Goal: Task Accomplishment & Management: Manage account settings

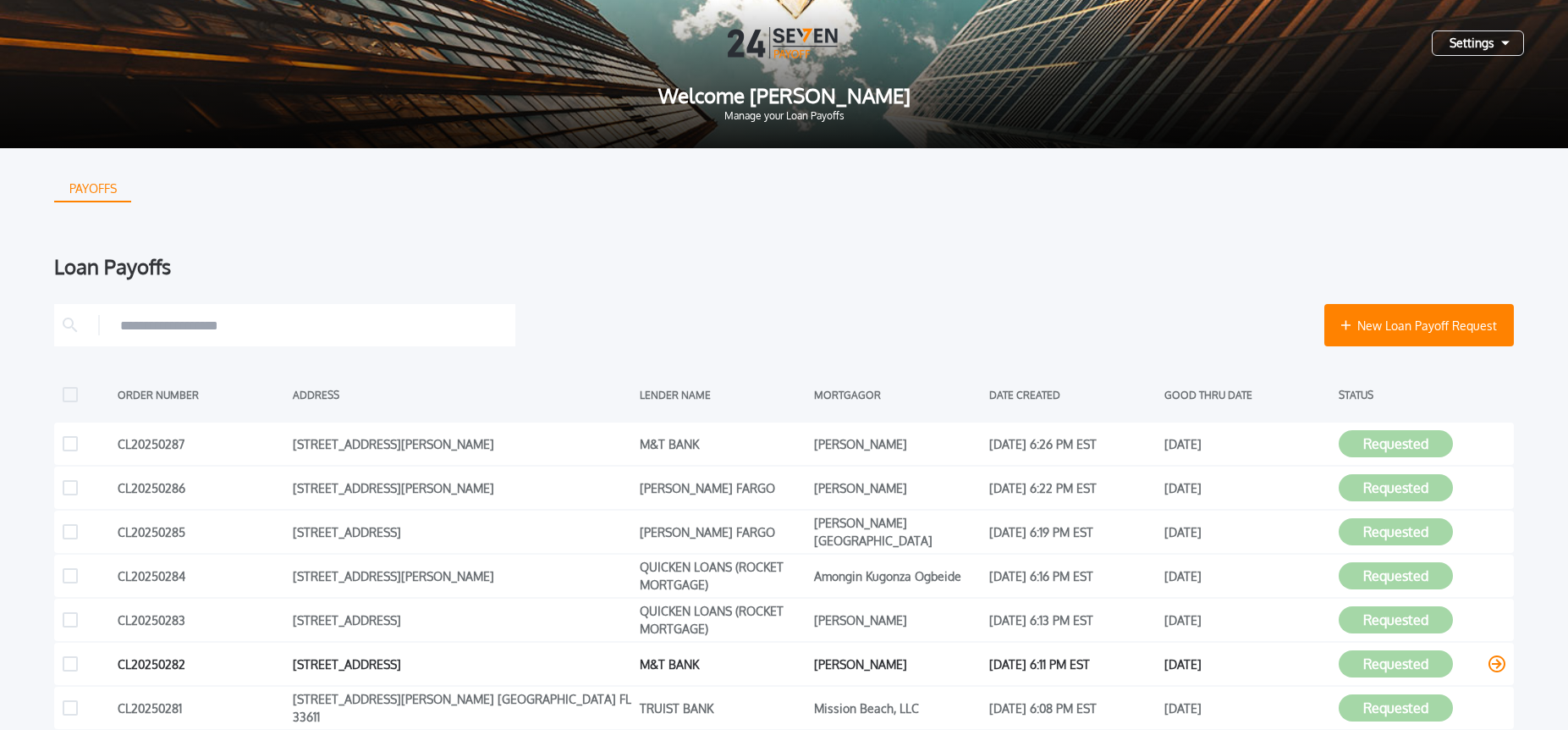
scroll to position [405, 0]
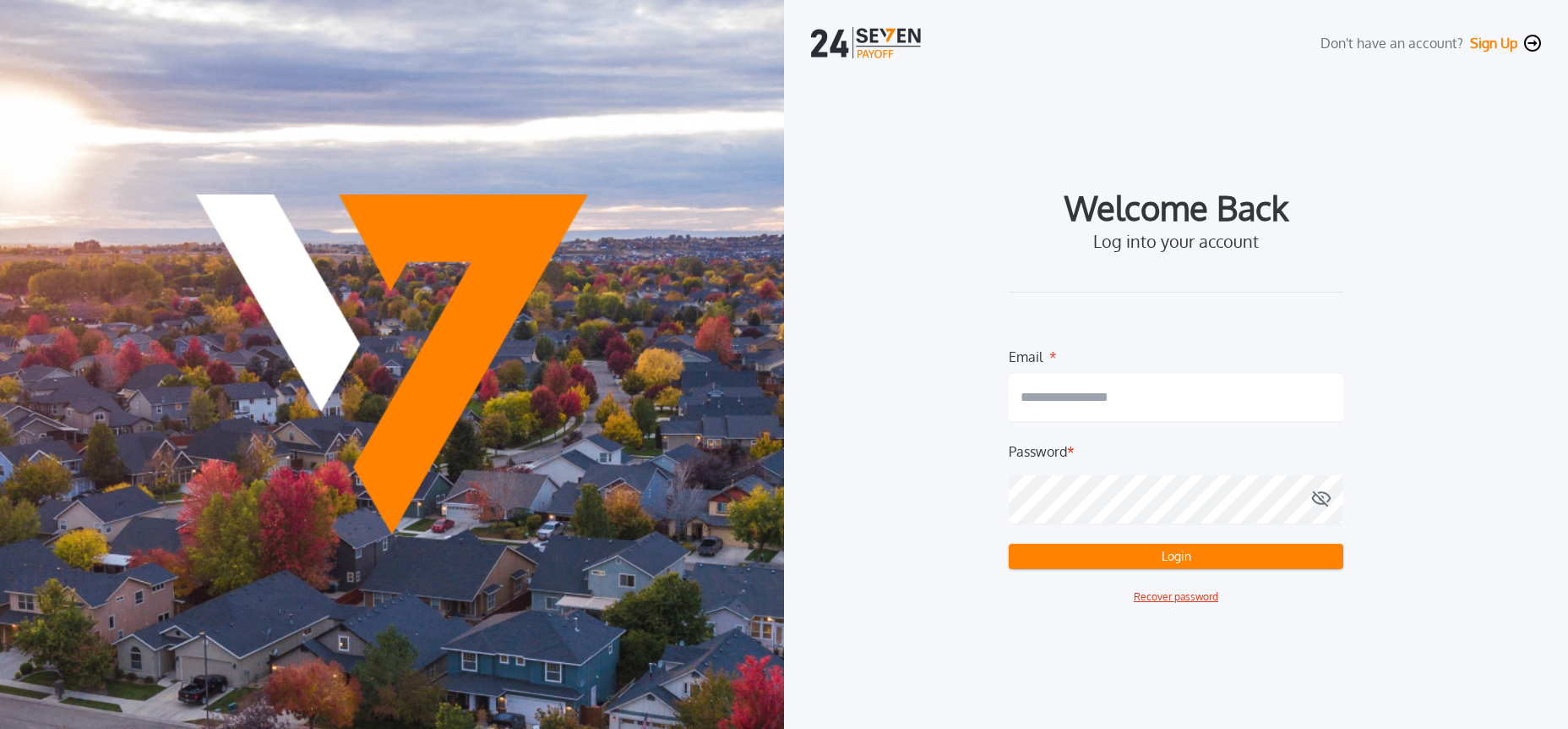
type input "**********"
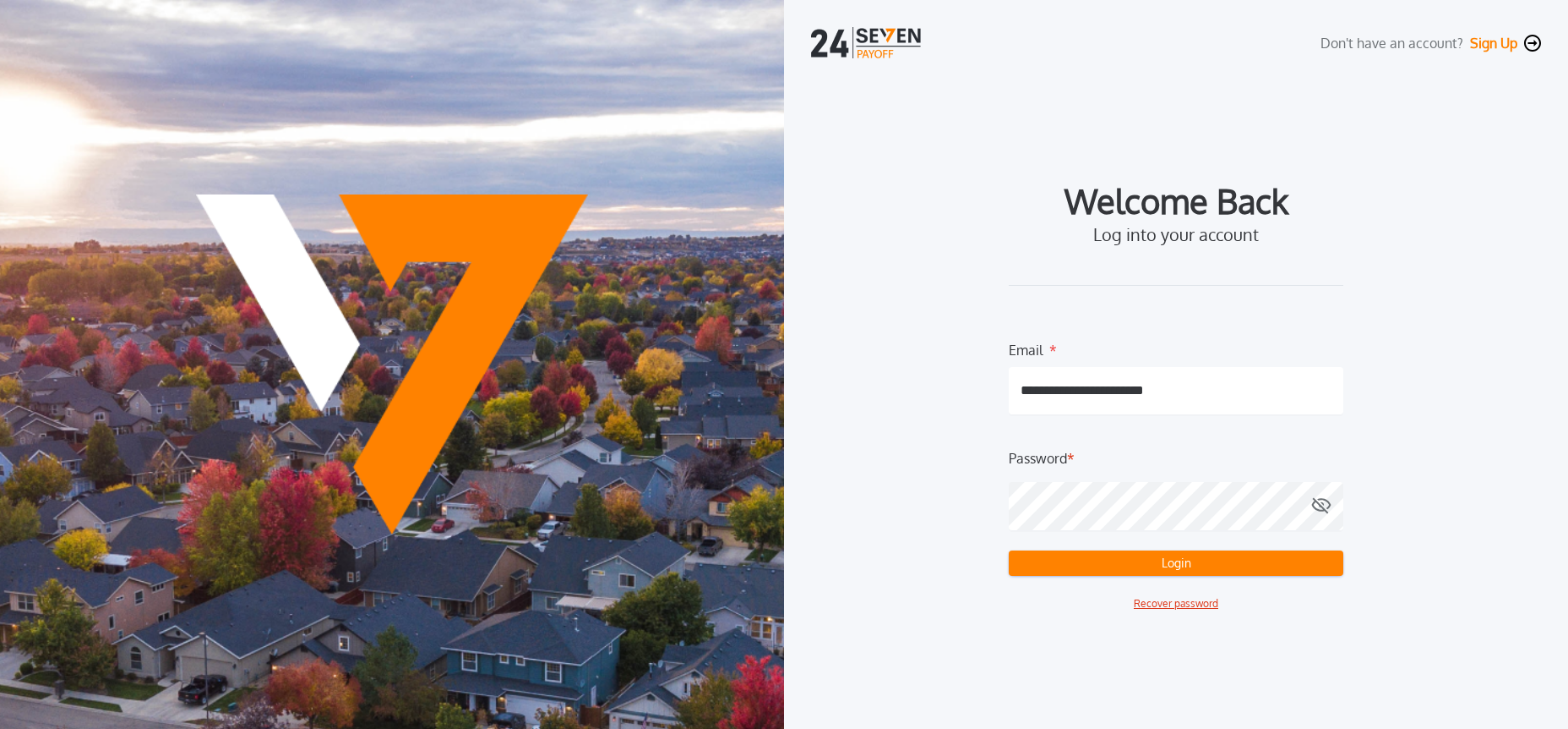
click at [1028, 567] on button "Login" at bounding box center [1176, 562] width 335 height 26
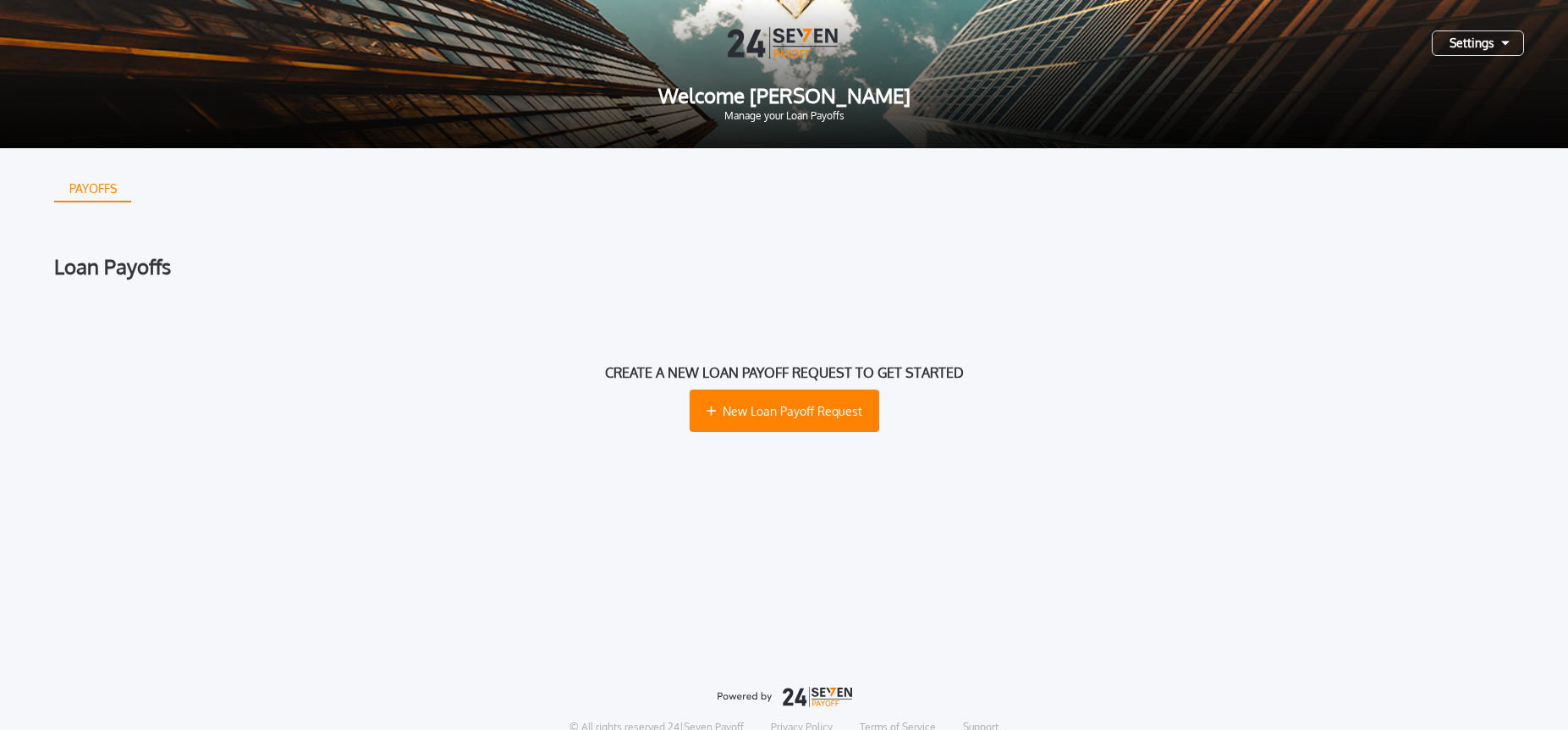
scroll to position [1, 0]
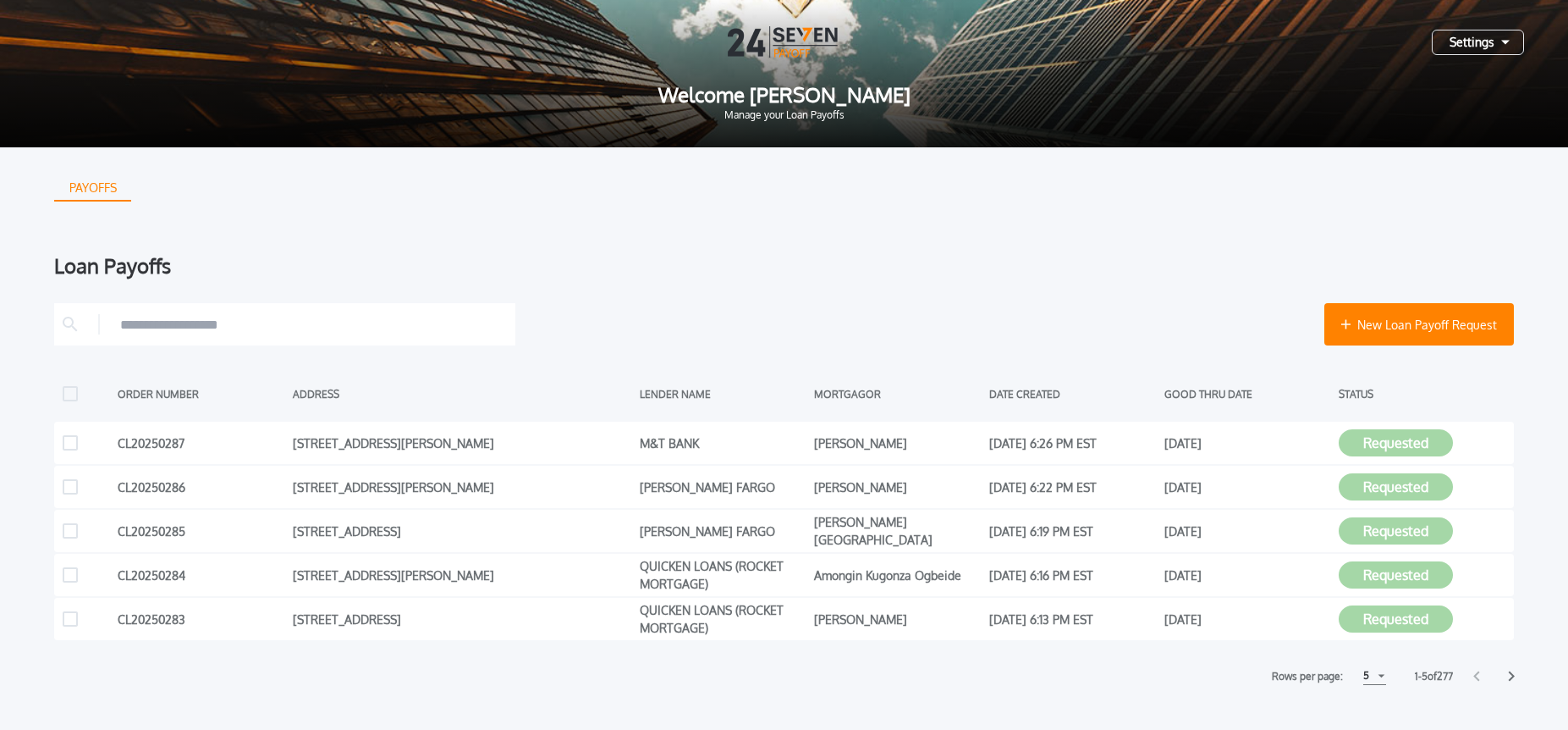
click at [1473, 41] on div "Settings" at bounding box center [1478, 42] width 93 height 26
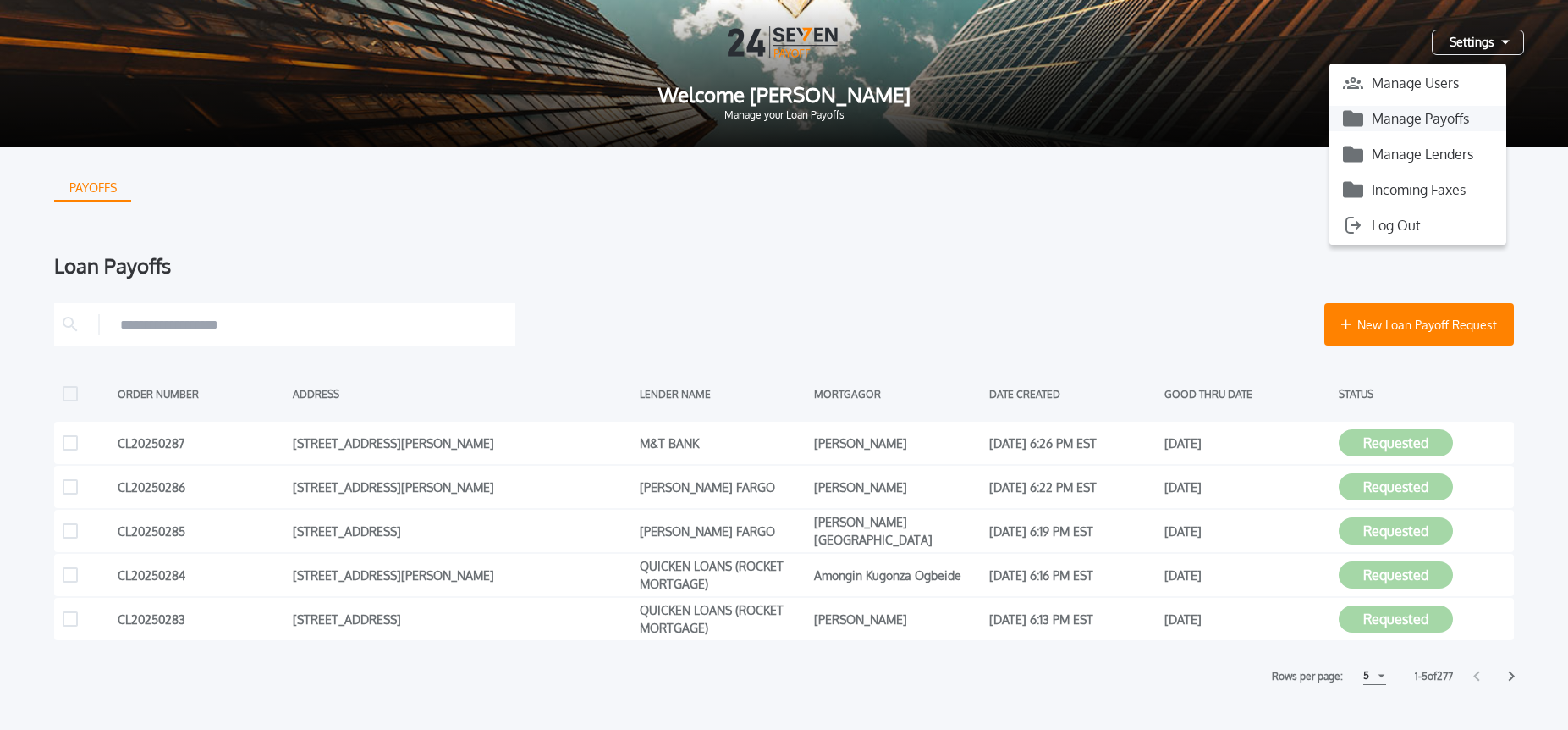
click at [1432, 123] on button "Manage Payoffs" at bounding box center [1418, 118] width 176 height 26
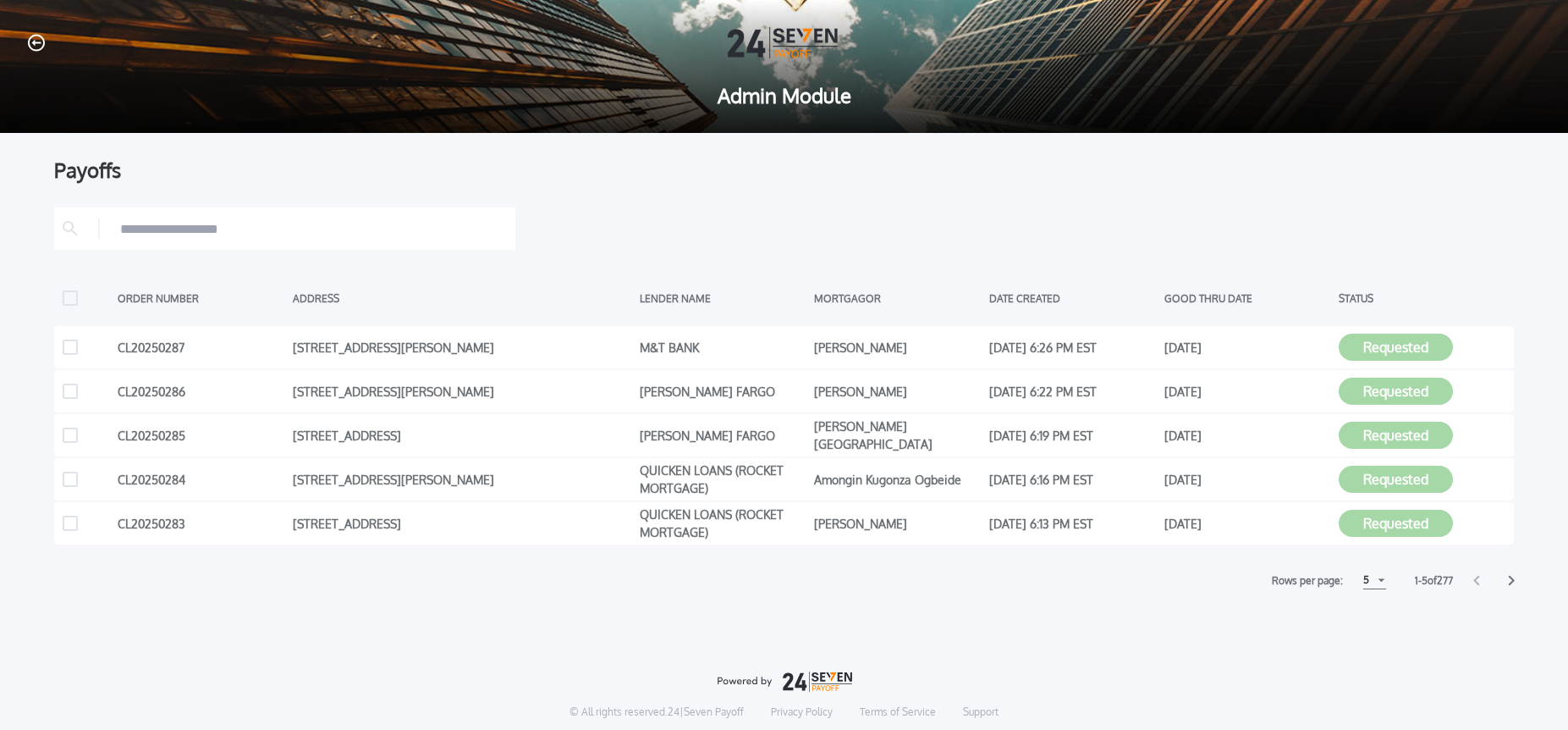
click at [1368, 582] on div "5" at bounding box center [1375, 580] width 23 height 18
click at [1368, 621] on h1 "10" at bounding box center [1374, 622] width 16 height 20
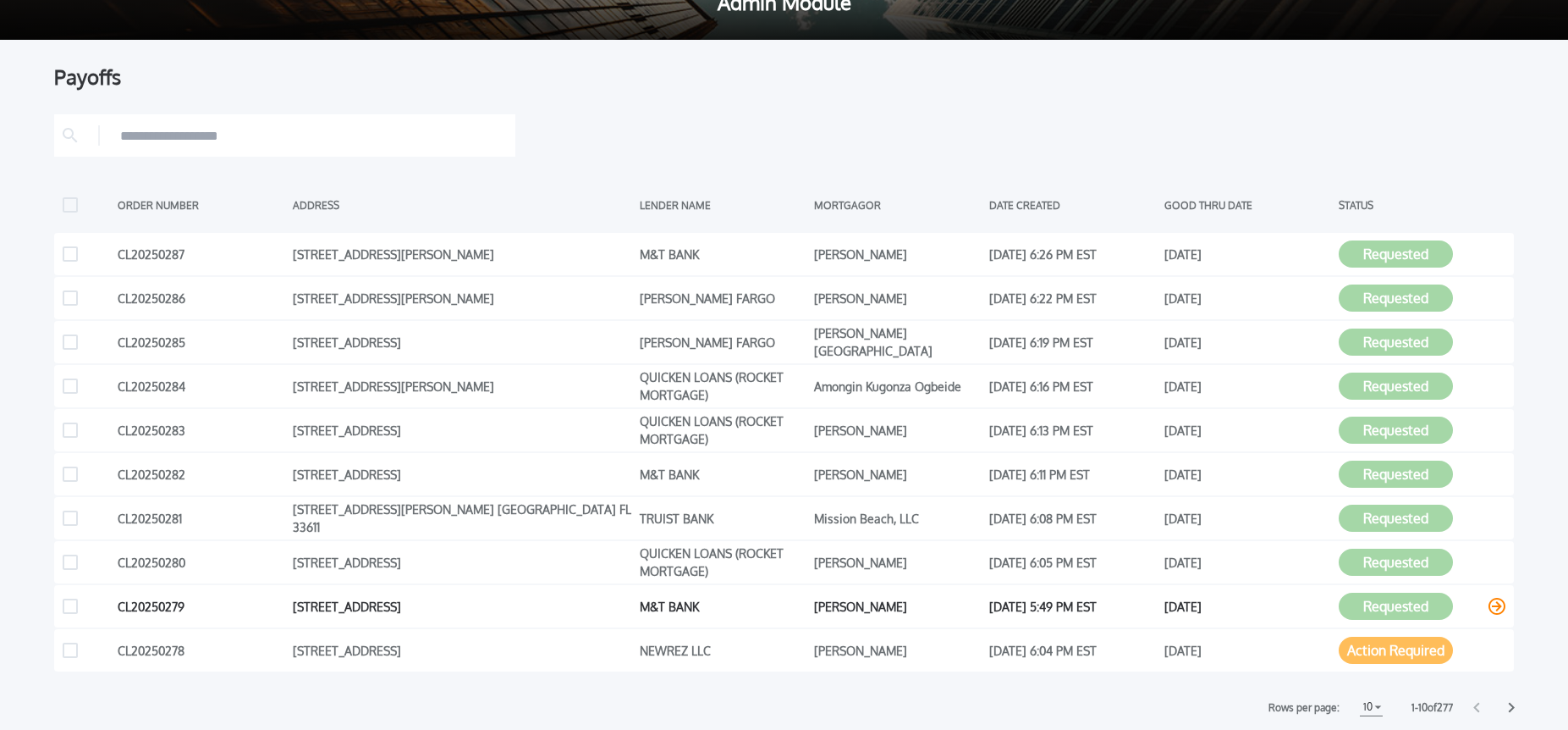
scroll to position [94, 0]
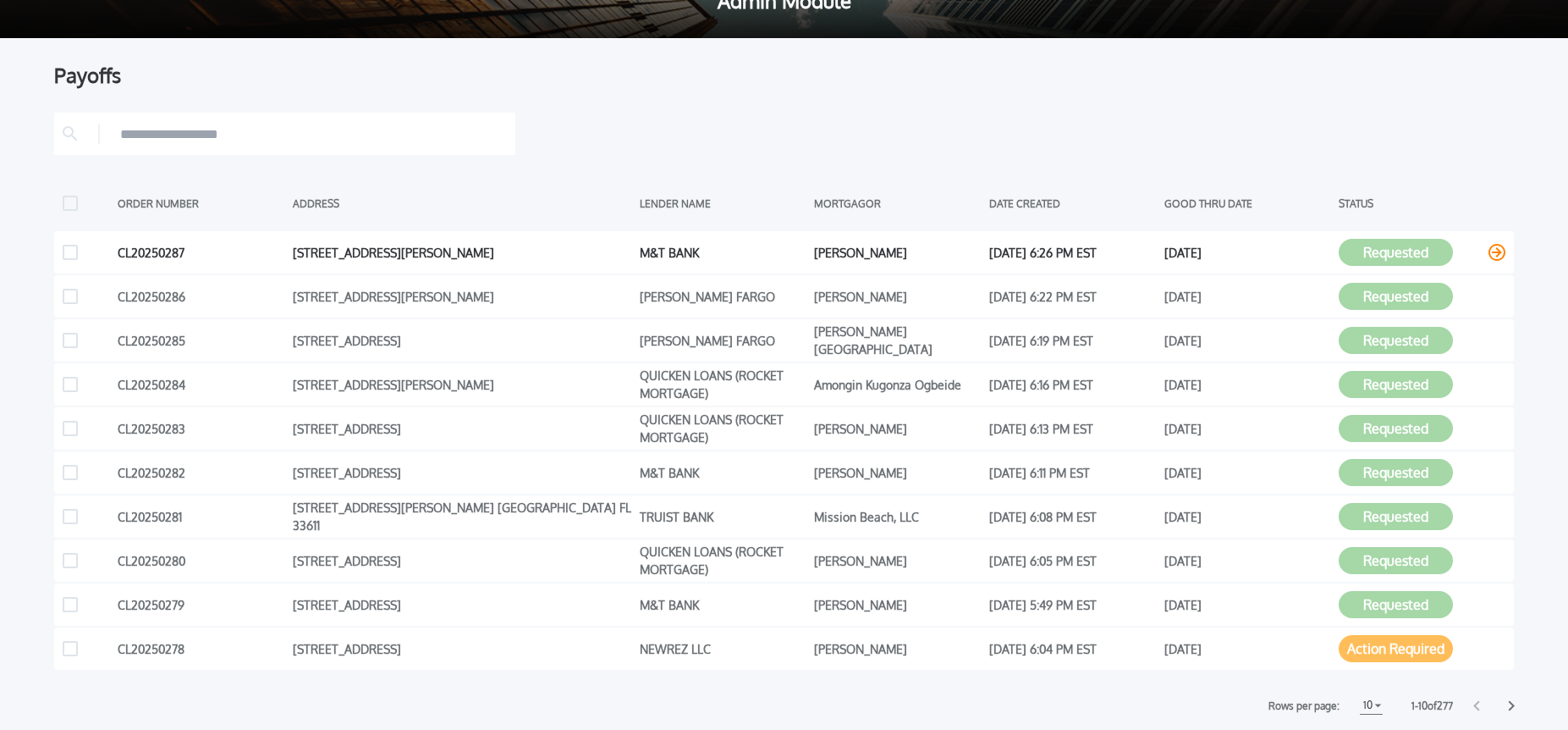
click at [1493, 250] on icon at bounding box center [1497, 252] width 17 height 17
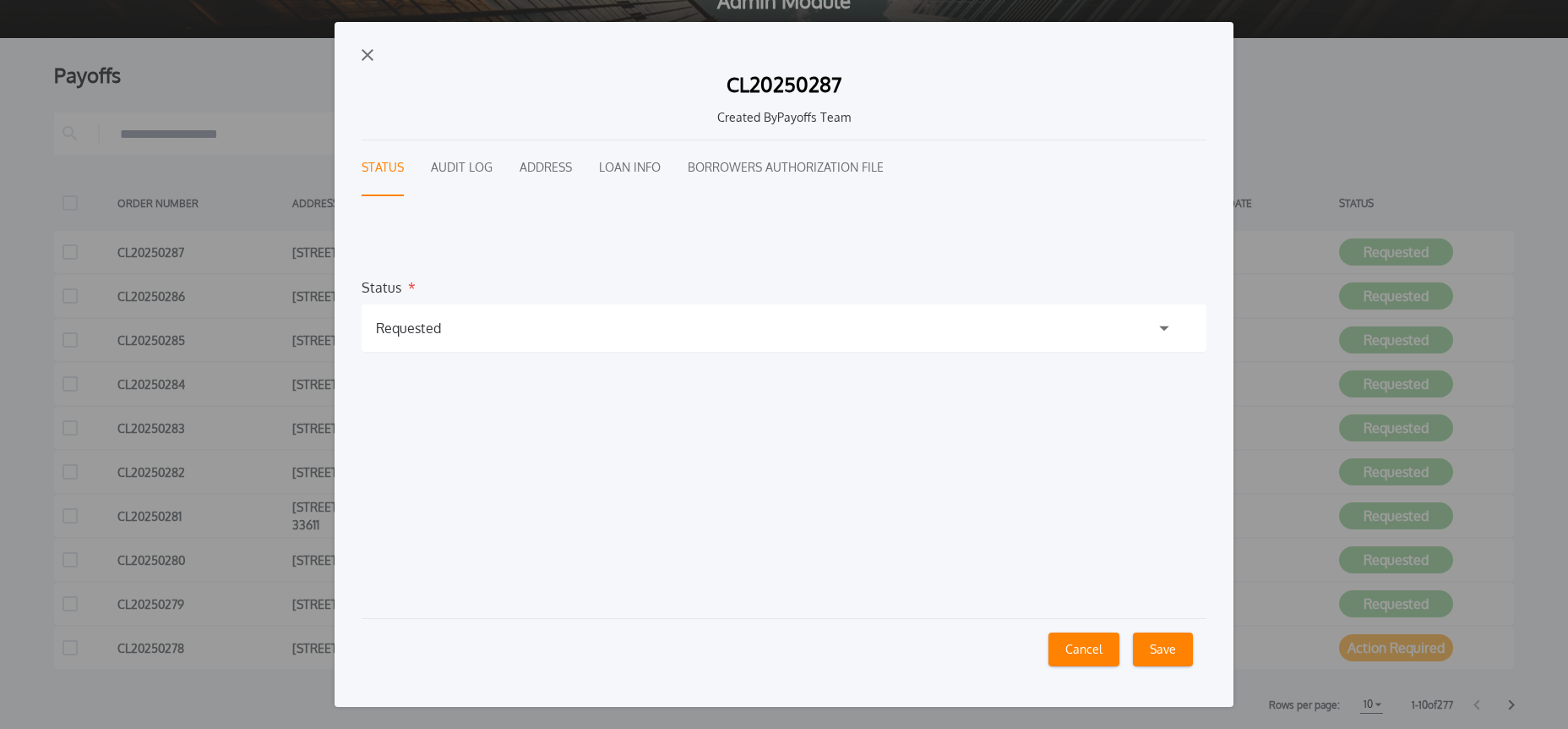
click at [366, 55] on img "button" at bounding box center [367, 55] width 11 height 11
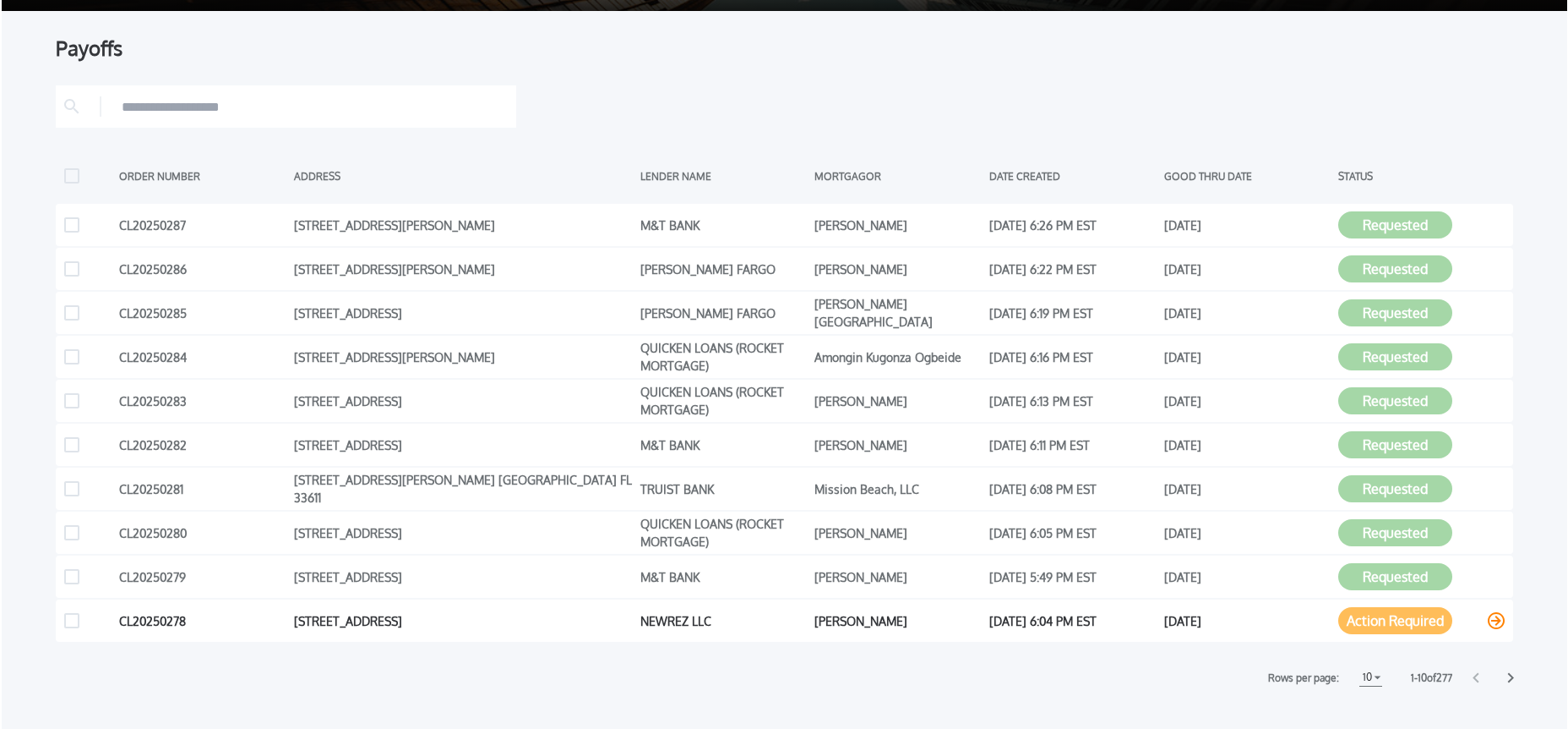
scroll to position [169, 0]
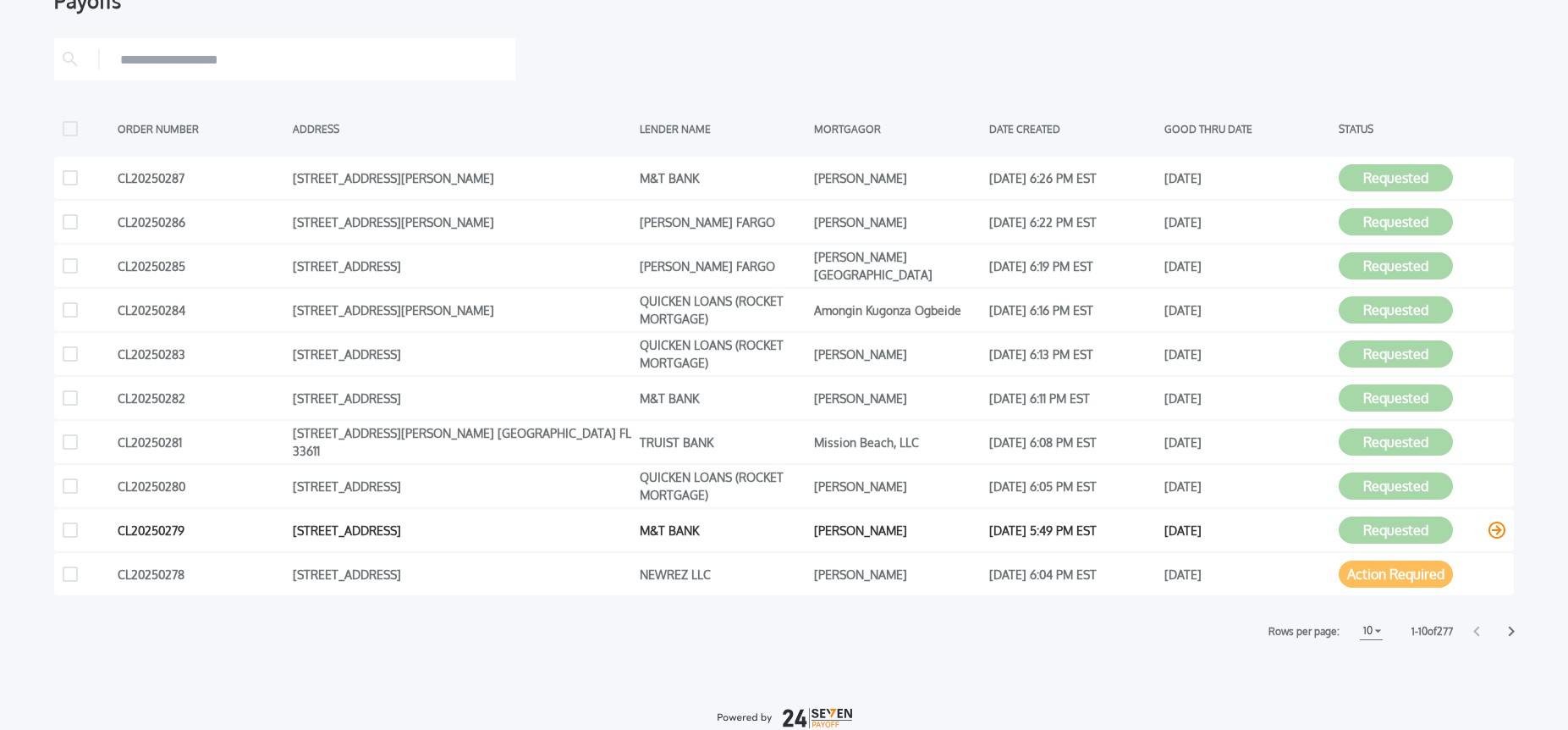
click at [1501, 531] on icon at bounding box center [1497, 530] width 17 height 17
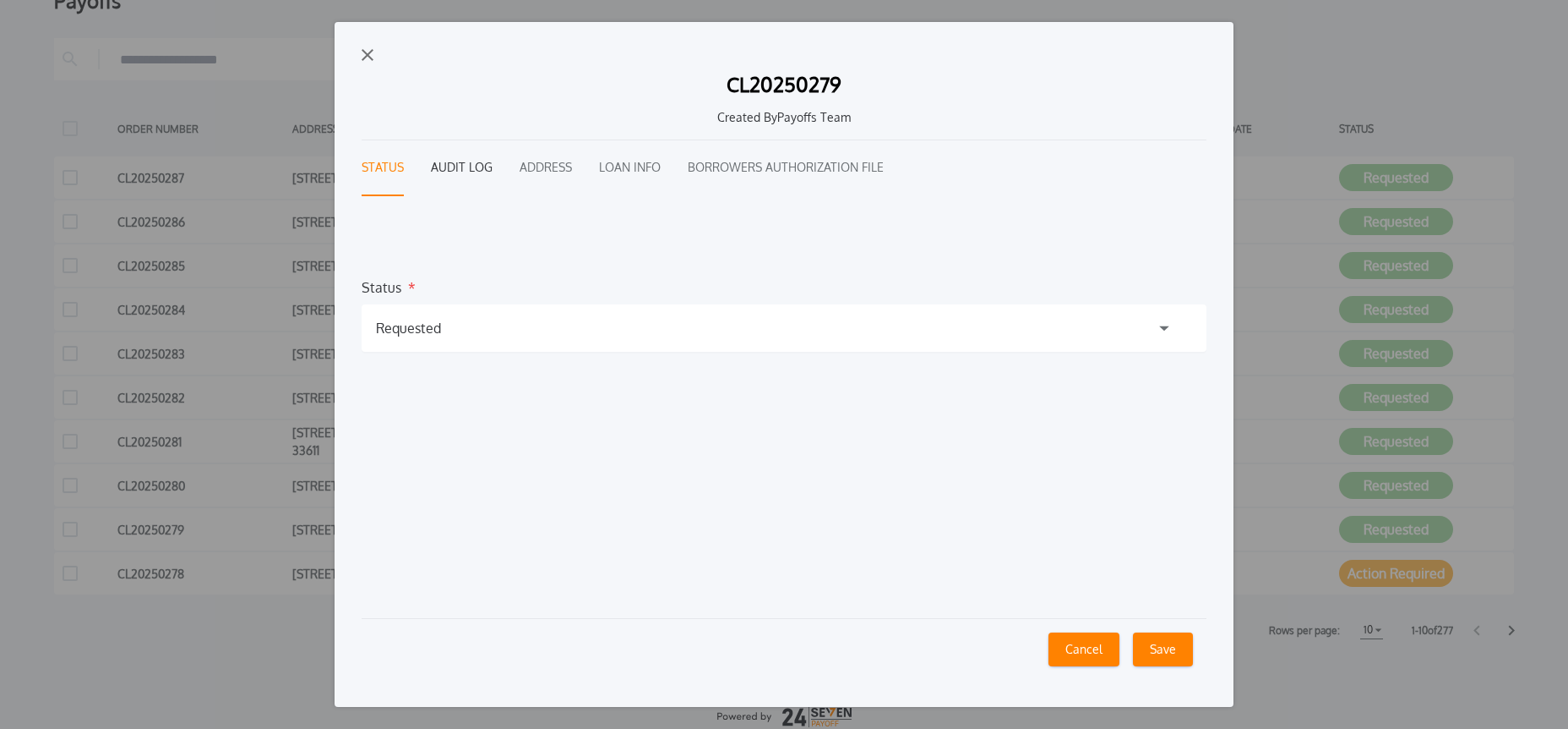
click at [448, 168] on button "Audit Log" at bounding box center [462, 167] width 62 height 56
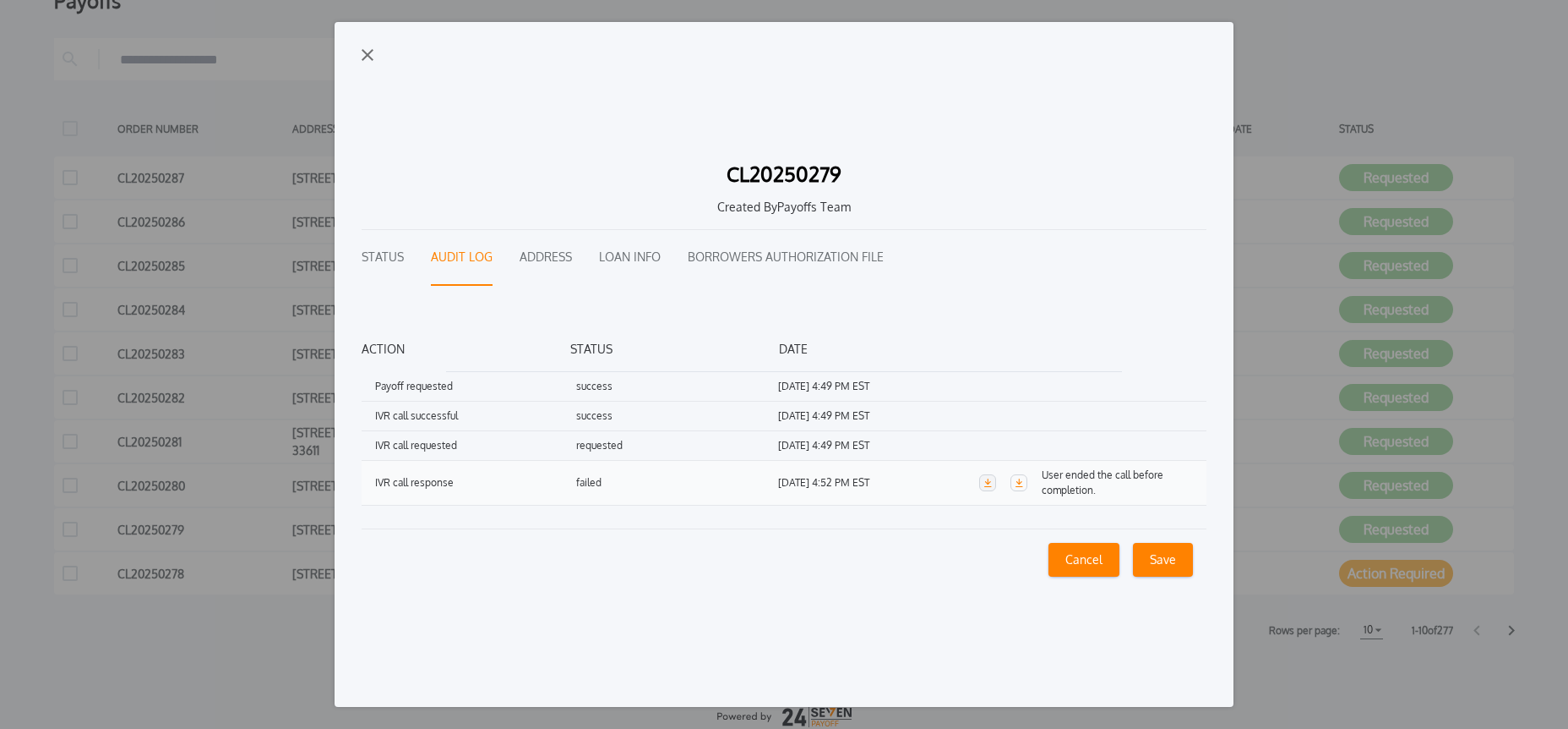
click at [985, 487] on link "button" at bounding box center [987, 482] width 17 height 17
click at [1021, 482] on icon "button" at bounding box center [1019, 483] width 8 height 9
click at [614, 254] on button "Loan Info" at bounding box center [630, 257] width 62 height 56
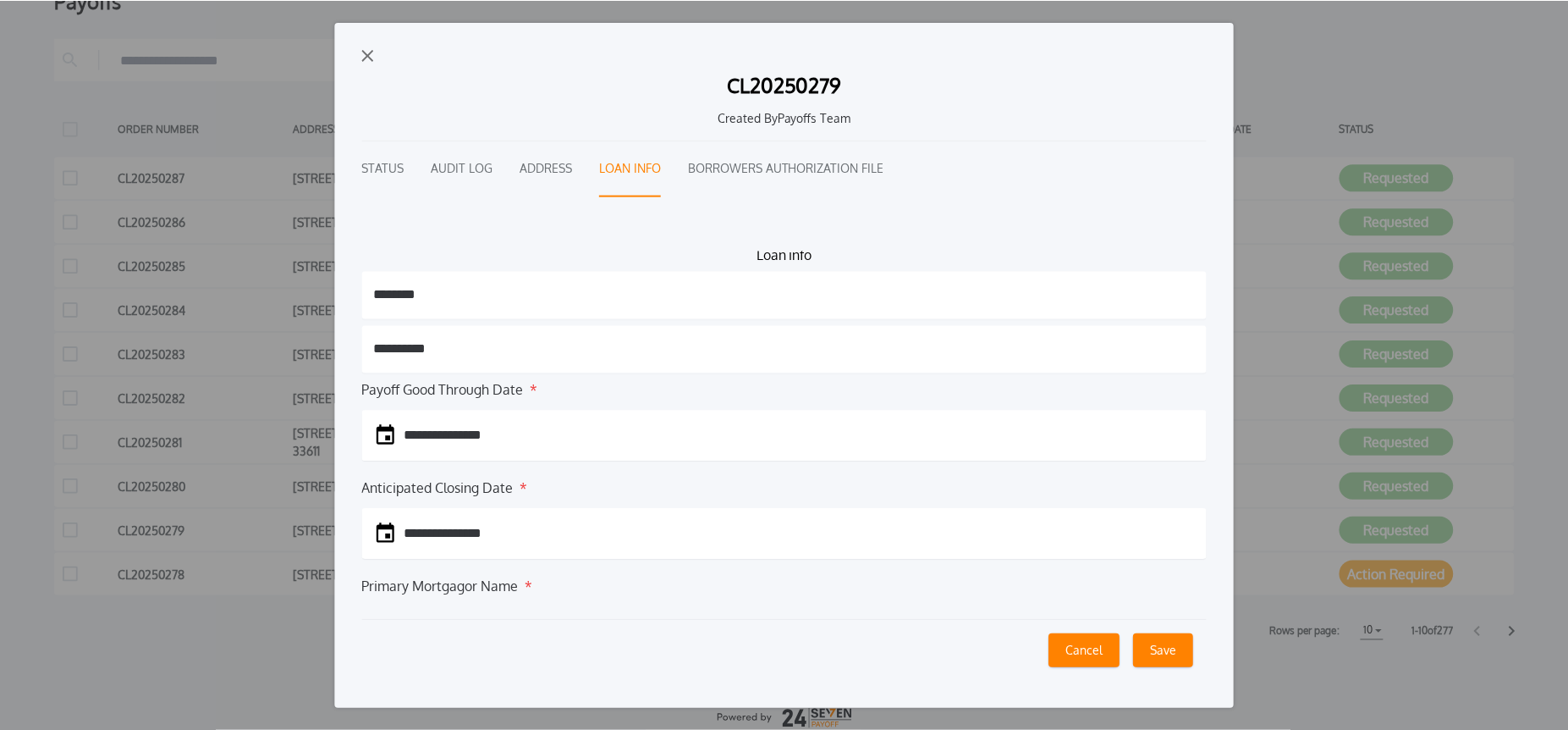
scroll to position [0, 0]
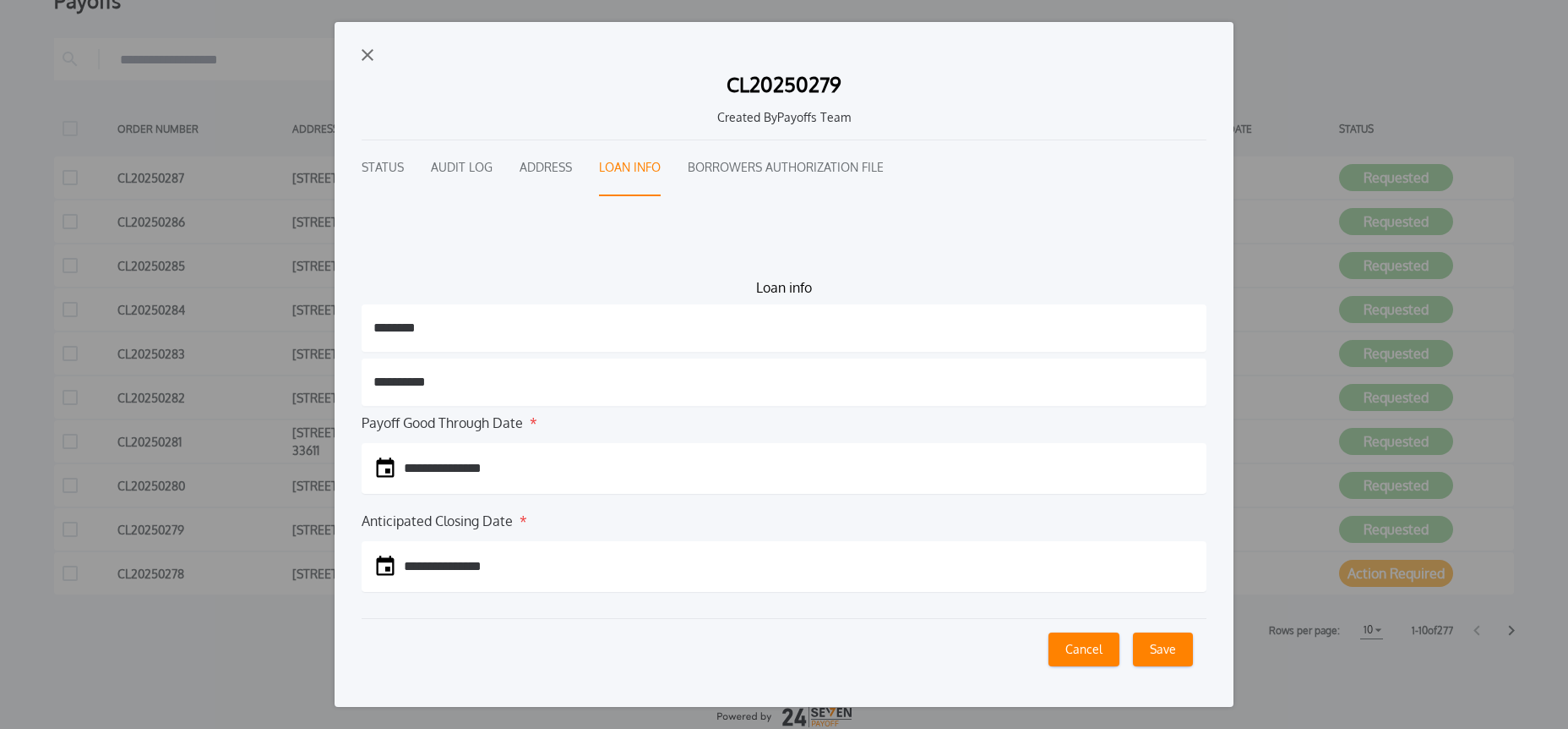
click at [365, 57] on img "button" at bounding box center [367, 55] width 11 height 11
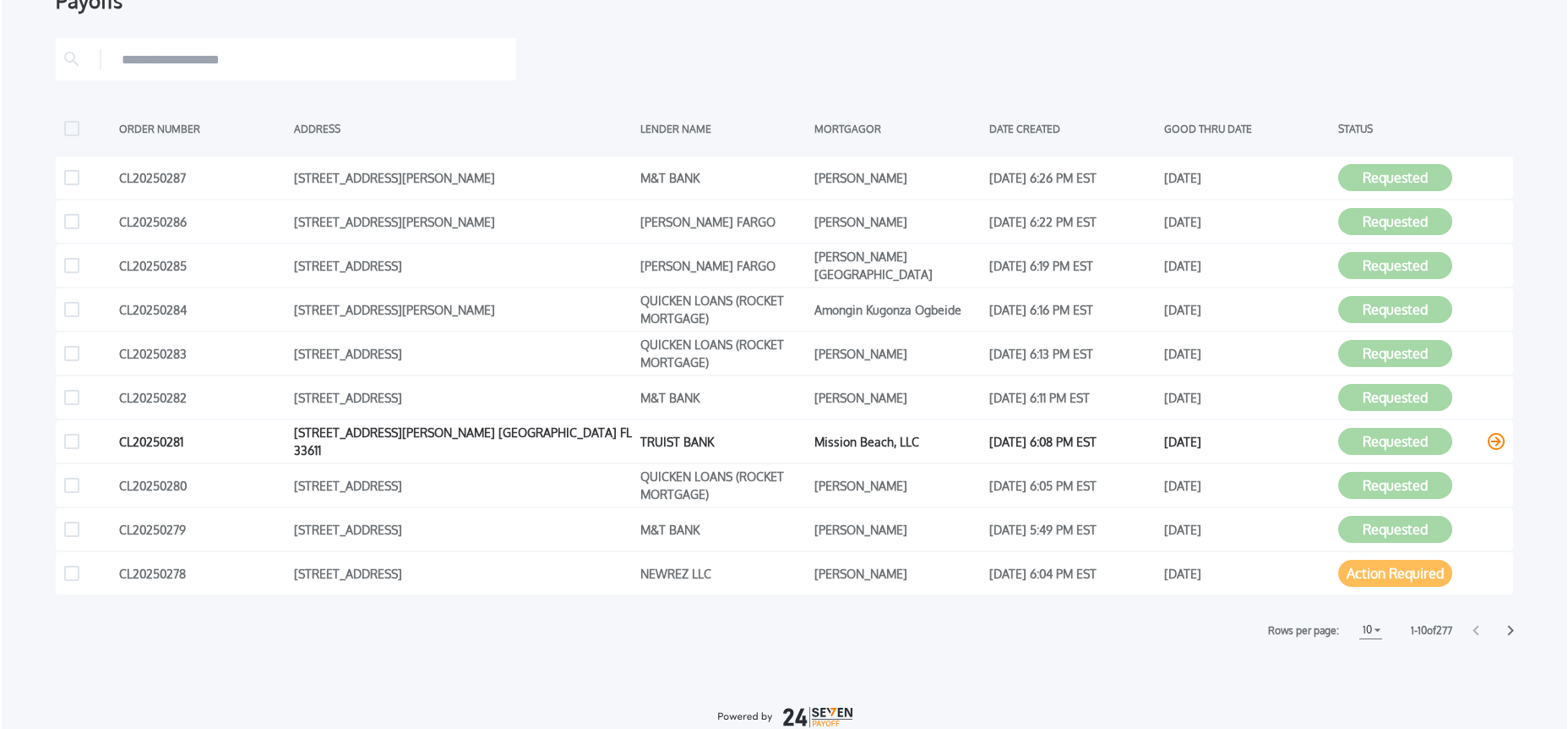
scroll to position [145, 0]
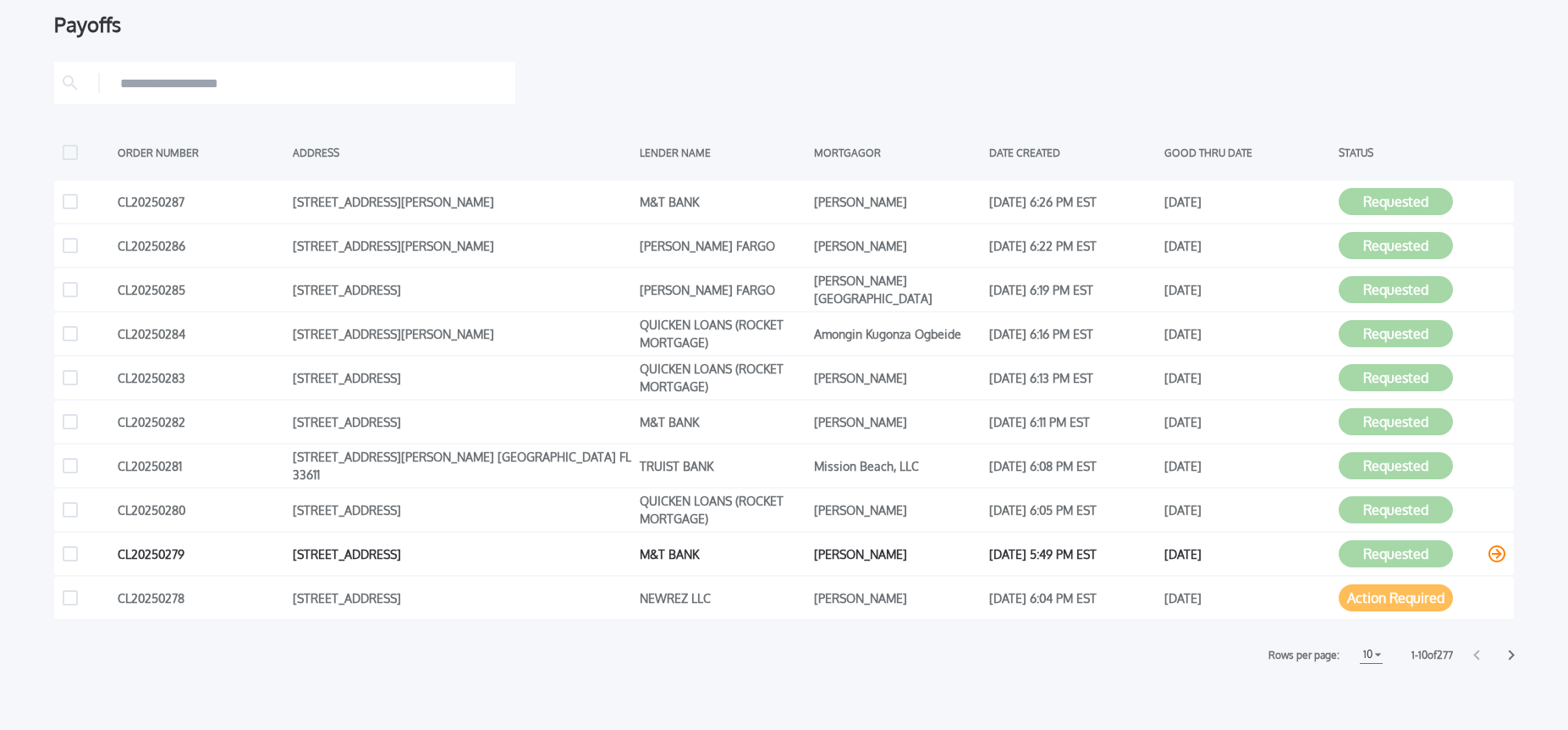
click at [1501, 558] on icon at bounding box center [1497, 553] width 17 height 17
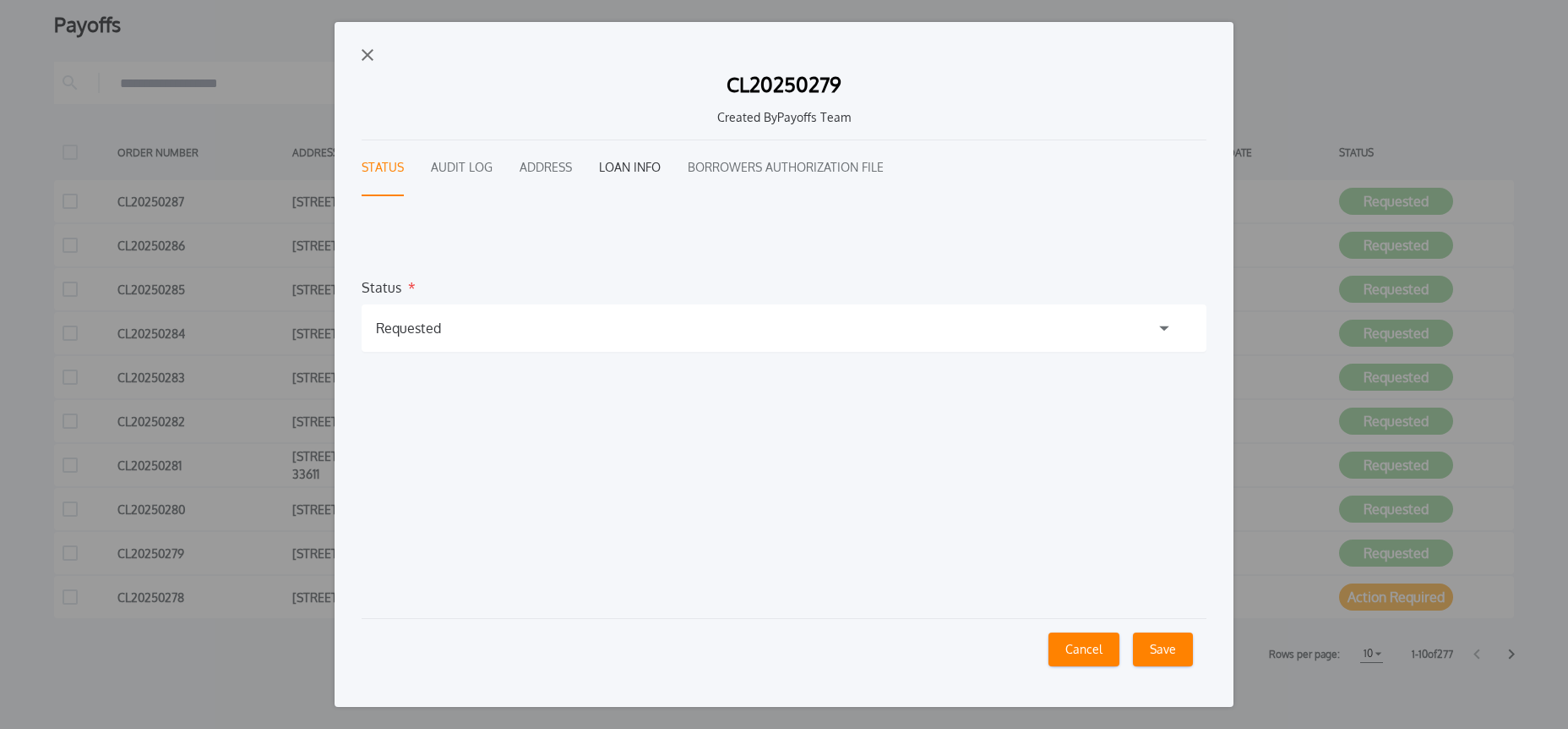
click at [625, 167] on button "Loan Info" at bounding box center [630, 167] width 62 height 56
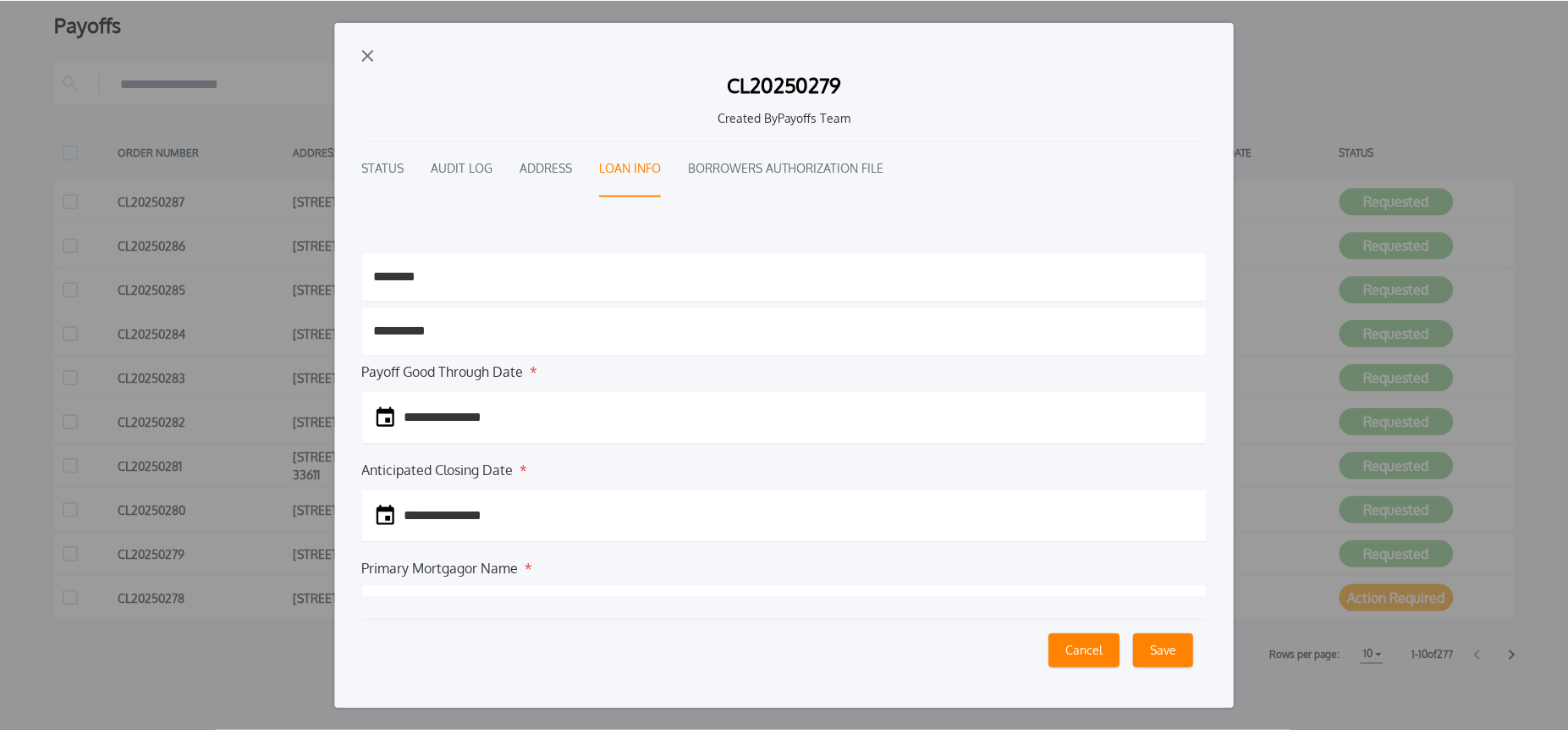
scroll to position [169, 0]
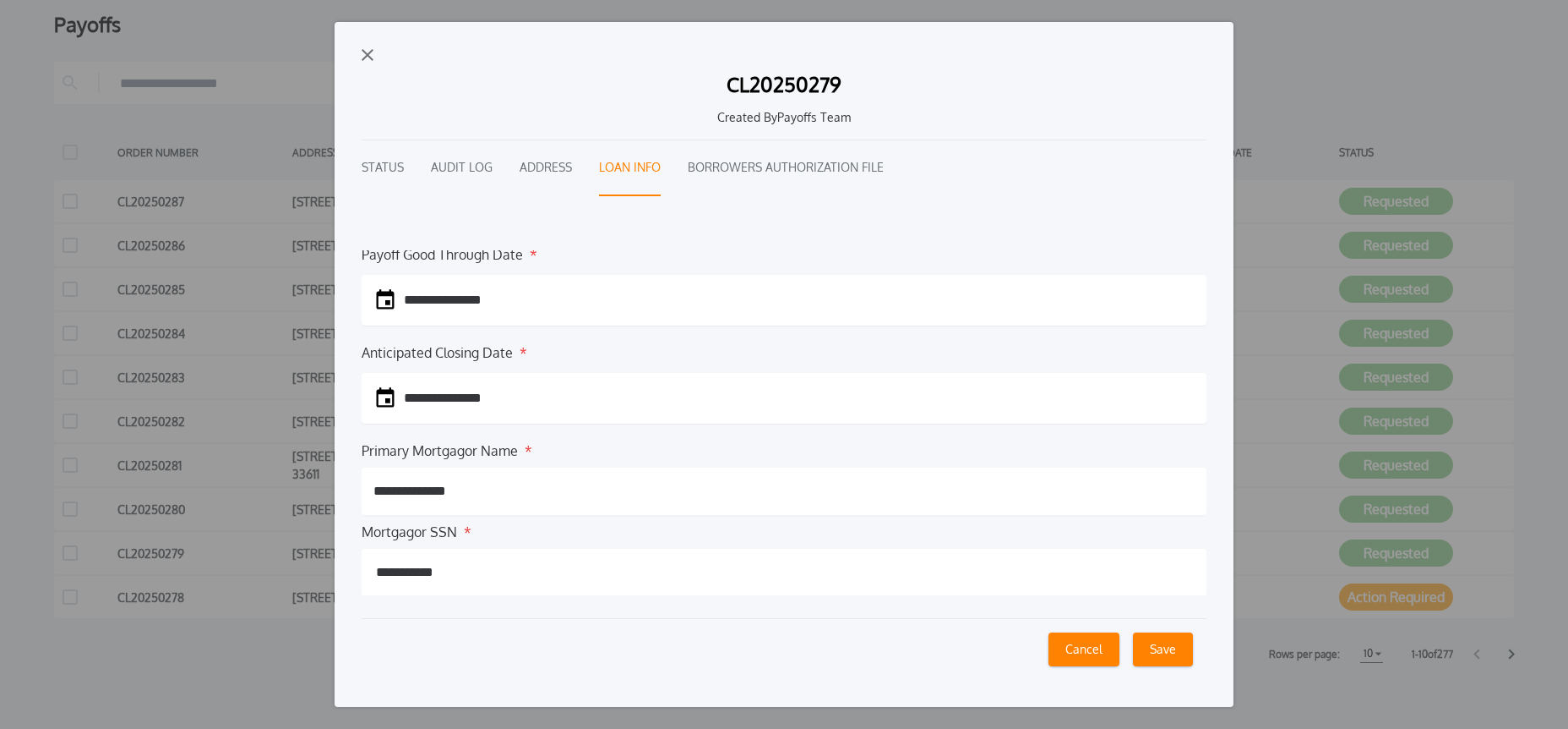
click at [366, 56] on img "button" at bounding box center [367, 55] width 11 height 11
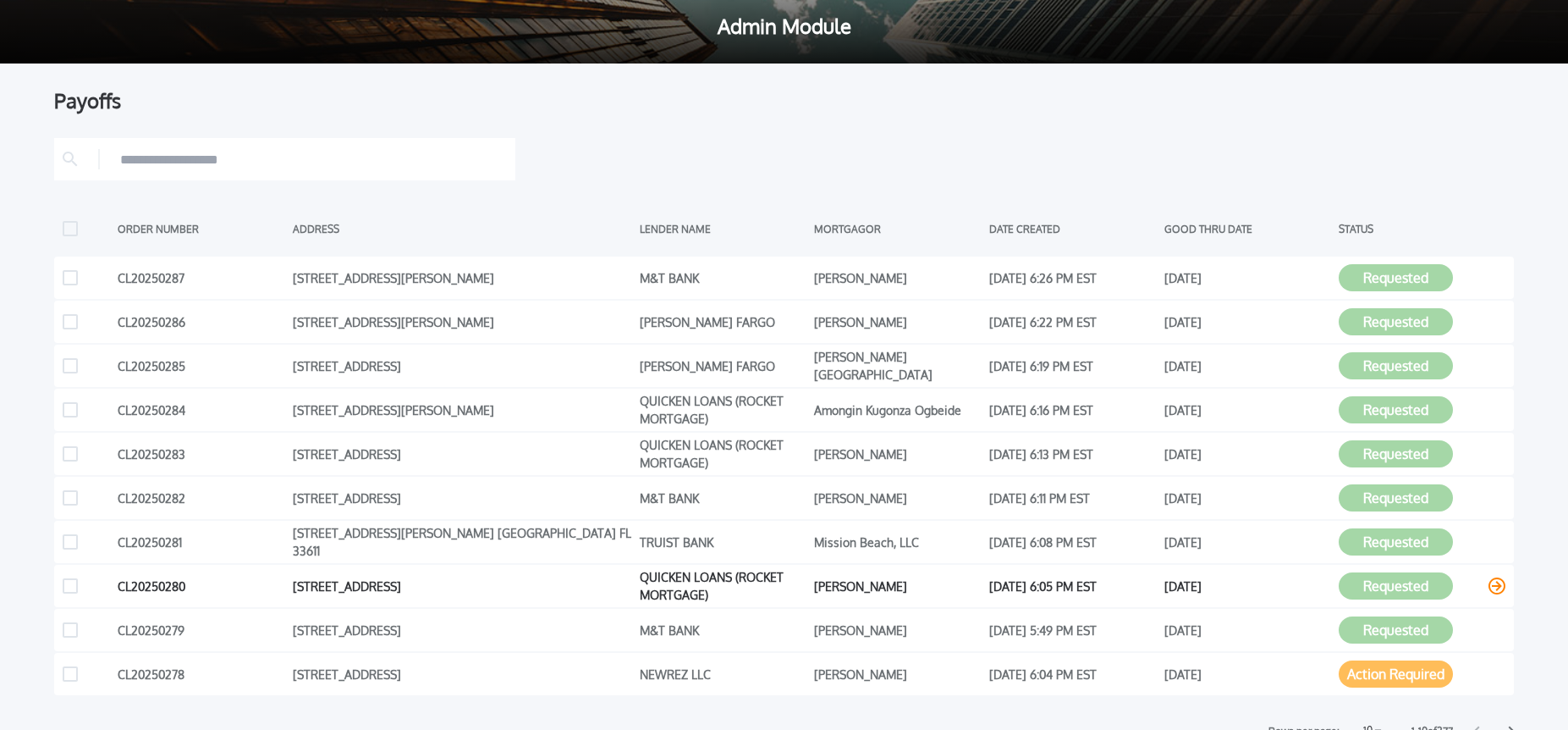
scroll to position [0, 0]
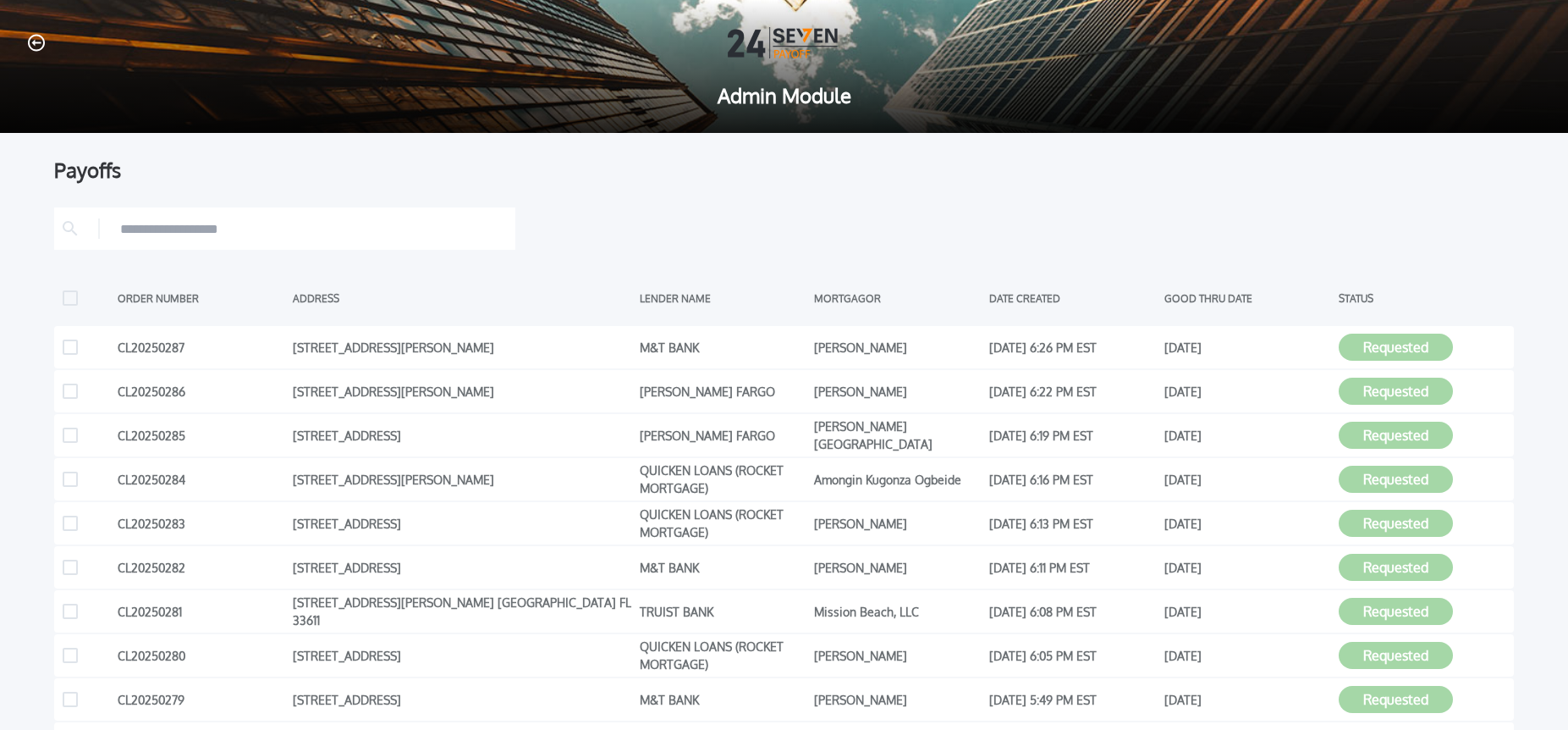
click at [36, 48] on icon "button" at bounding box center [36, 42] width 17 height 18
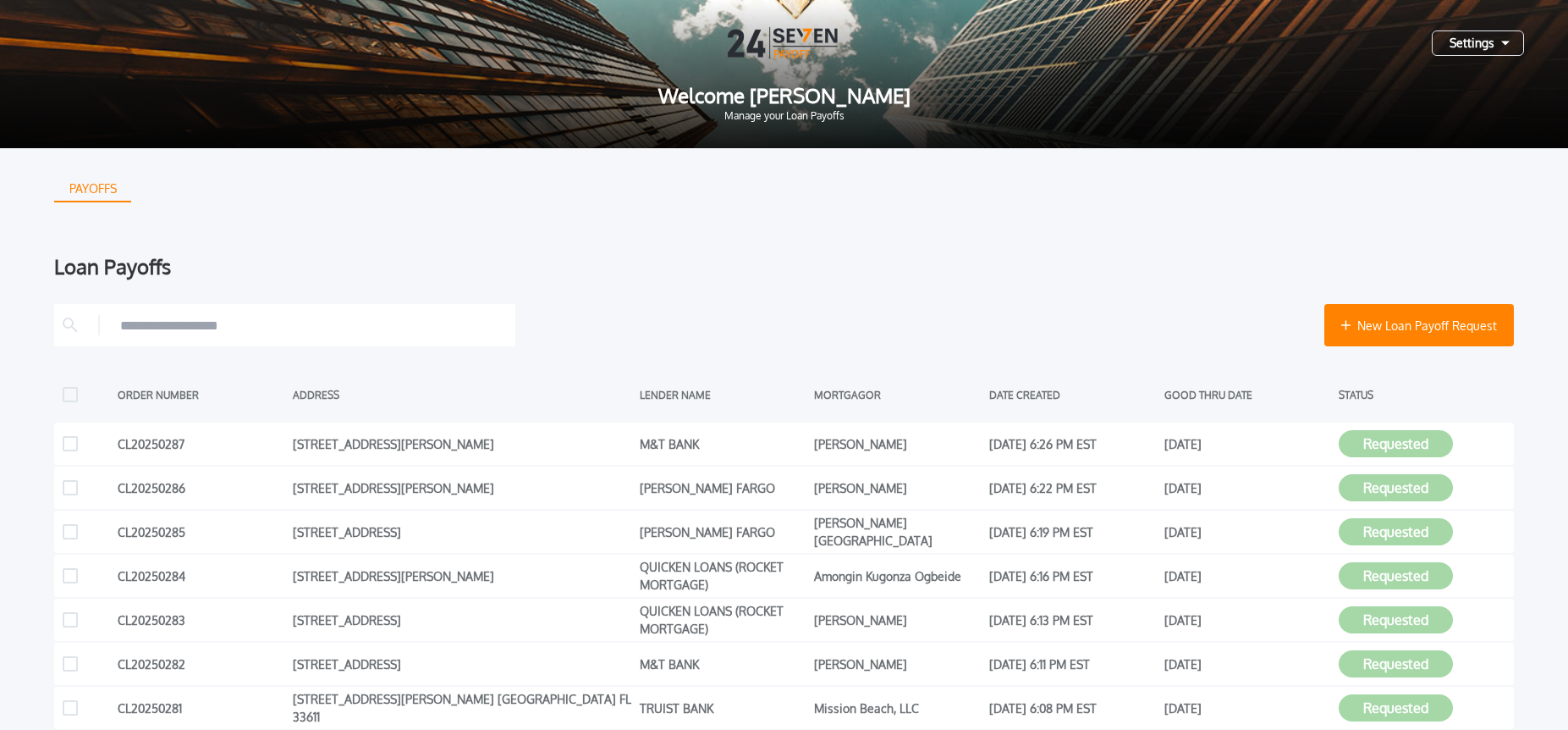
scroll to position [1, 0]
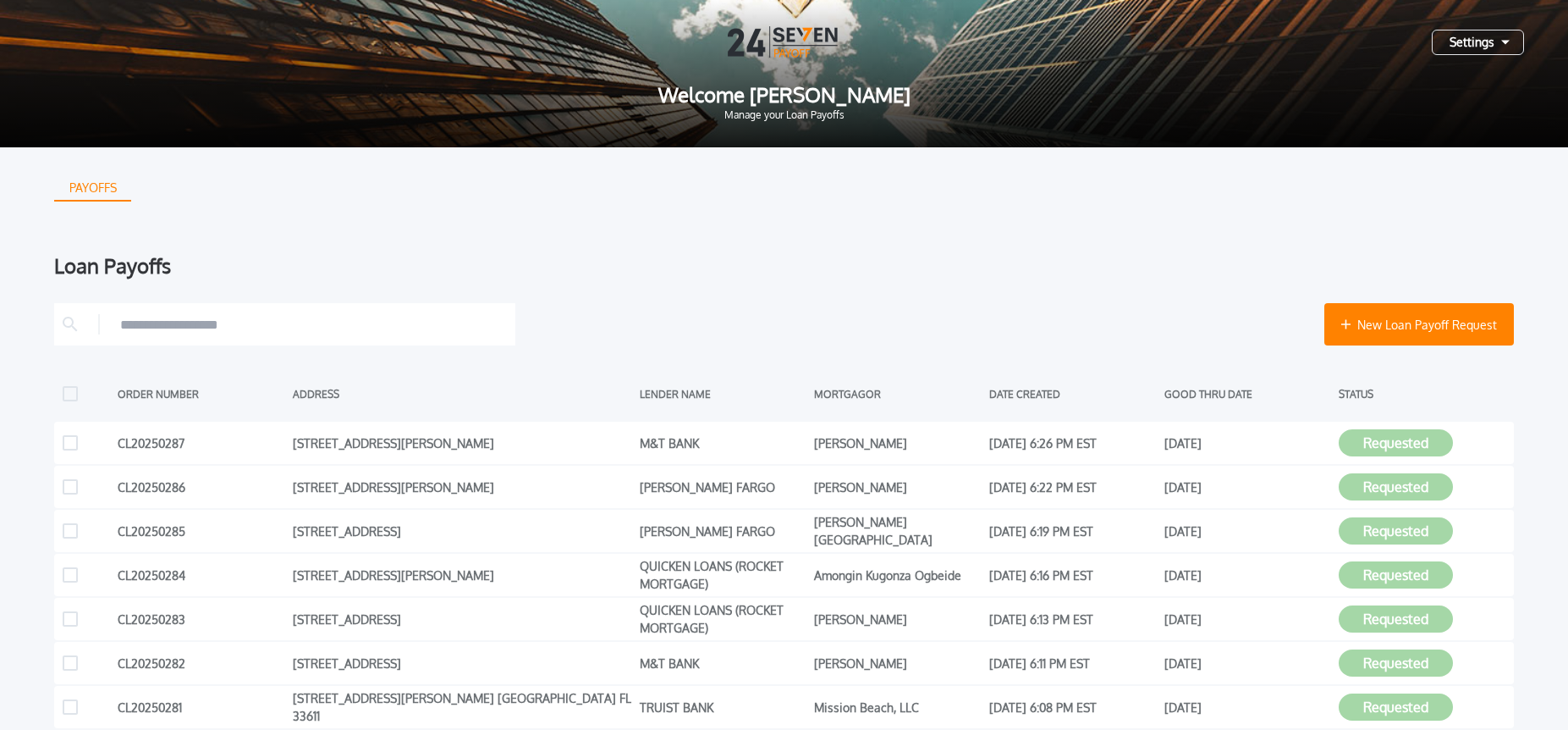
click at [1481, 45] on div "Settings" at bounding box center [1478, 42] width 93 height 26
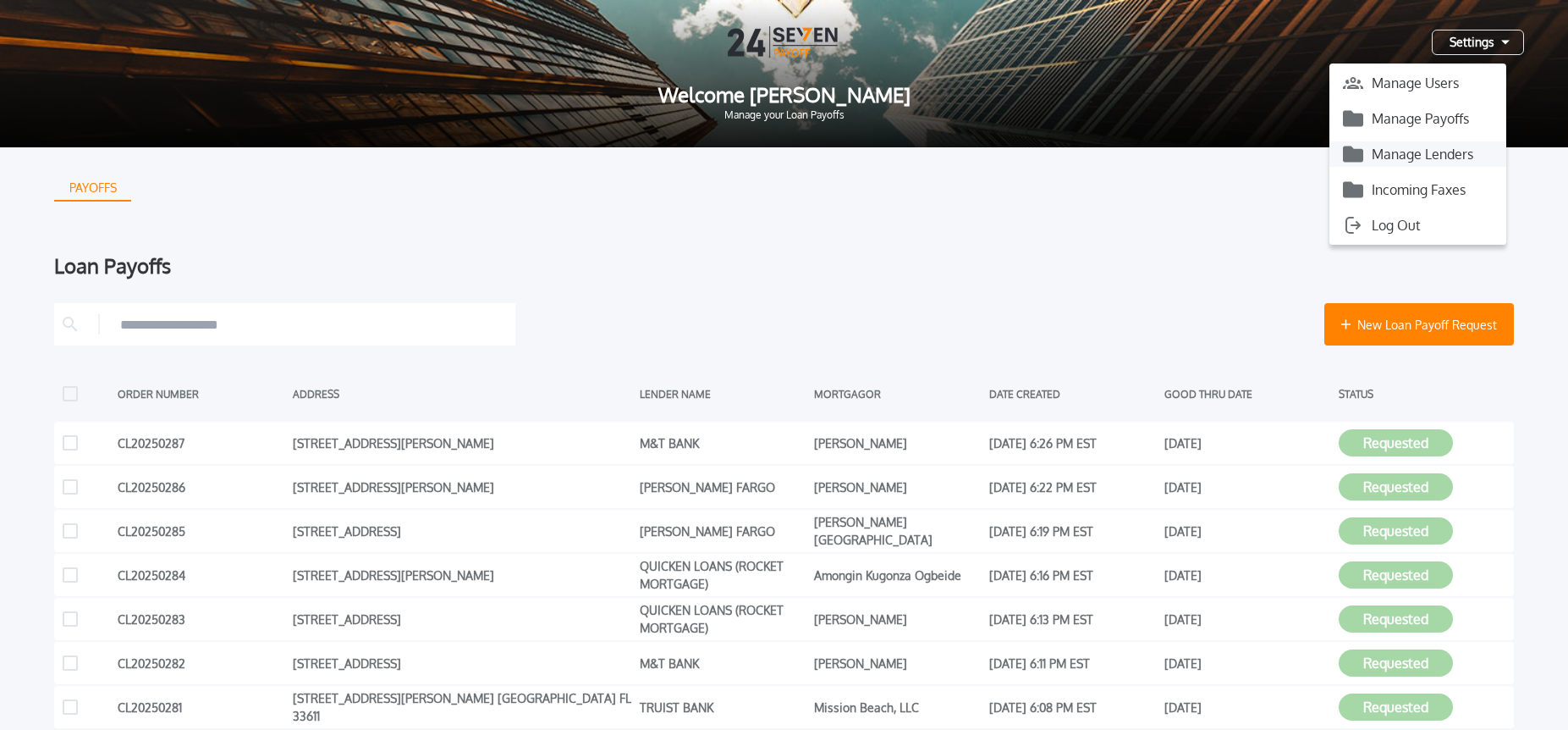
click at [1437, 157] on button "Manage Lenders" at bounding box center [1418, 154] width 176 height 26
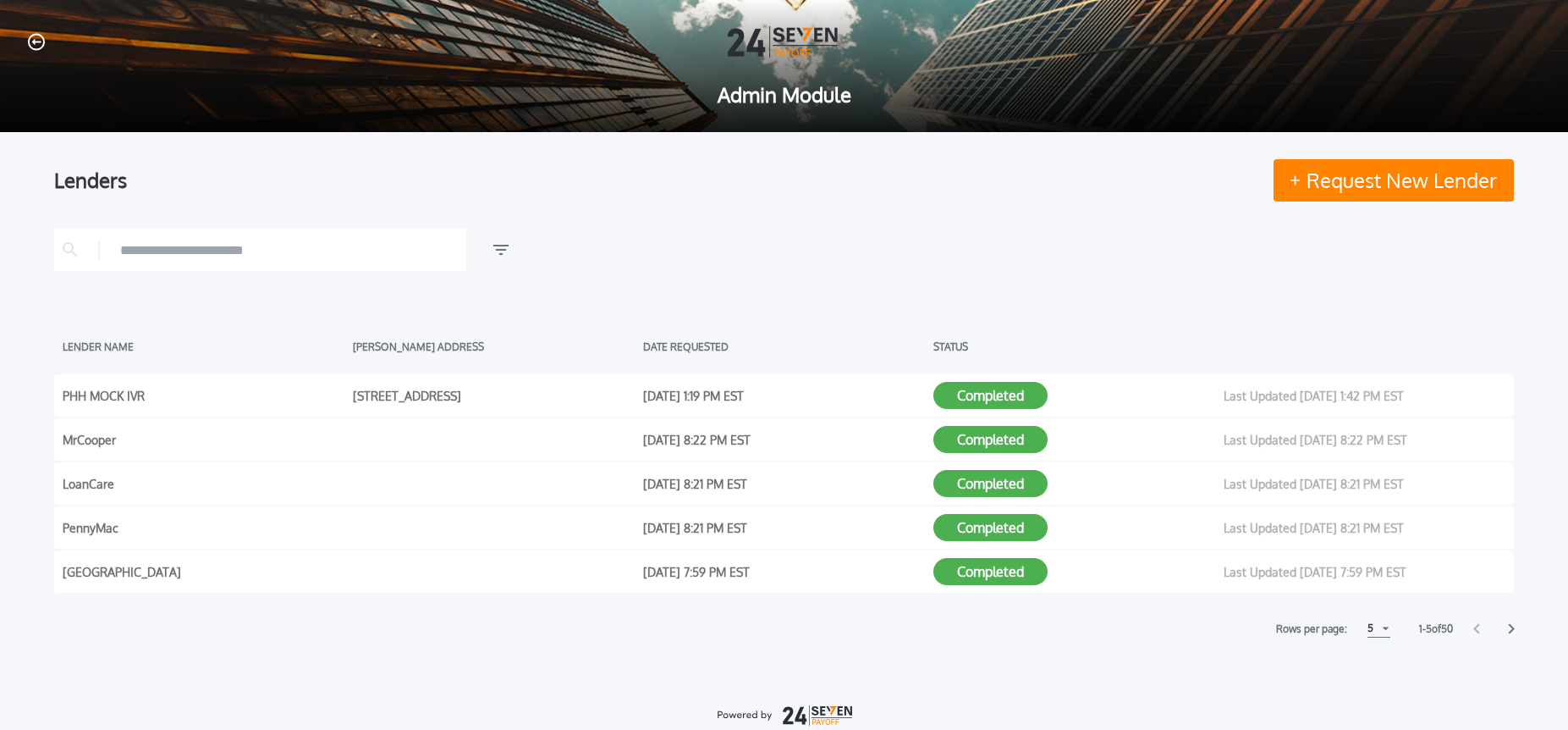
click at [1368, 635] on div "5" at bounding box center [1370, 628] width 6 height 20
click at [1370, 675] on h1 "10" at bounding box center [1378, 670] width 16 height 20
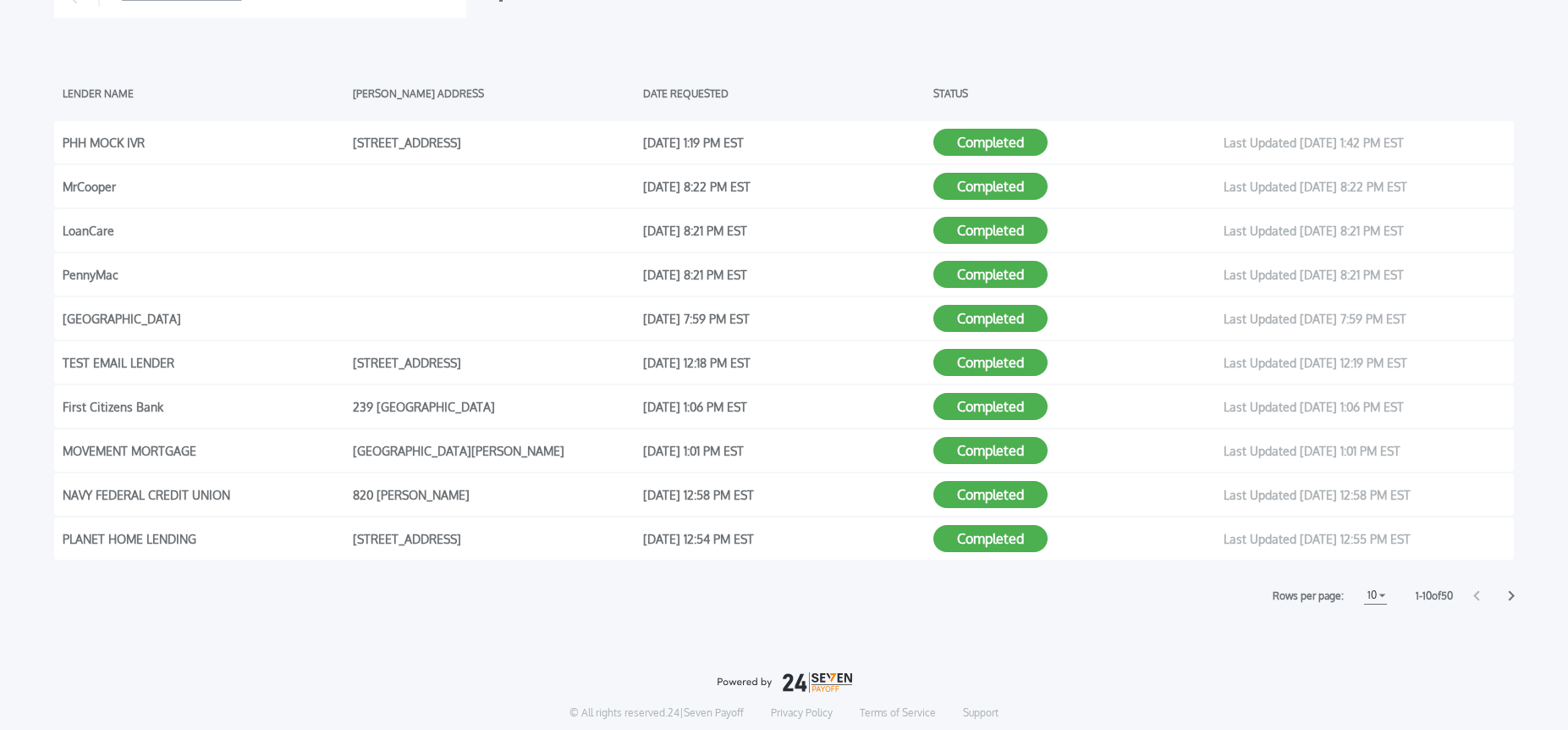
scroll to position [257, 0]
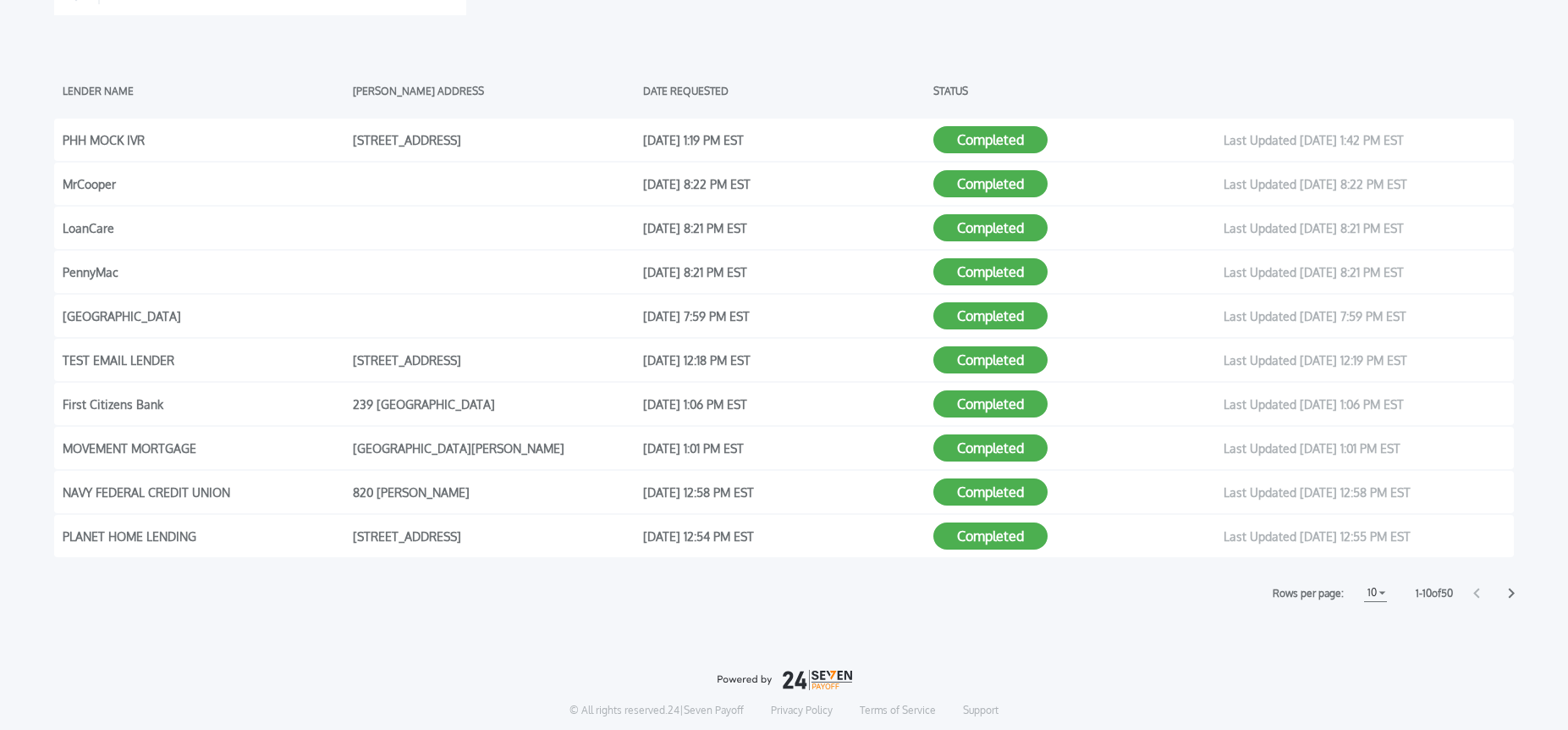
click at [1511, 592] on icon at bounding box center [1512, 593] width 7 height 11
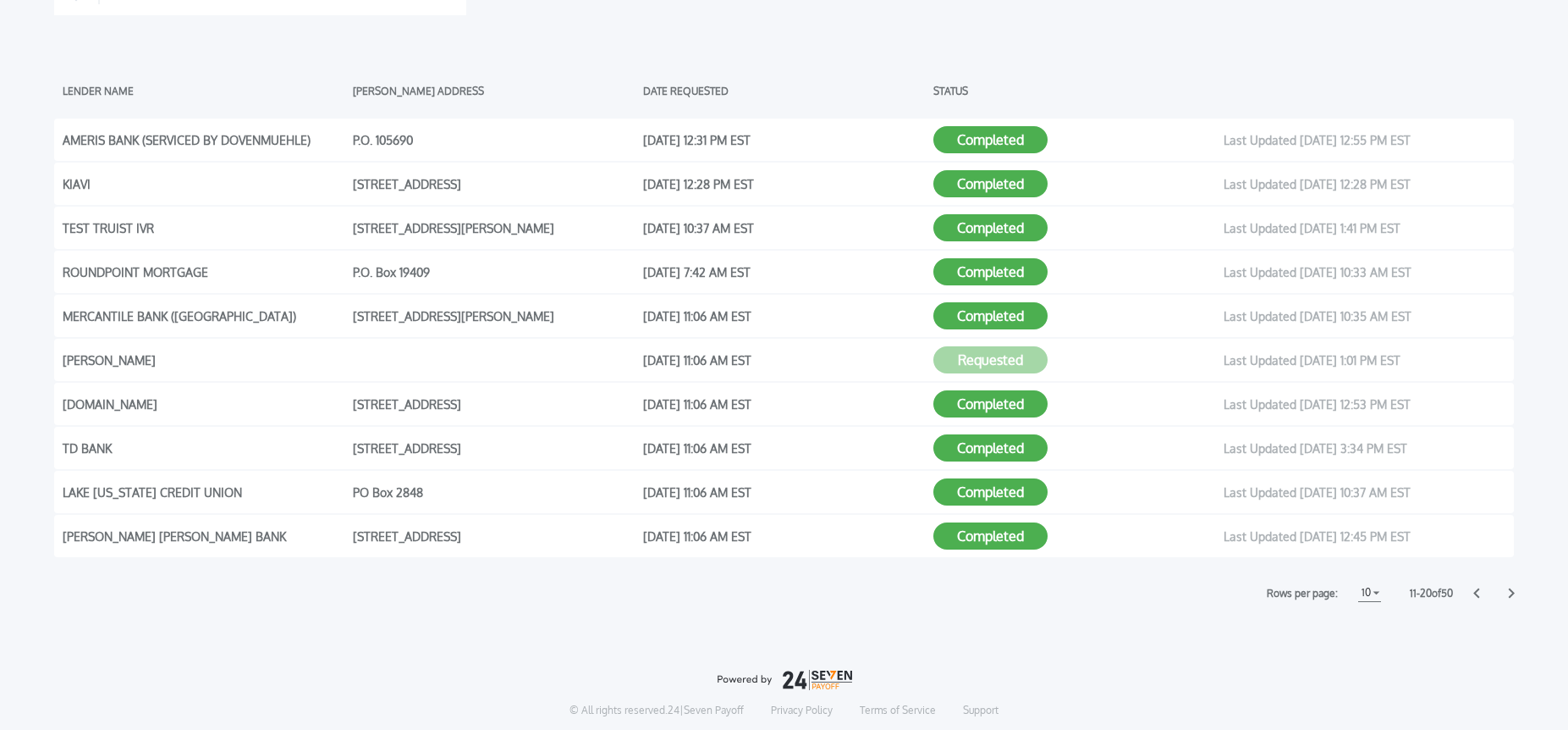
click at [1510, 592] on icon at bounding box center [1512, 593] width 7 height 11
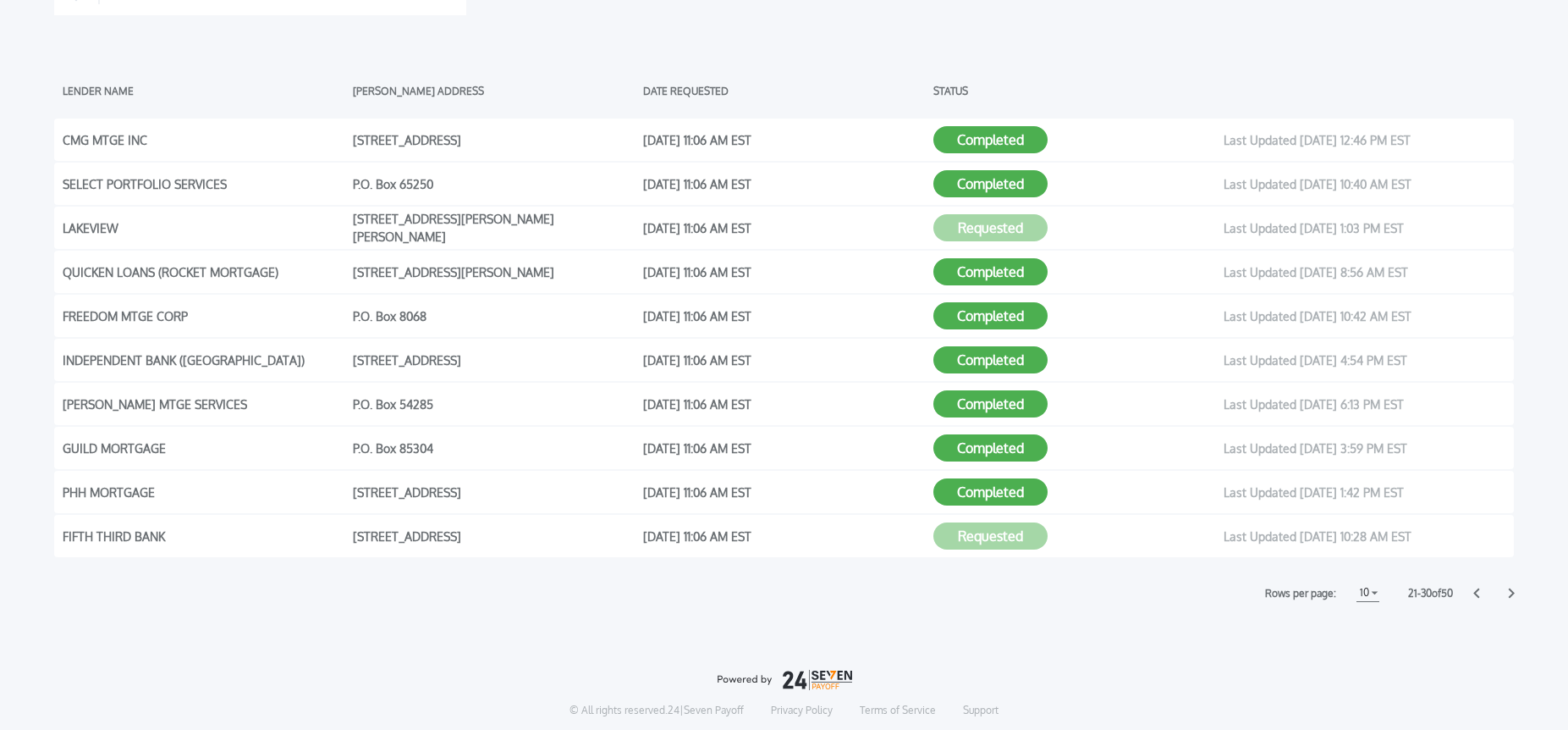
click at [1510, 592] on icon at bounding box center [1512, 593] width 7 height 11
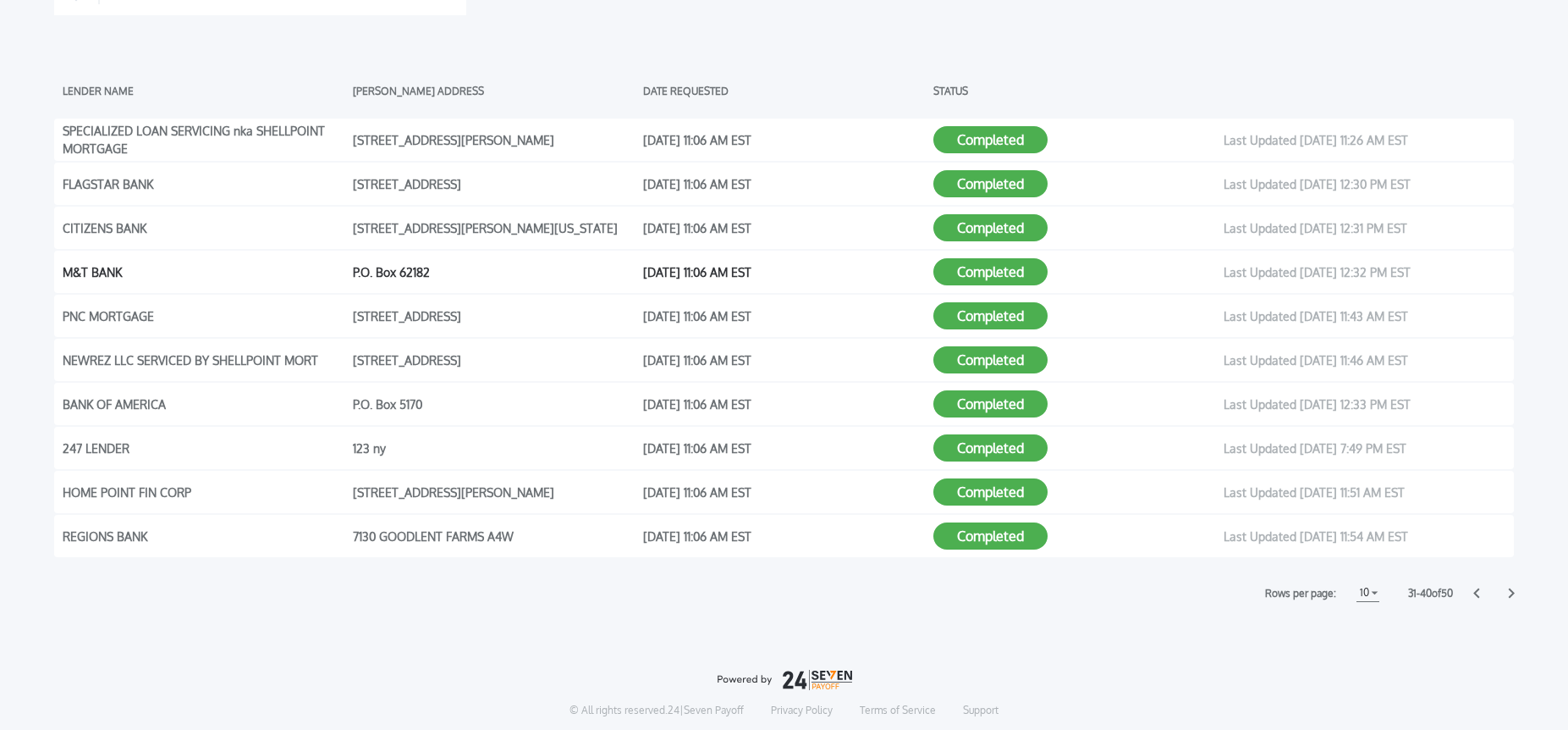
click at [986, 277] on button "Completed" at bounding box center [990, 272] width 114 height 27
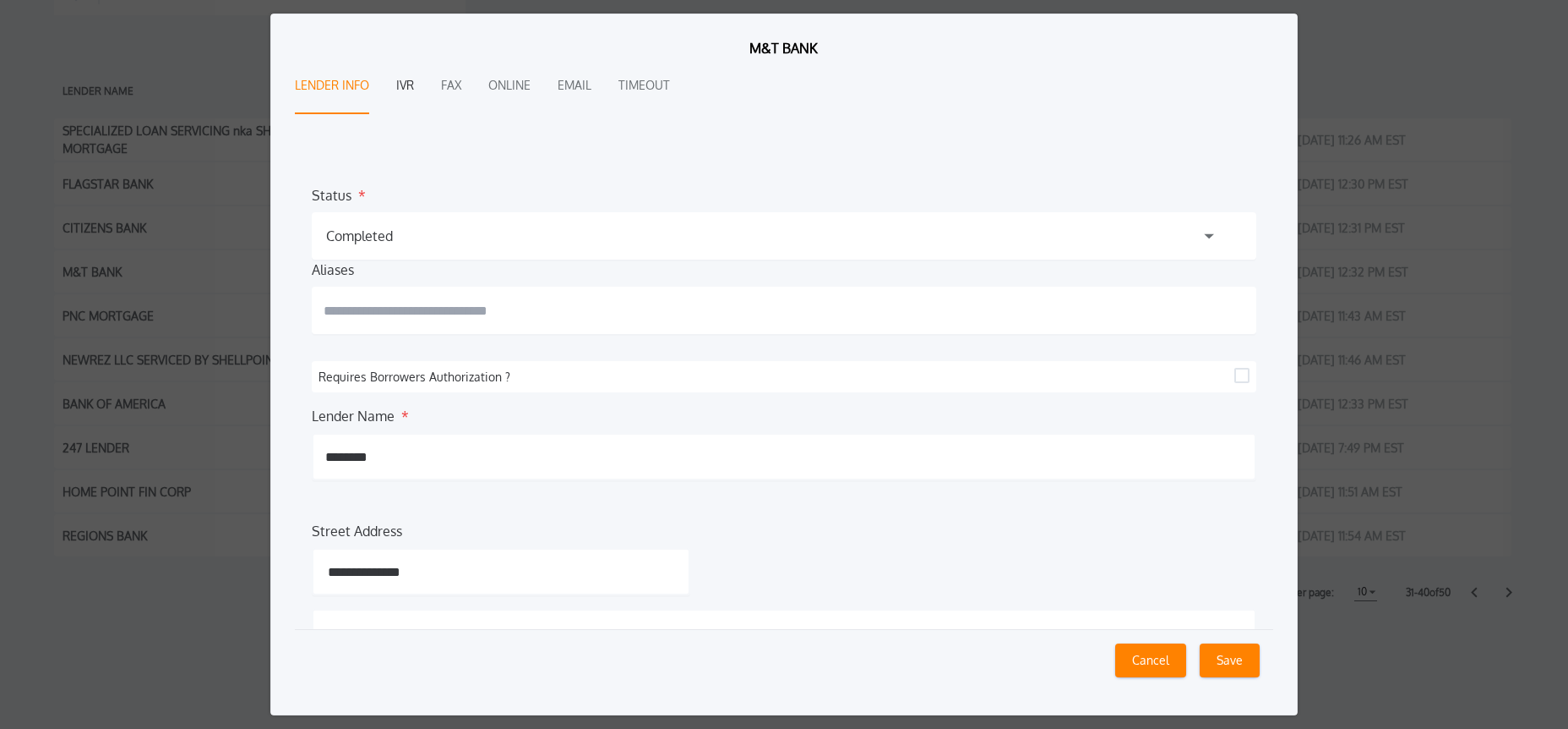
click at [400, 87] on button "IVR" at bounding box center [405, 86] width 18 height 56
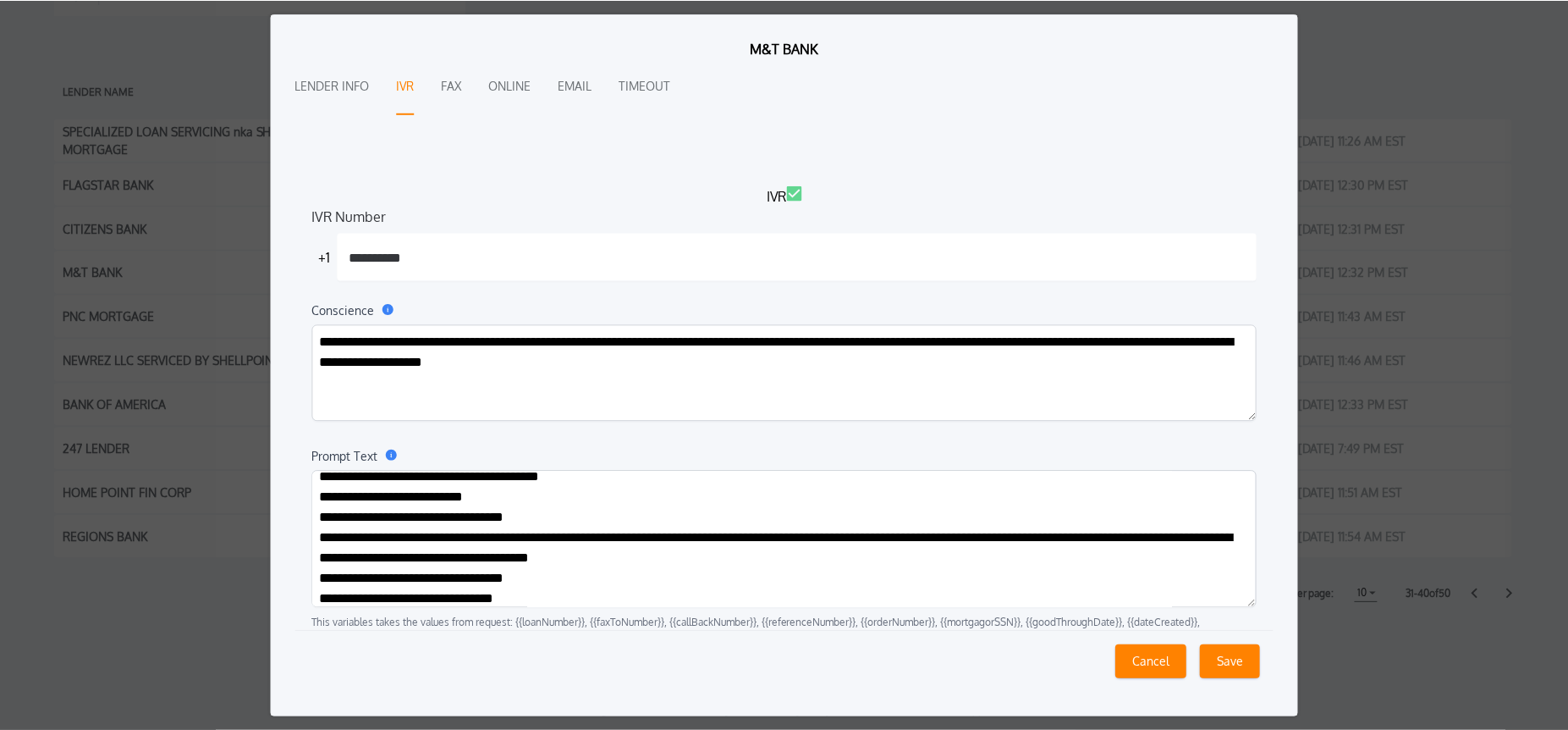
scroll to position [862, 0]
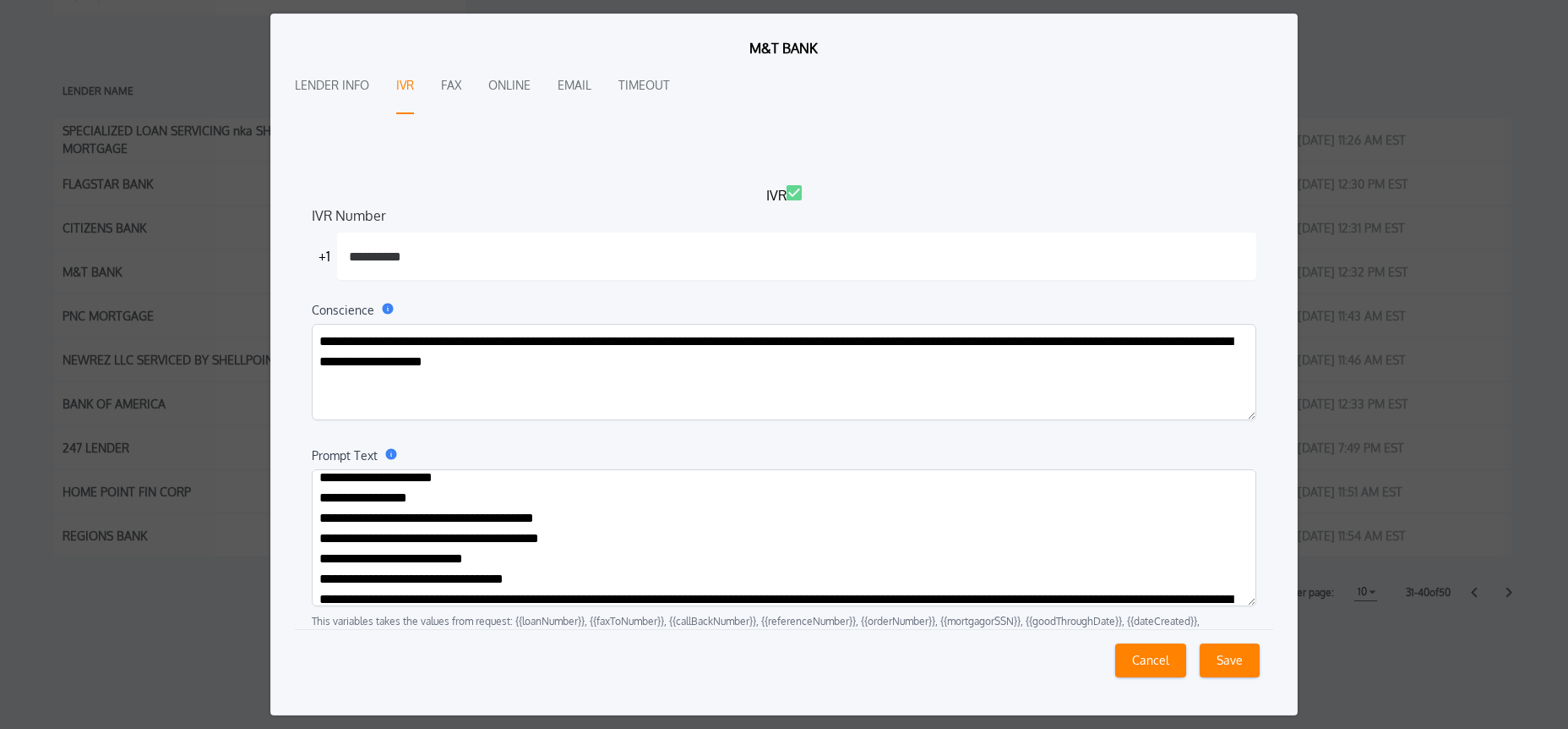
drag, startPoint x: 1146, startPoint y: 660, endPoint x: 1156, endPoint y: 660, distance: 10.0
click at [1146, 660] on button "Cancel" at bounding box center [1150, 660] width 71 height 33
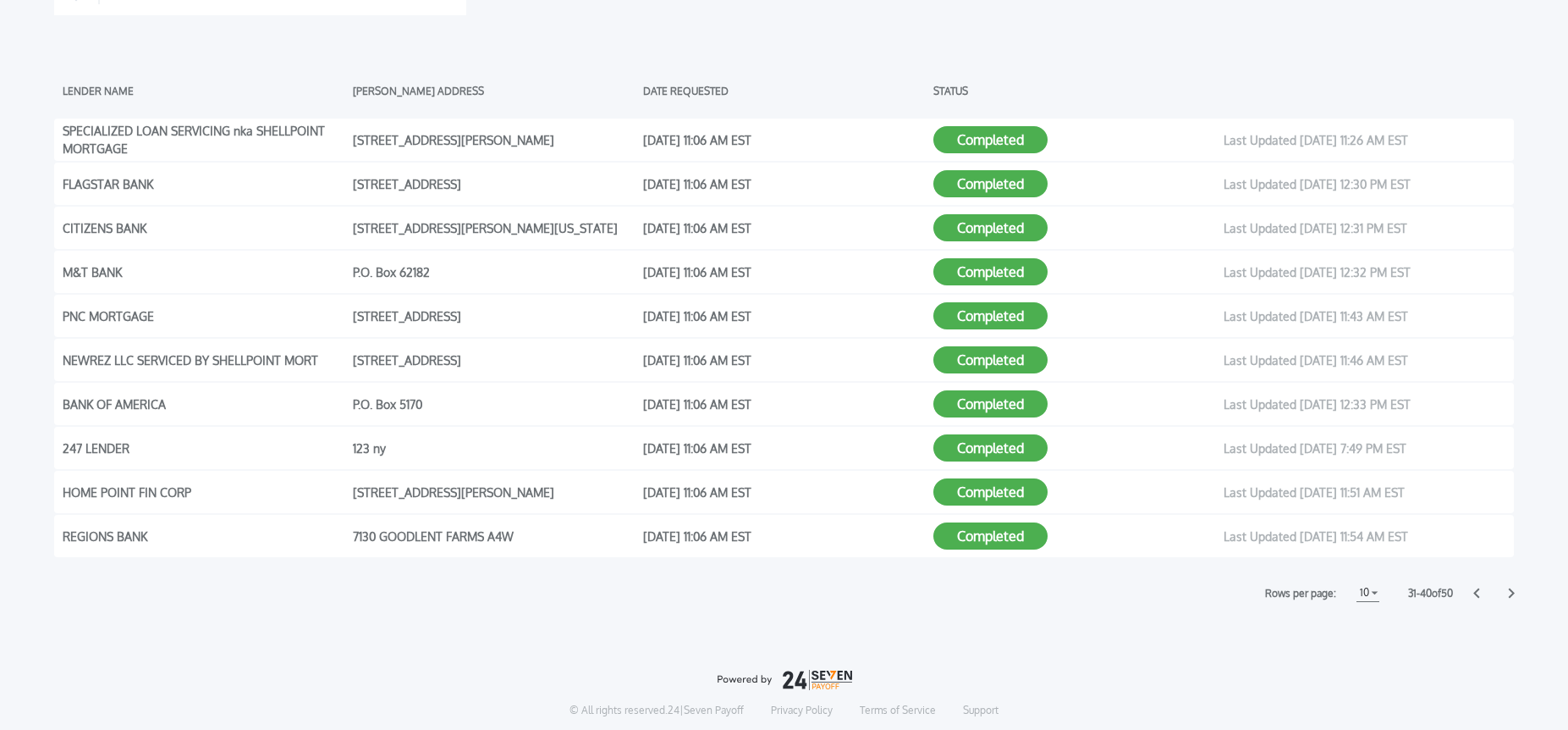
click at [1279, 667] on div "© All rights reserved. 24|Seven Payoff Privacy Policy Terms of Service Support …" at bounding box center [784, 737] width 1460 height 162
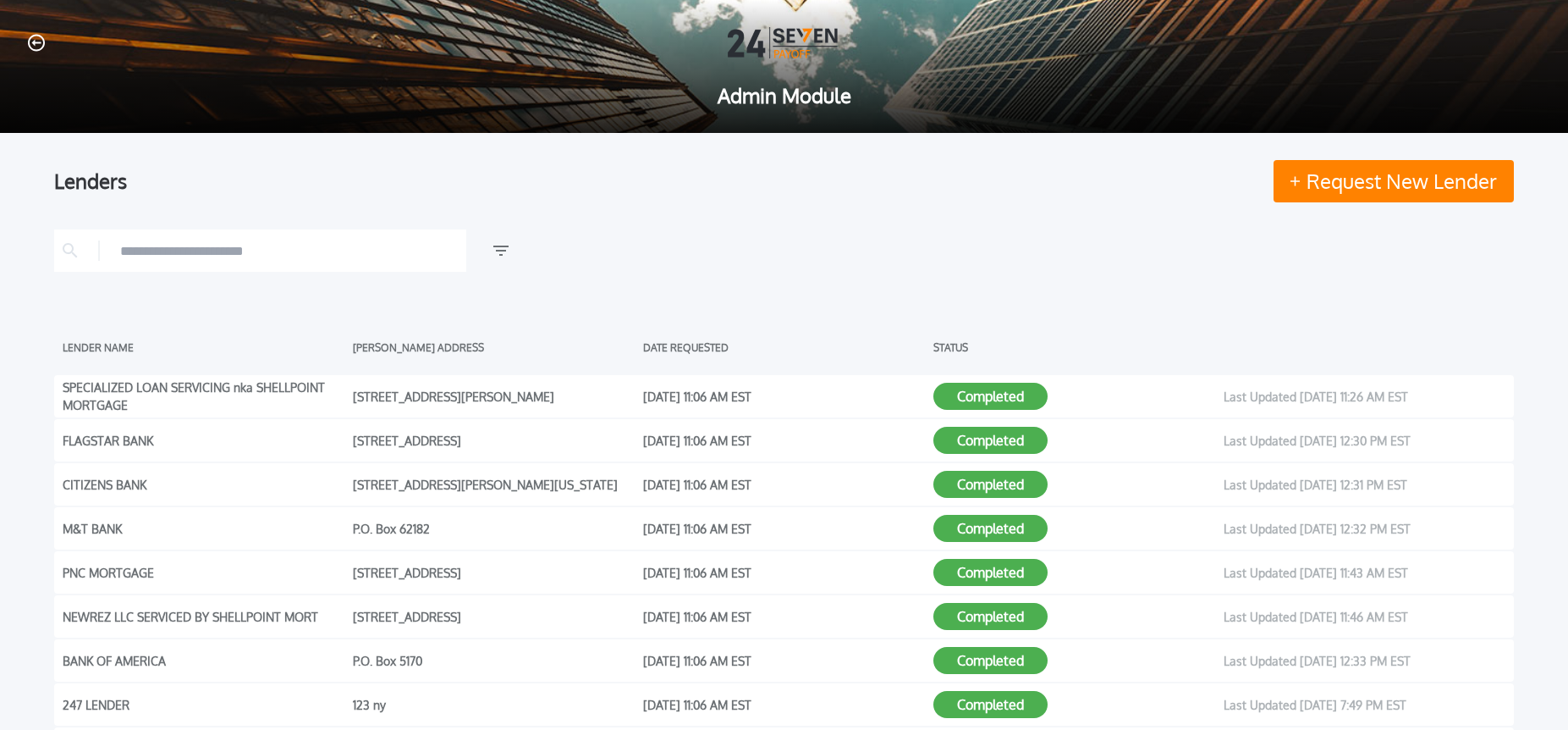
click at [28, 44] on icon "button" at bounding box center [36, 42] width 17 height 17
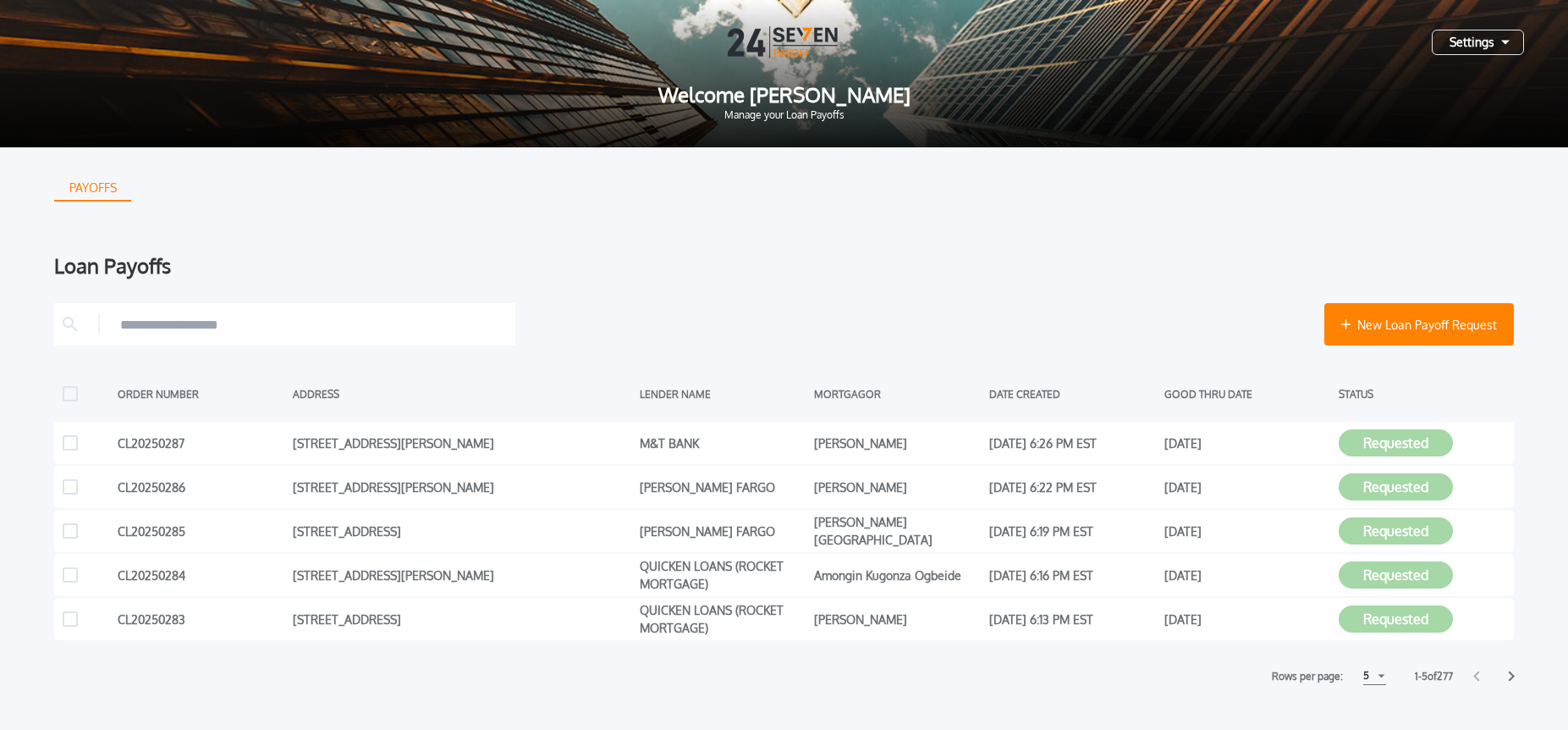
drag, startPoint x: 1462, startPoint y: 35, endPoint x: 1459, endPoint y: 47, distance: 12.4
click at [1461, 35] on div "Settings" at bounding box center [1478, 42] width 93 height 26
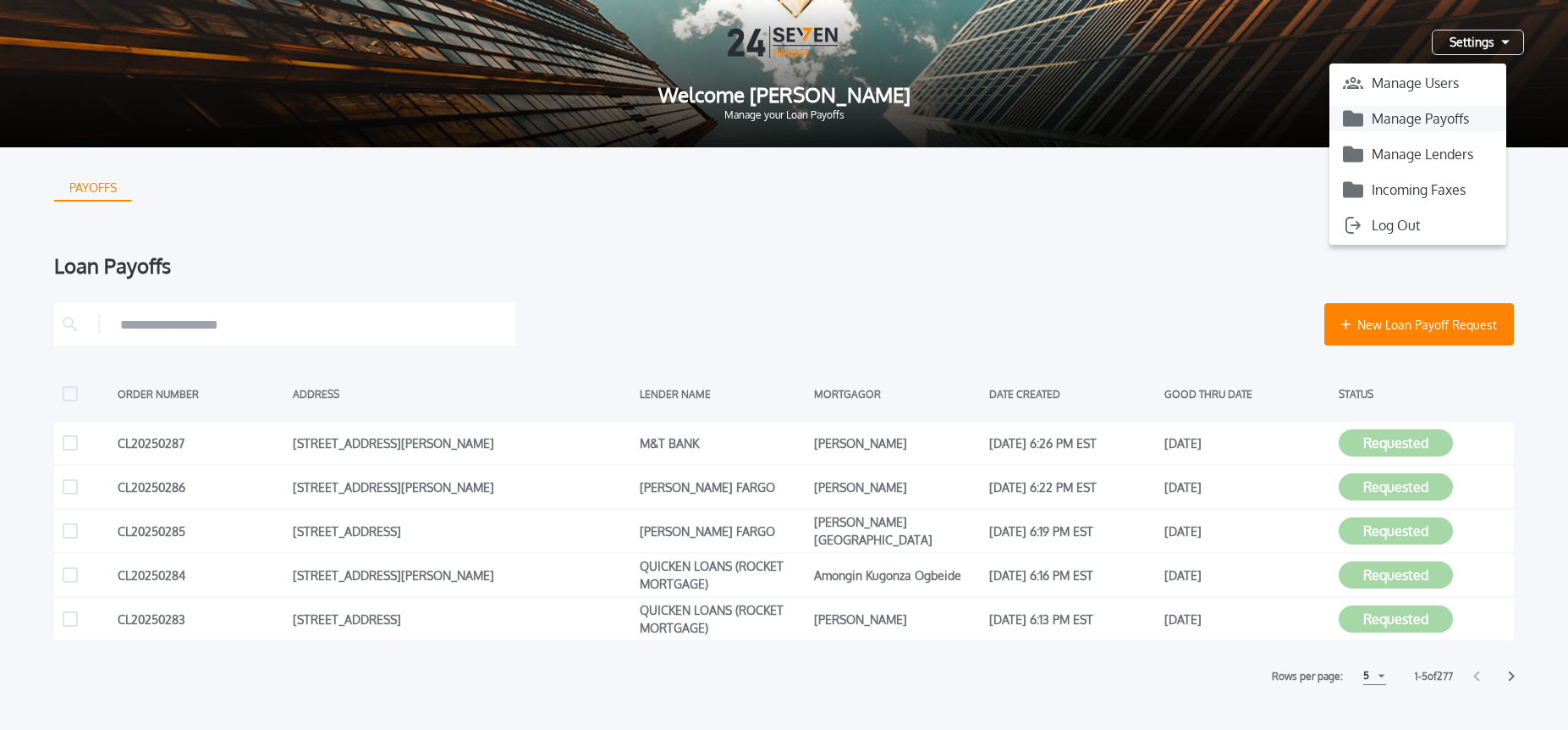
drag, startPoint x: 1448, startPoint y: 110, endPoint x: 1422, endPoint y: 104, distance: 26.7
click at [1448, 110] on button "Manage Payoffs" at bounding box center [1418, 118] width 176 height 26
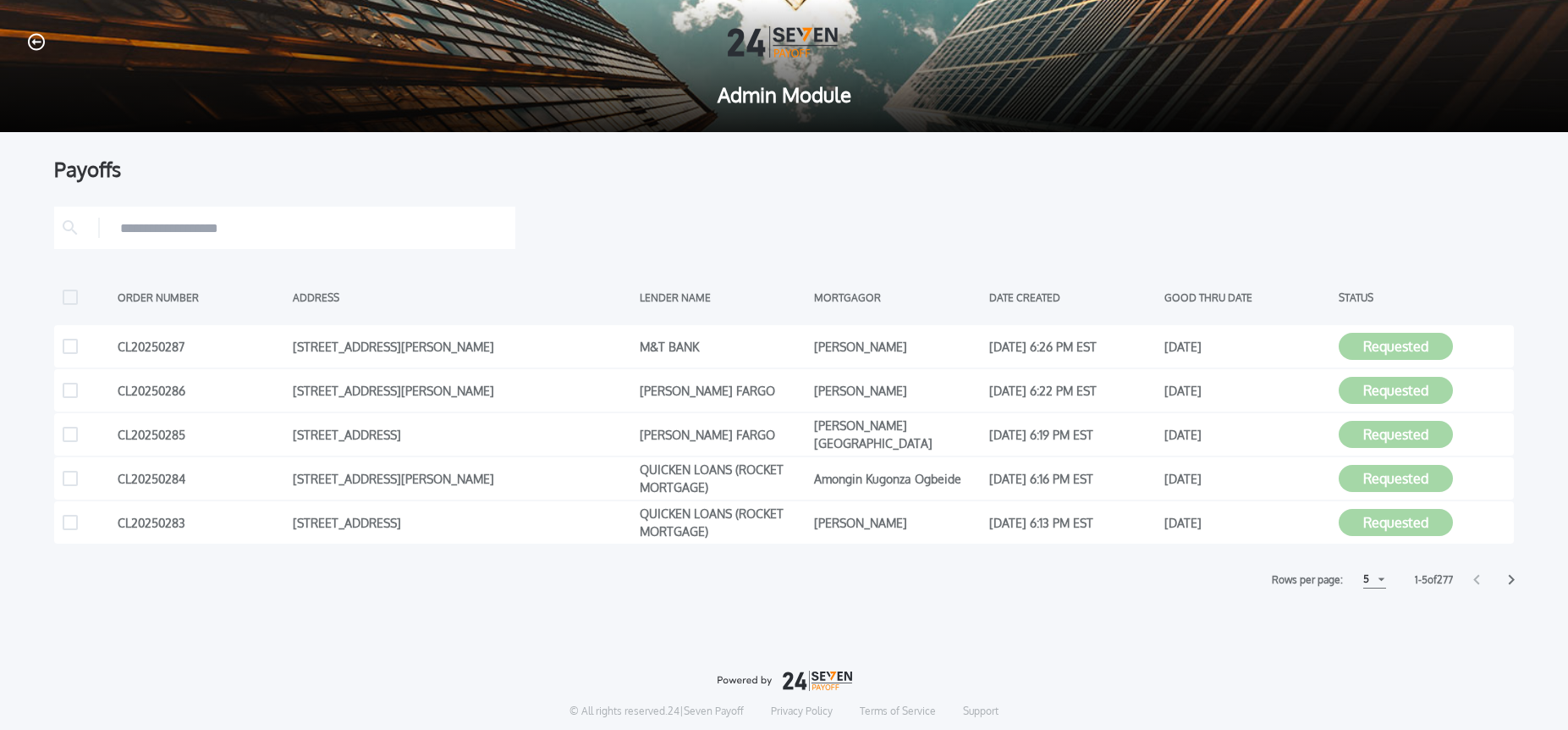
click at [1373, 583] on div "5" at bounding box center [1375, 580] width 23 height 18
click at [1374, 628] on h1 "10" at bounding box center [1374, 621] width 16 height 20
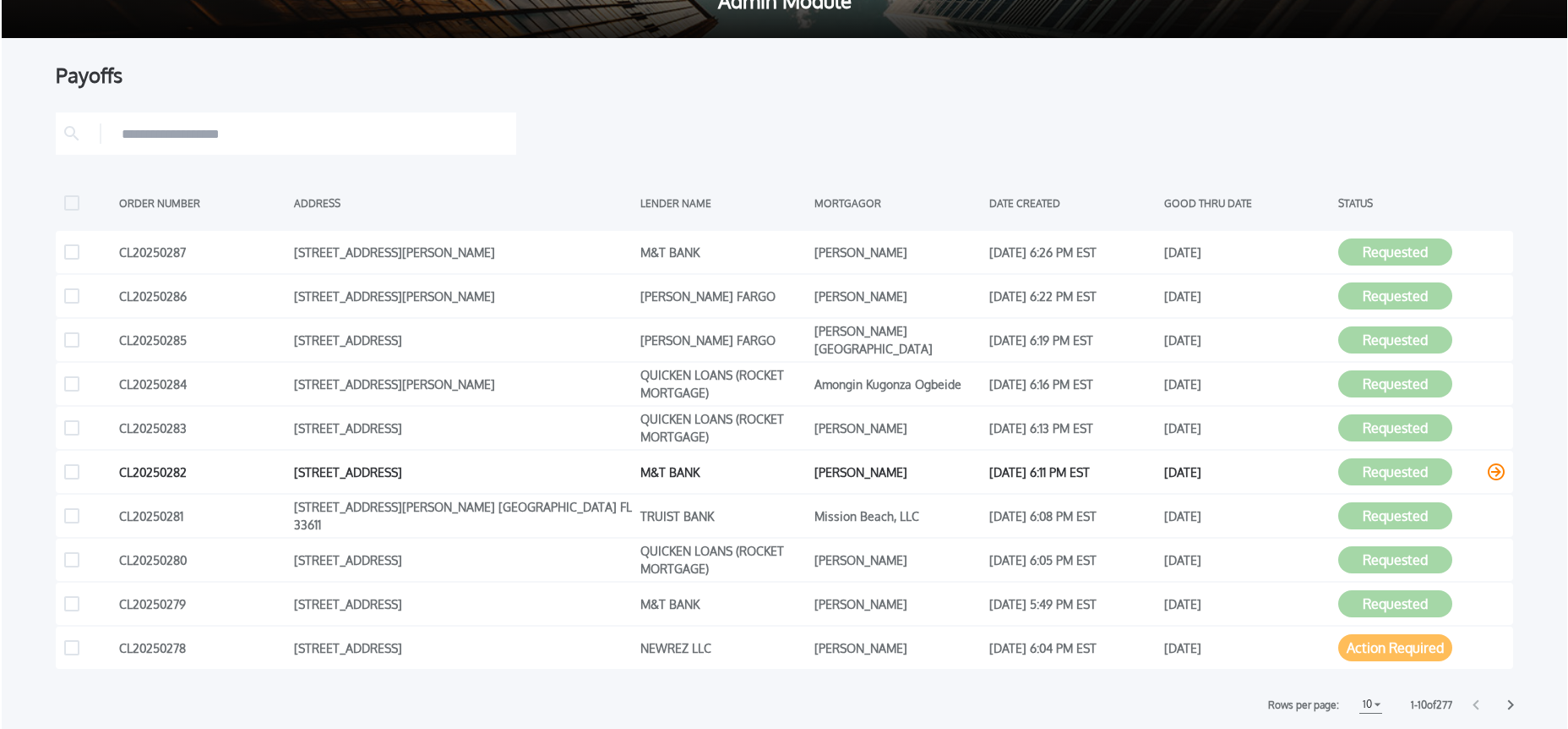
scroll to position [102, 0]
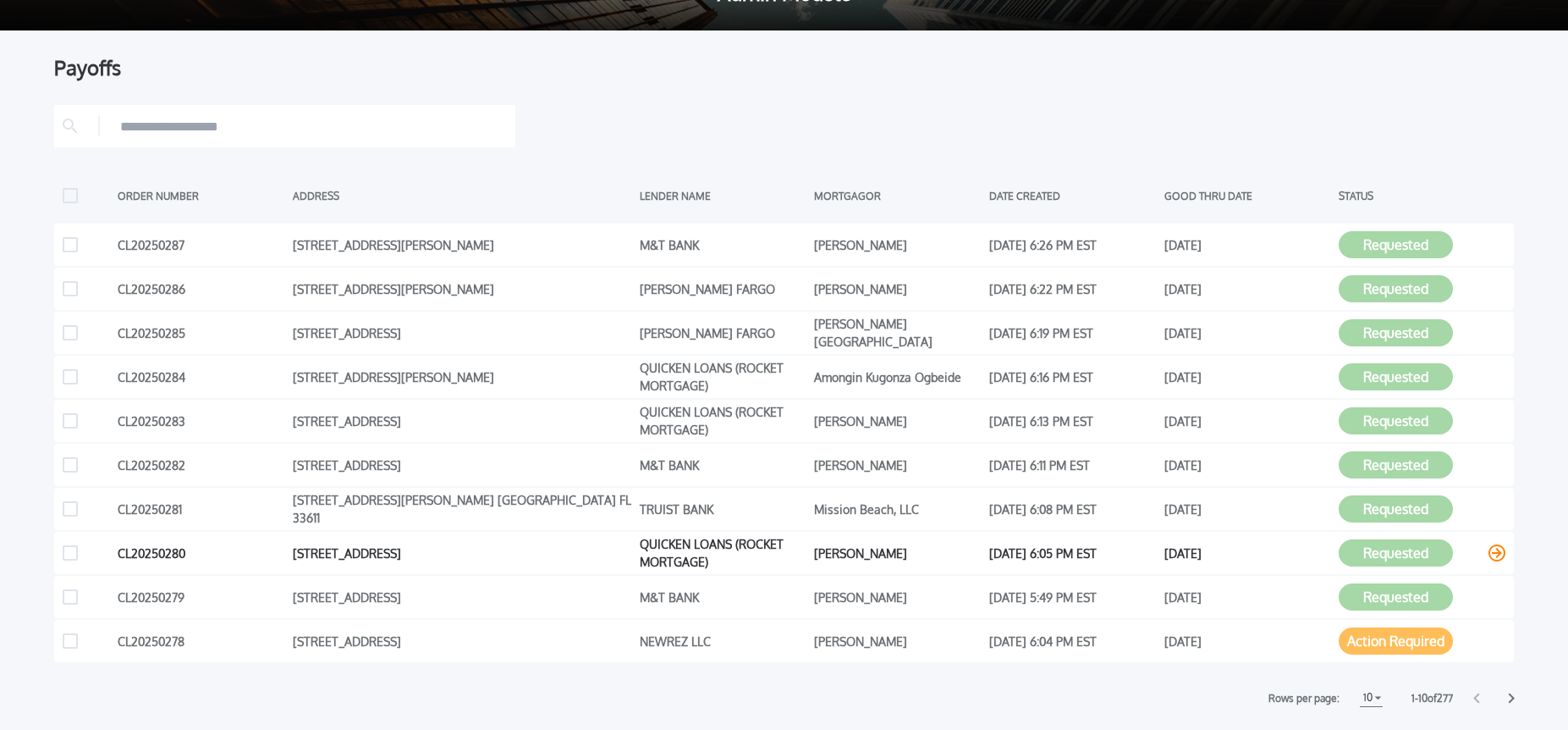
click at [1498, 553] on icon at bounding box center [1497, 553] width 17 height 17
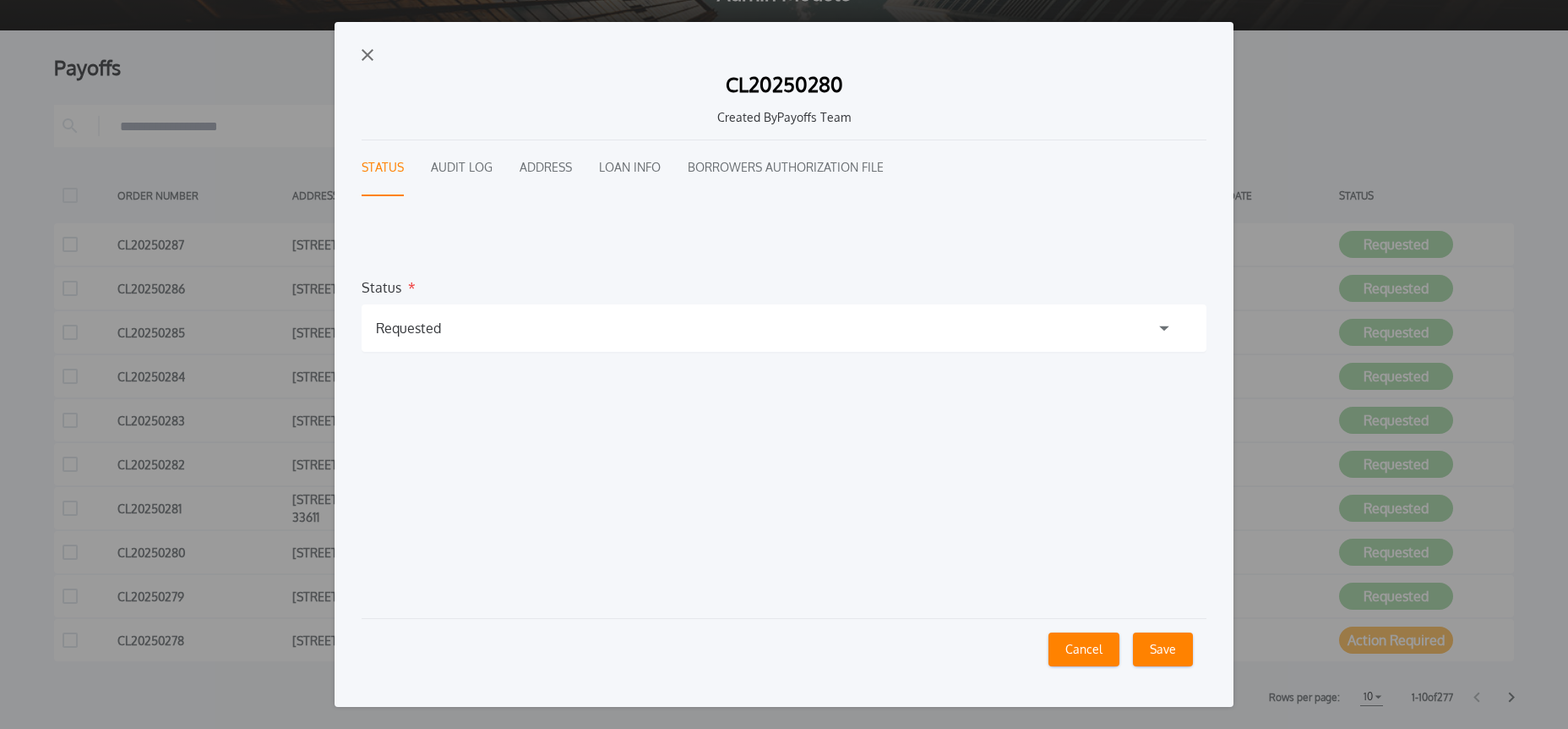
click at [484, 161] on button "Audit Log" at bounding box center [462, 167] width 62 height 56
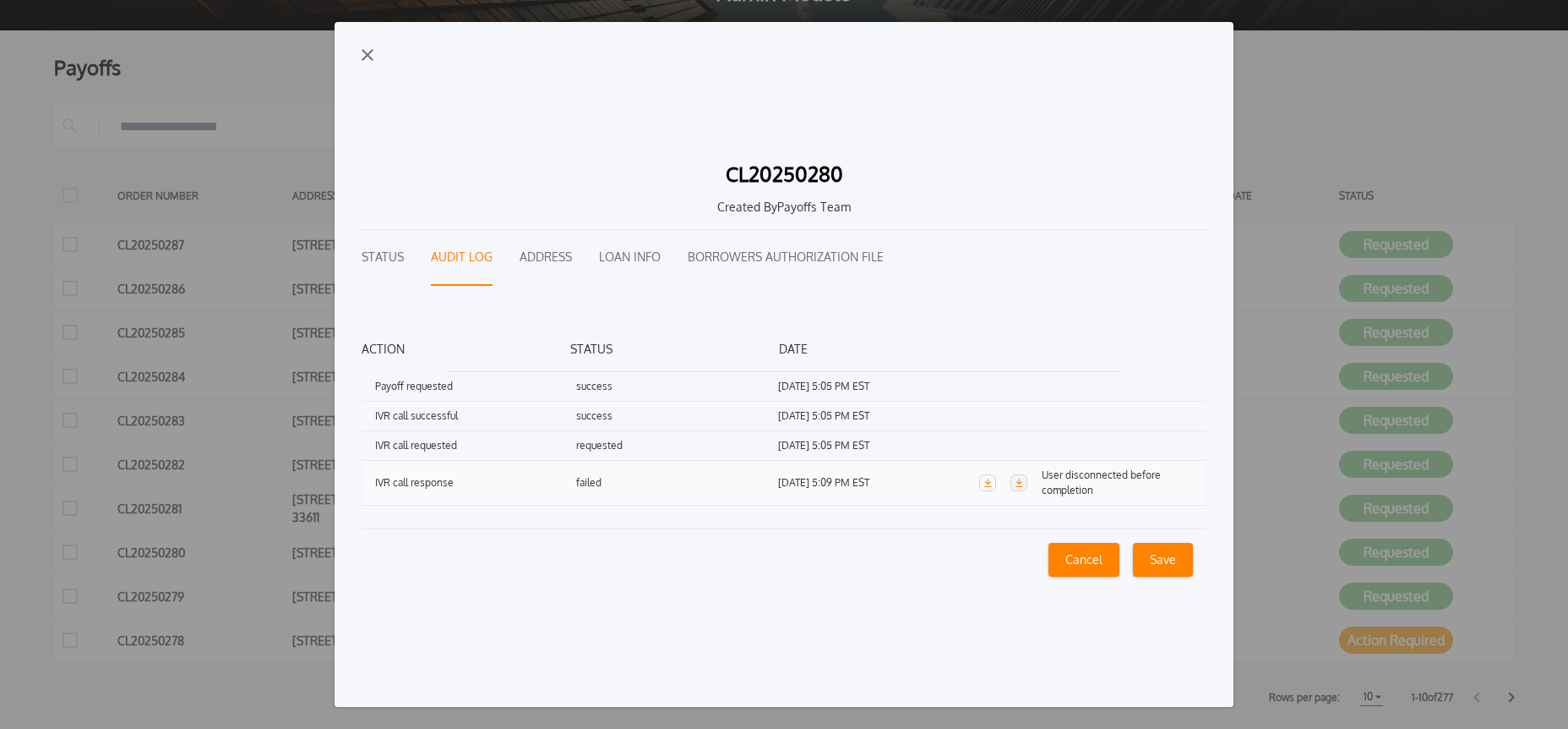
click at [1022, 484] on icon "button" at bounding box center [1019, 483] width 9 height 9
click at [631, 261] on button "Loan Info" at bounding box center [630, 257] width 62 height 56
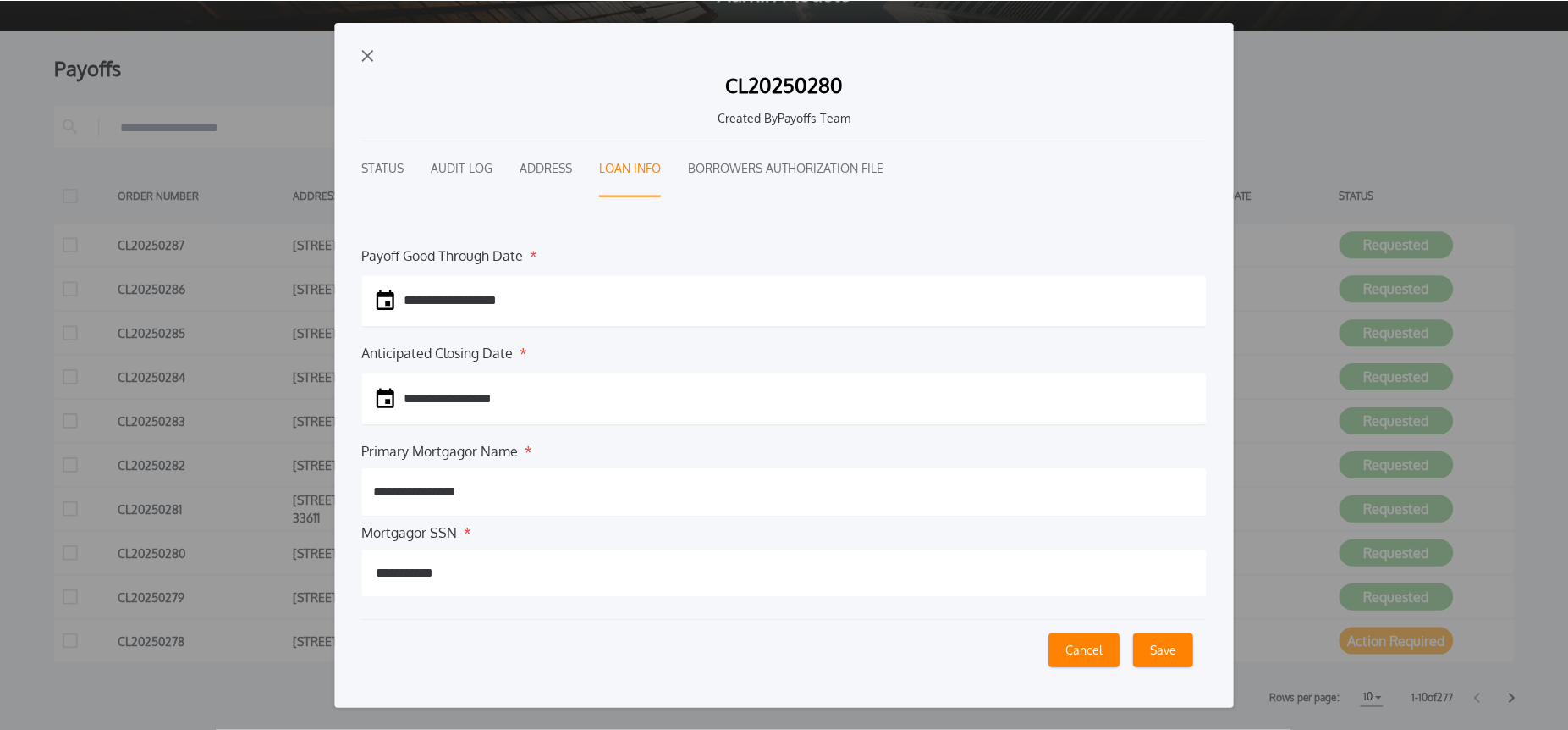
scroll to position [0, 0]
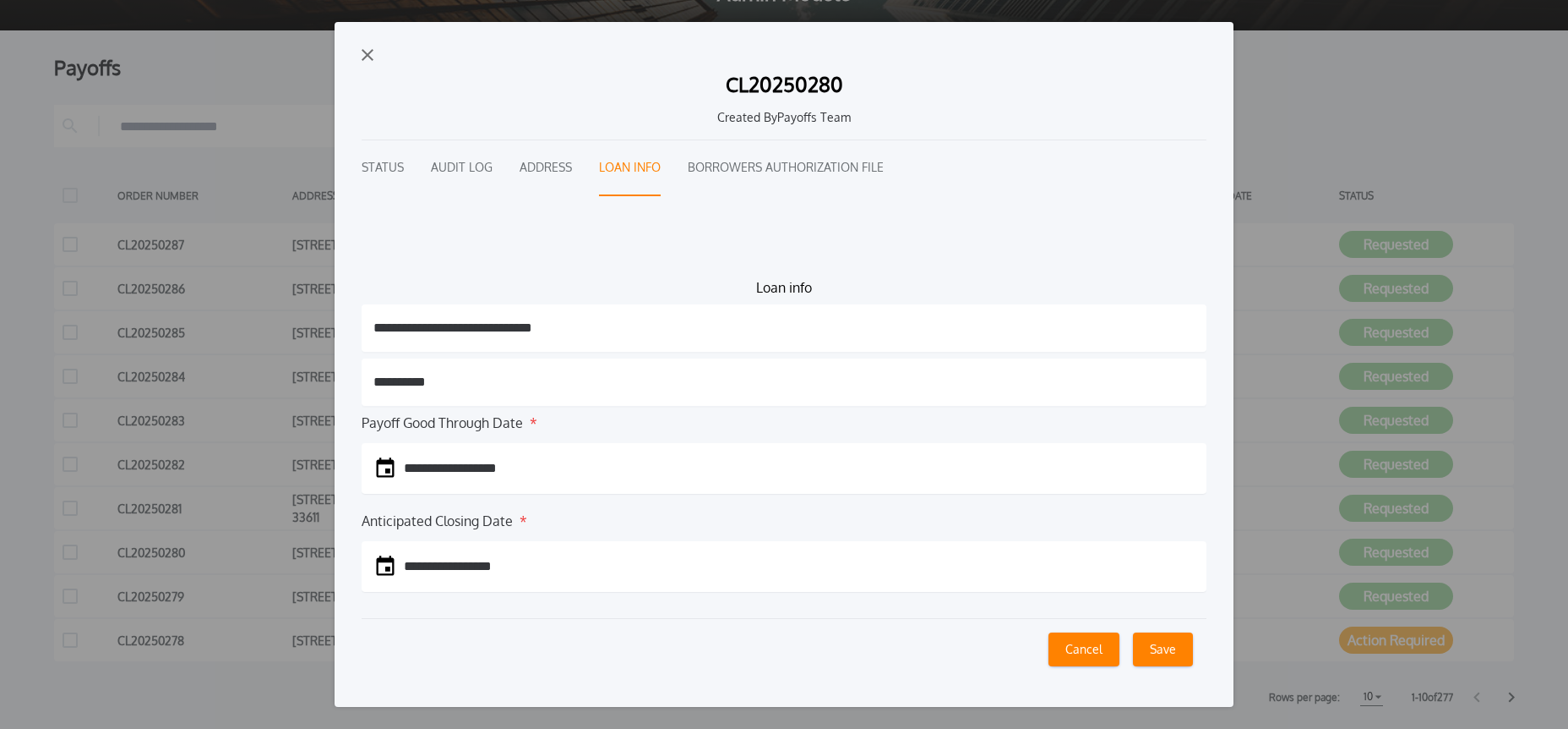
click at [369, 52] on img "button" at bounding box center [367, 55] width 11 height 11
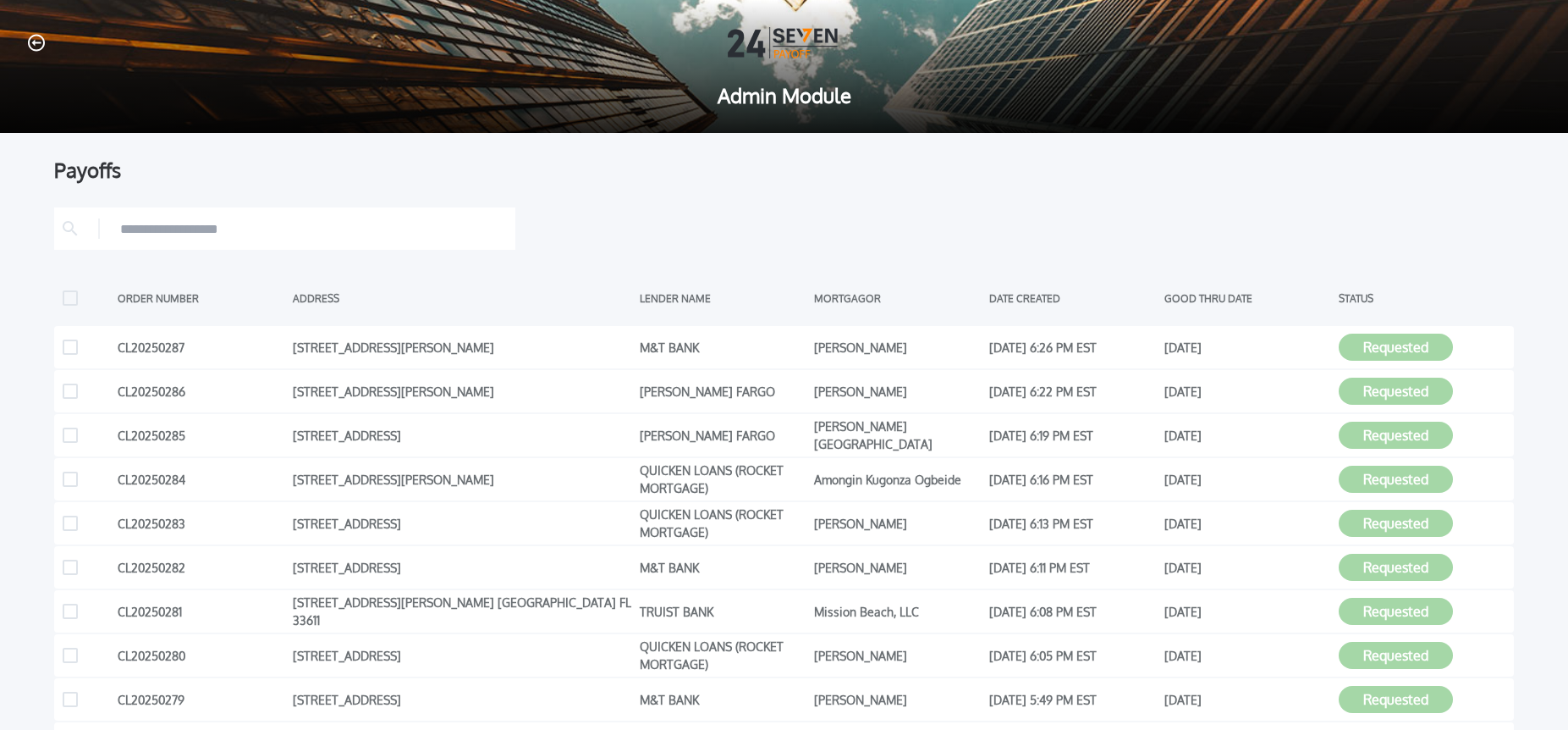
click at [41, 42] on icon "button" at bounding box center [36, 42] width 17 height 18
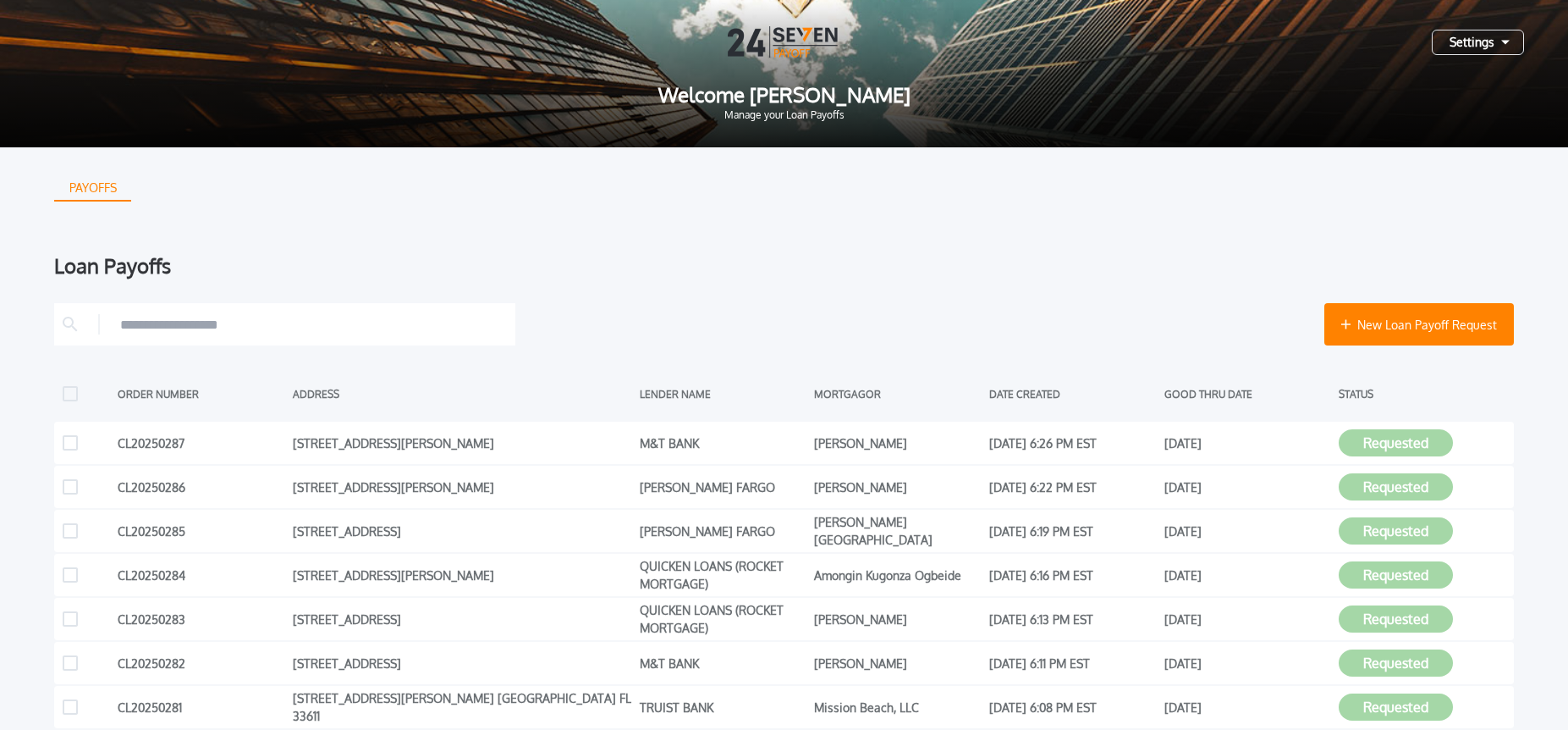
click at [1498, 49] on div "Settings" at bounding box center [1478, 42] width 93 height 26
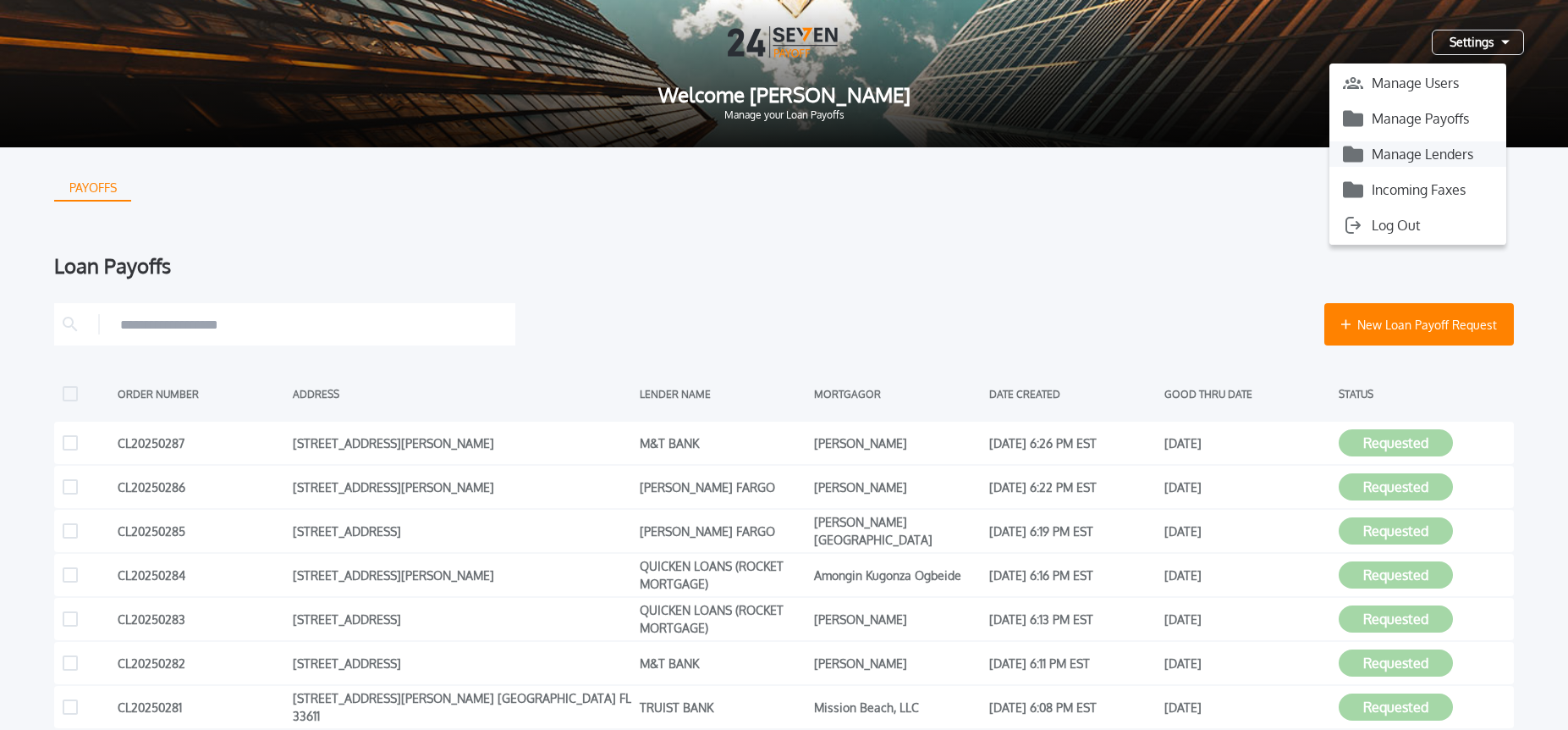
click at [1432, 147] on button "Manage Lenders" at bounding box center [1418, 154] width 176 height 26
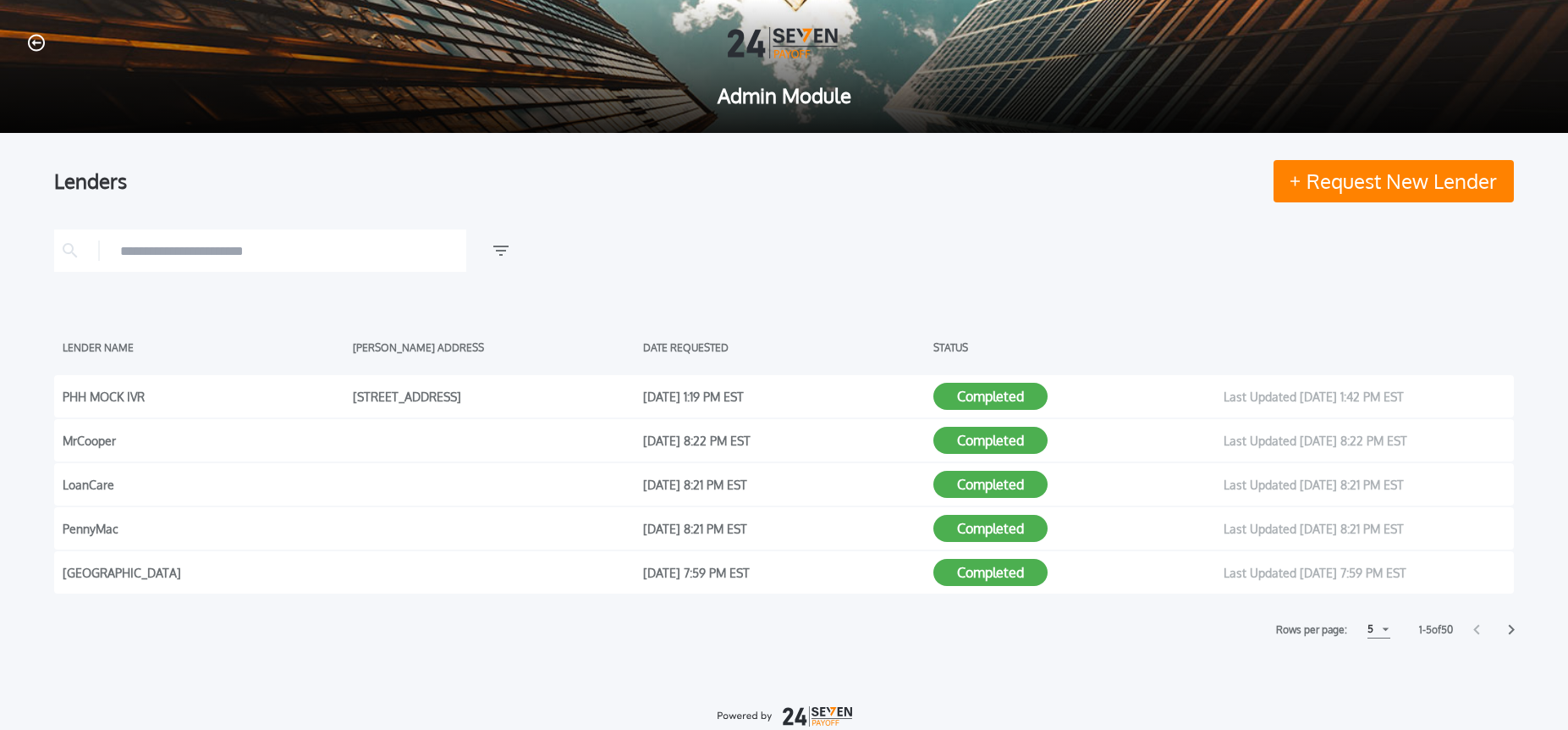
click at [303, 253] on input "text" at bounding box center [289, 251] width 338 height 26
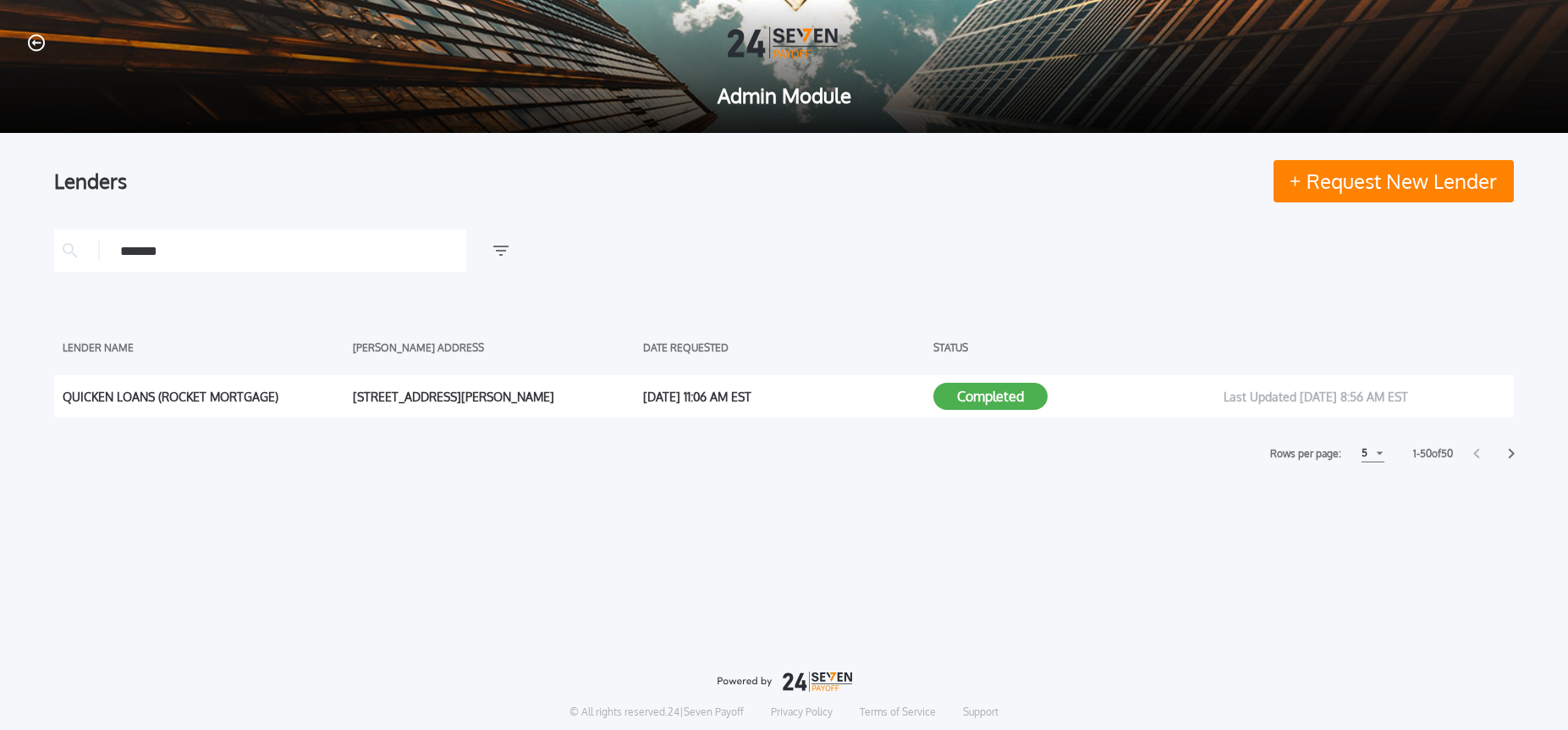
type input "*******"
click at [985, 394] on button "Completed" at bounding box center [990, 396] width 114 height 27
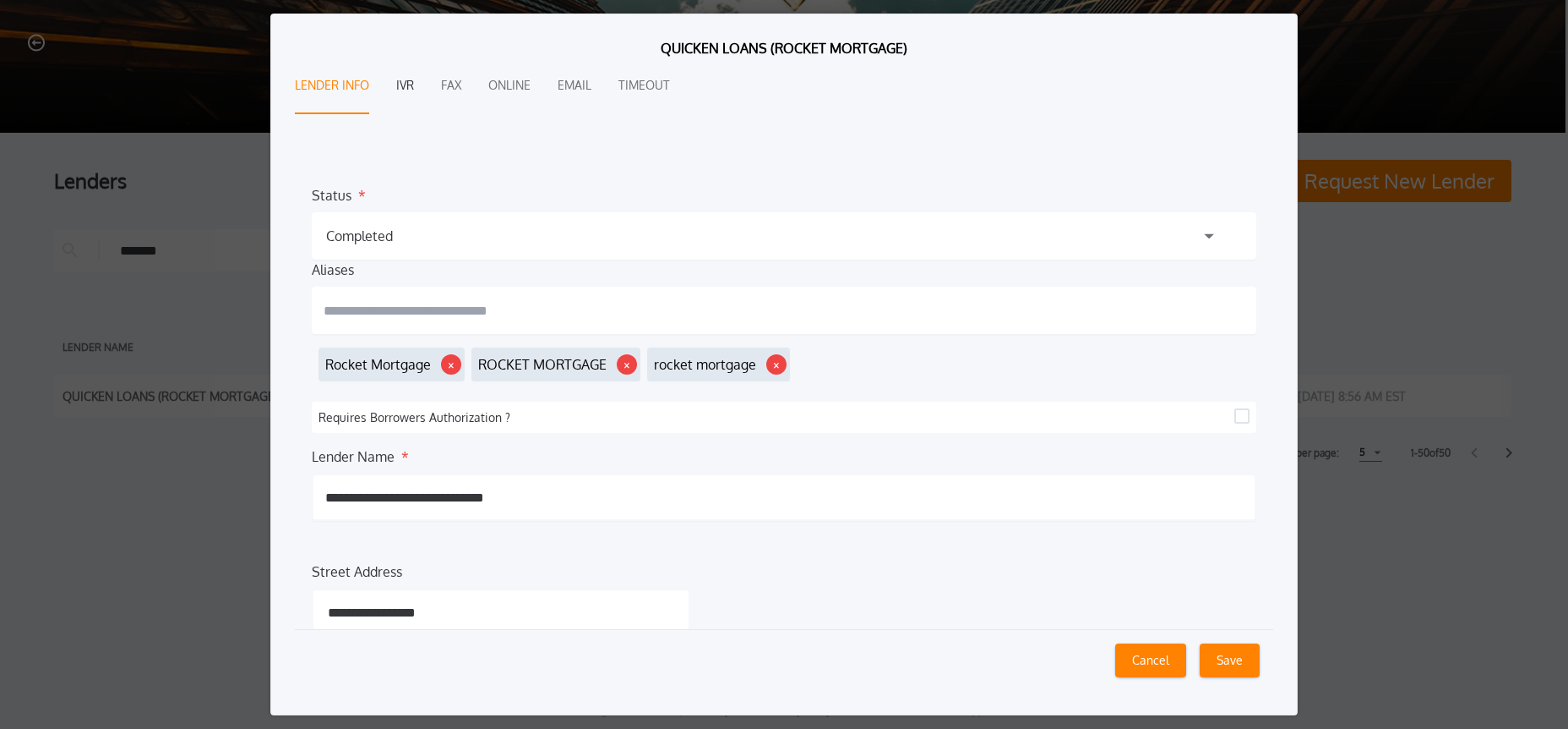
click at [409, 82] on button "IVR" at bounding box center [405, 86] width 18 height 56
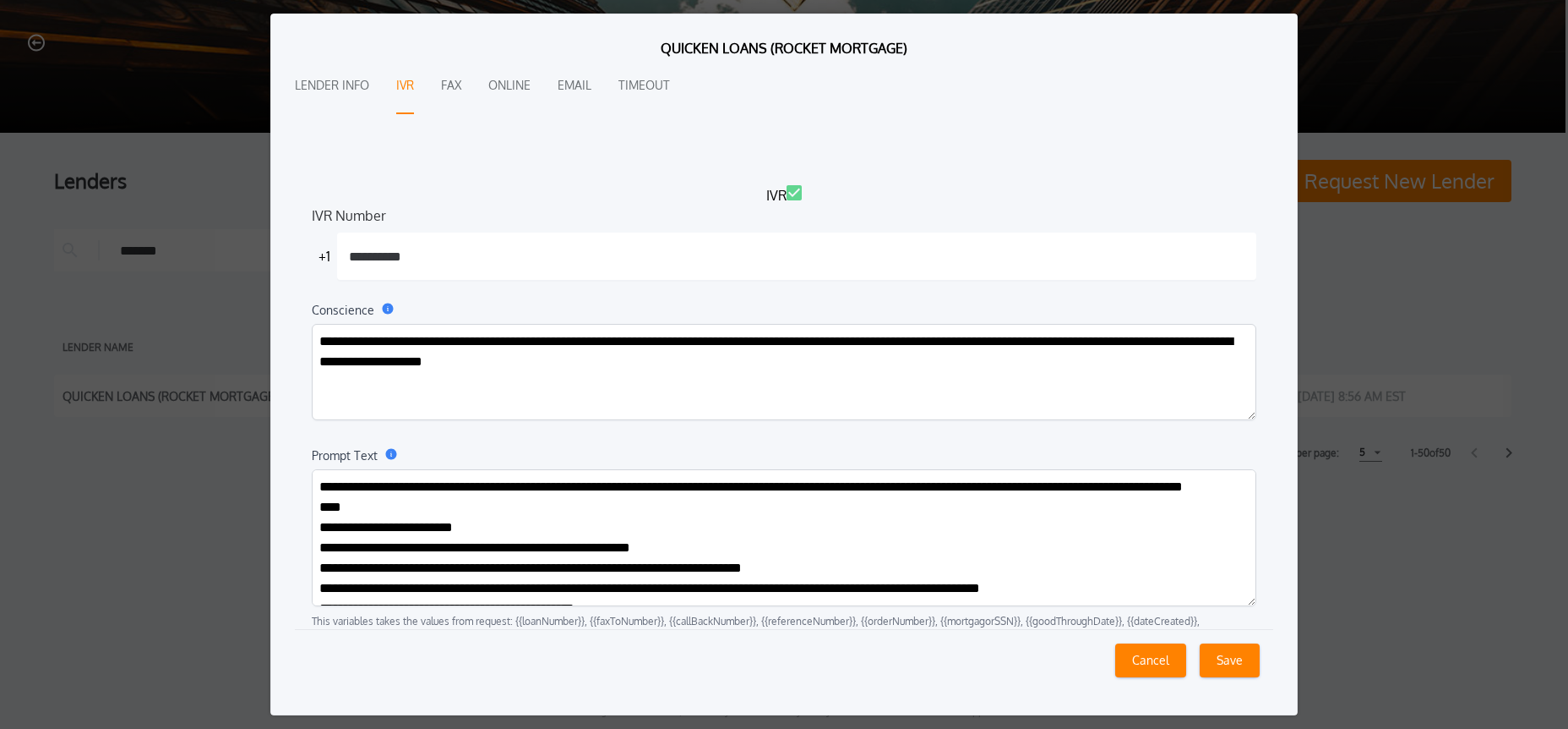
click at [570, 521] on textarea "Prompt Text" at bounding box center [784, 537] width 944 height 137
paste textarea "**********"
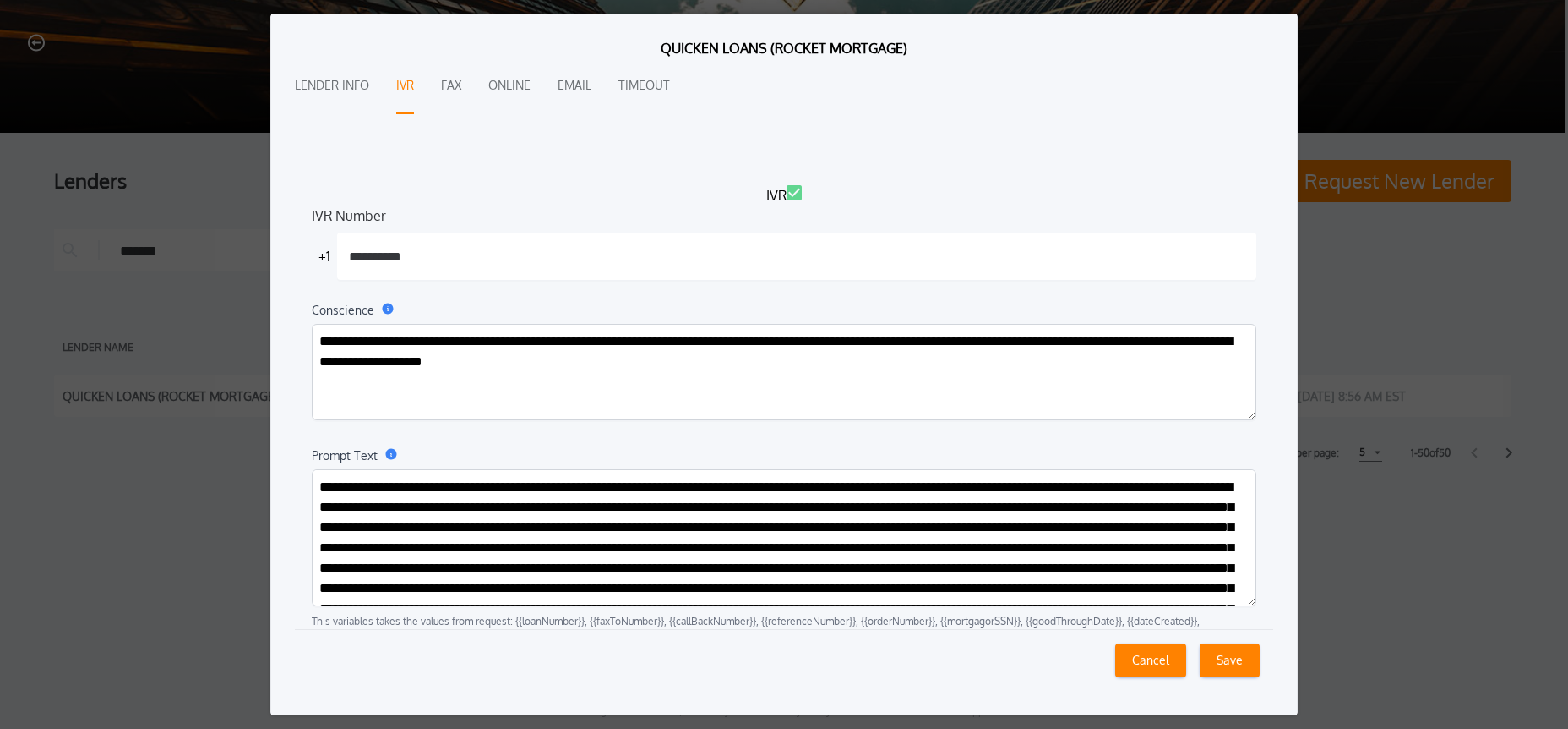
type textarea "**********"
click at [1122, 548] on textarea "Prompt Text" at bounding box center [784, 537] width 944 height 137
click at [1228, 658] on button "Save" at bounding box center [1230, 660] width 60 height 33
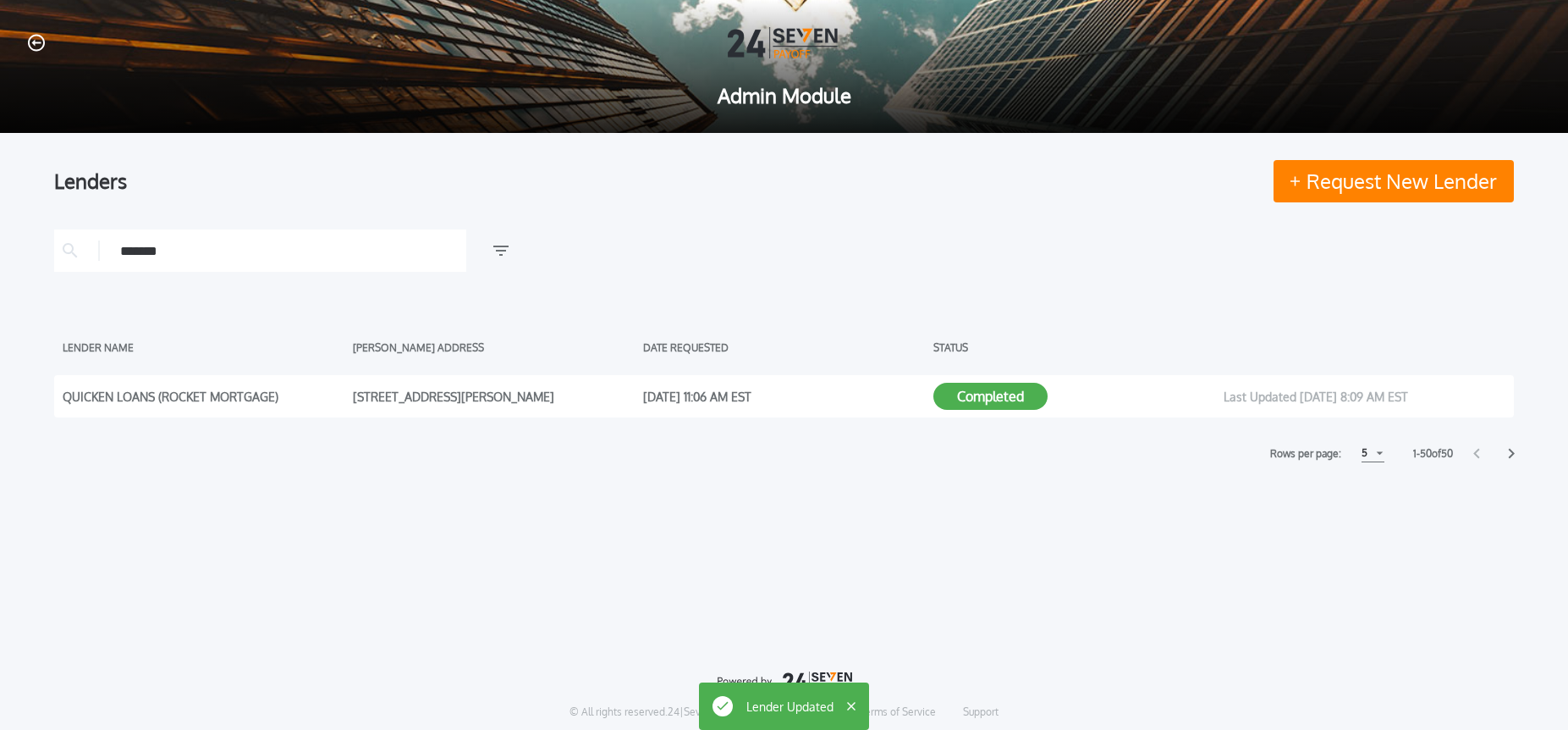
click at [40, 45] on icon "button" at bounding box center [36, 42] width 17 height 18
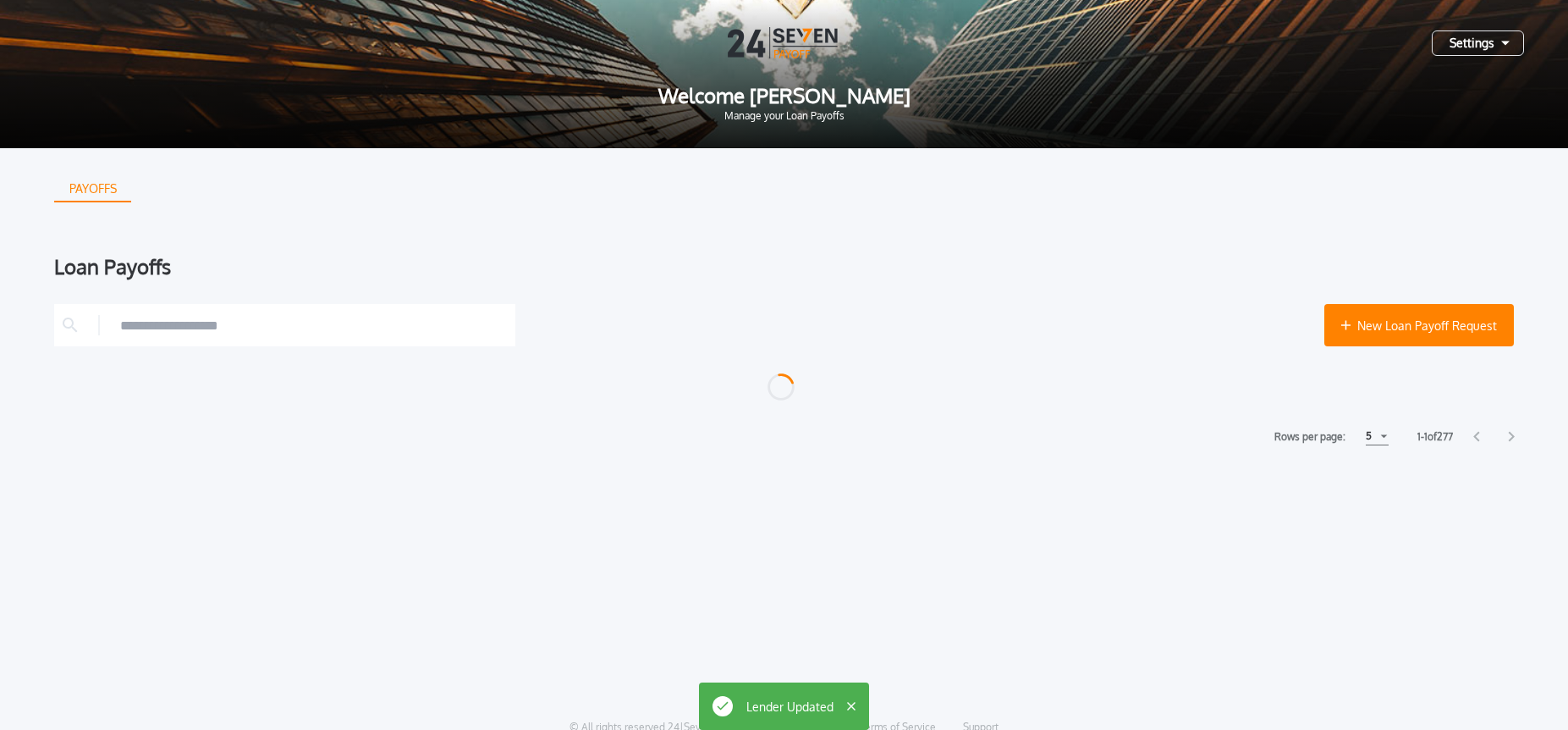
scroll to position [1, 0]
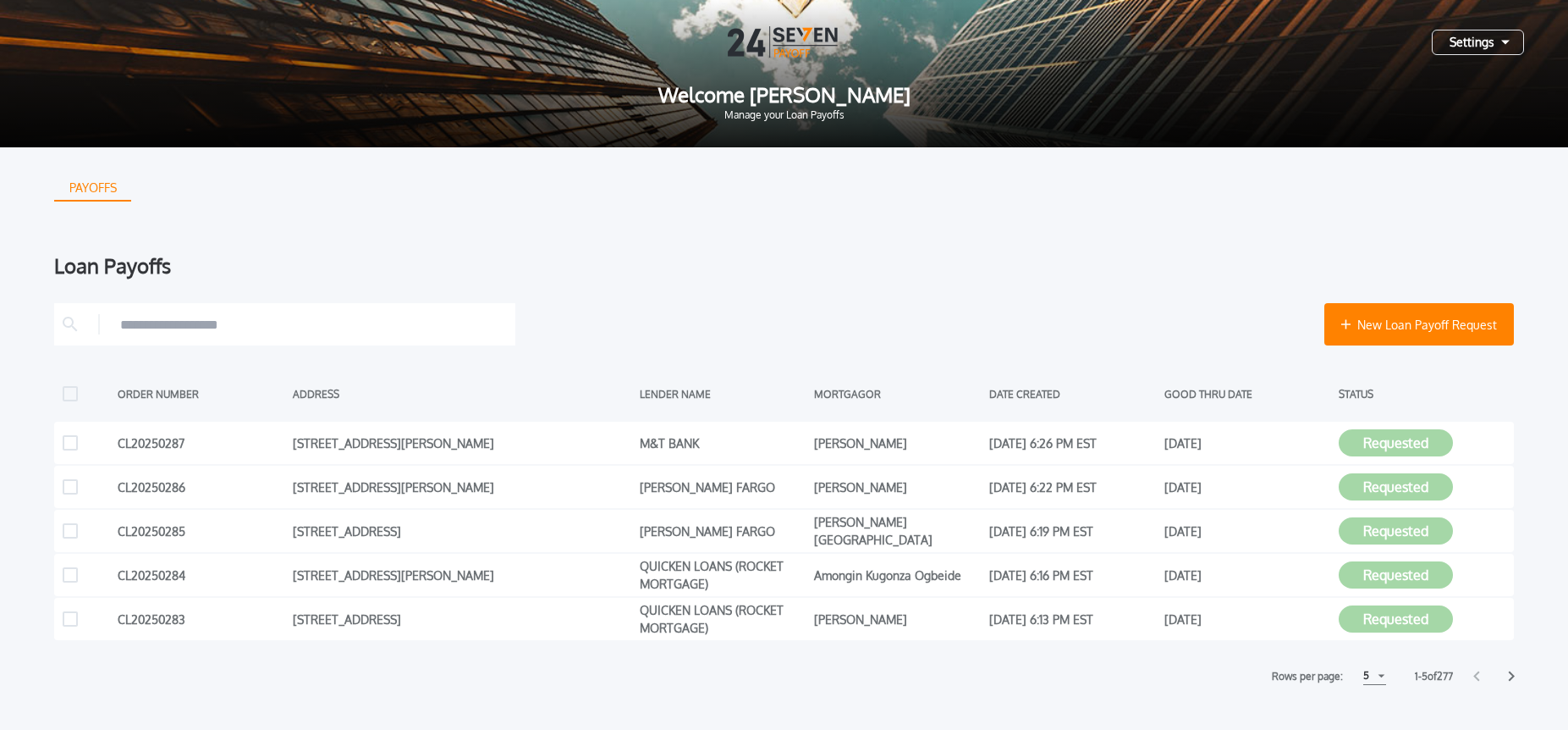
click at [1372, 679] on div "5" at bounding box center [1375, 676] width 23 height 18
click at [1375, 713] on h1 "10" at bounding box center [1374, 718] width 16 height 20
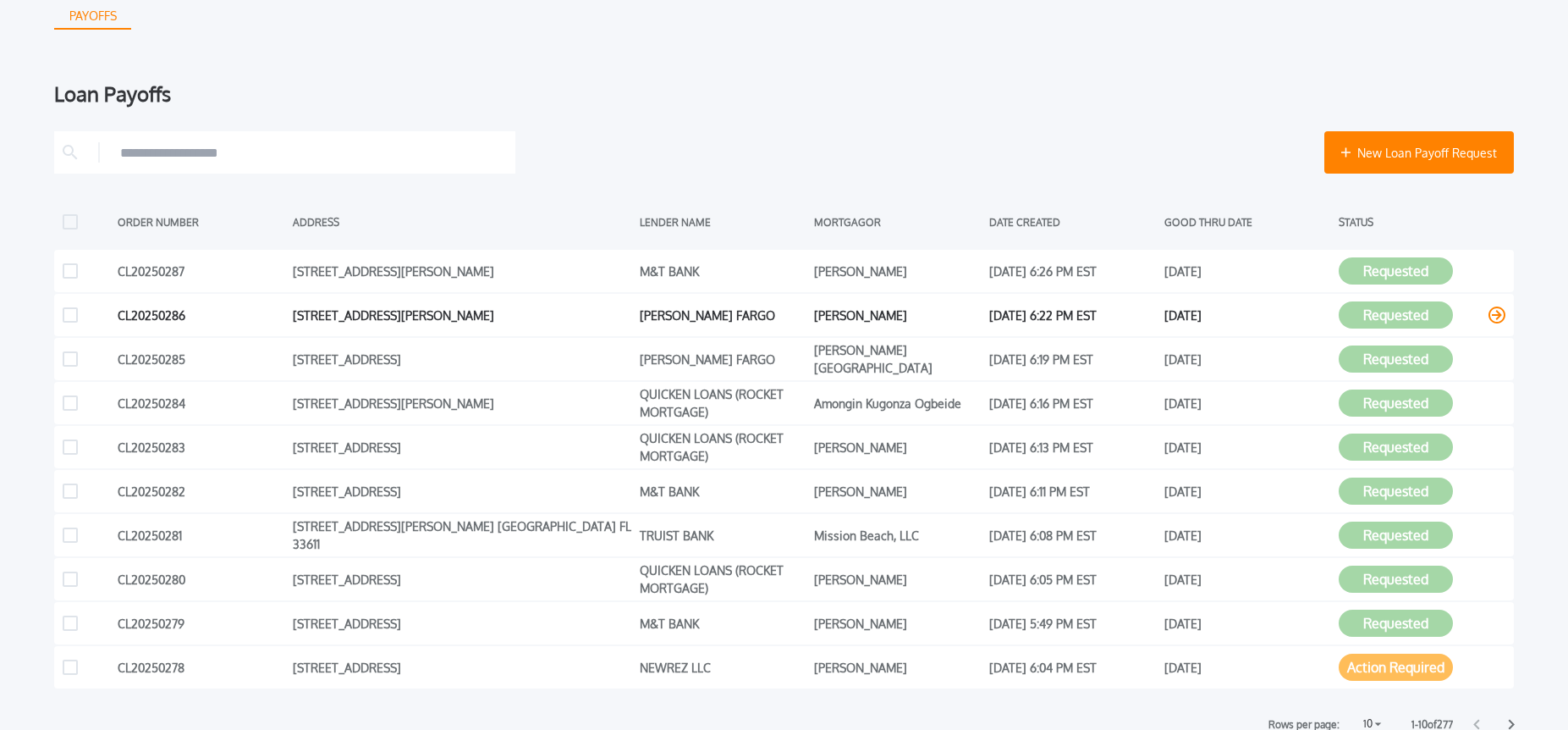
scroll to position [224, 0]
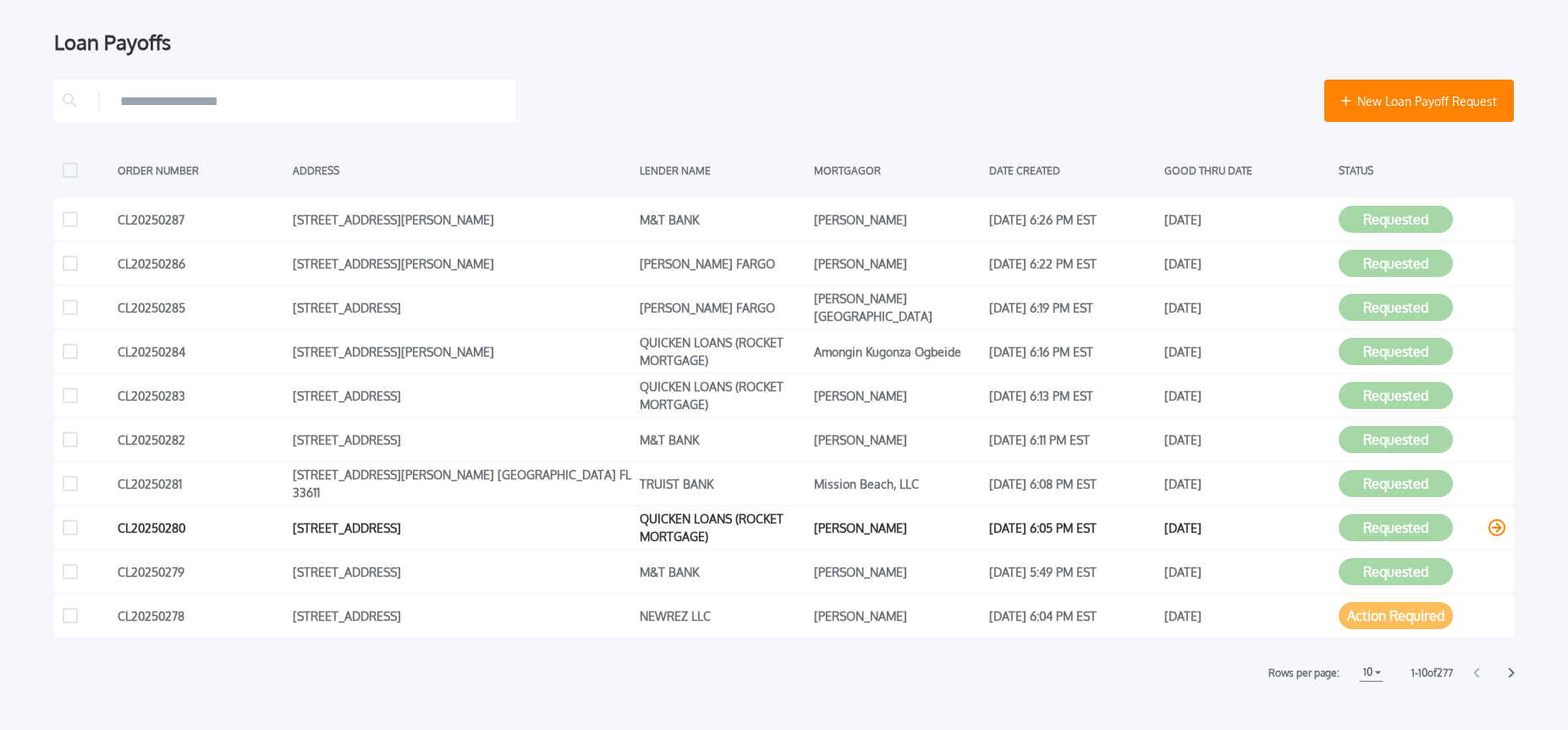
click at [1493, 529] on icon at bounding box center [1497, 527] width 17 height 17
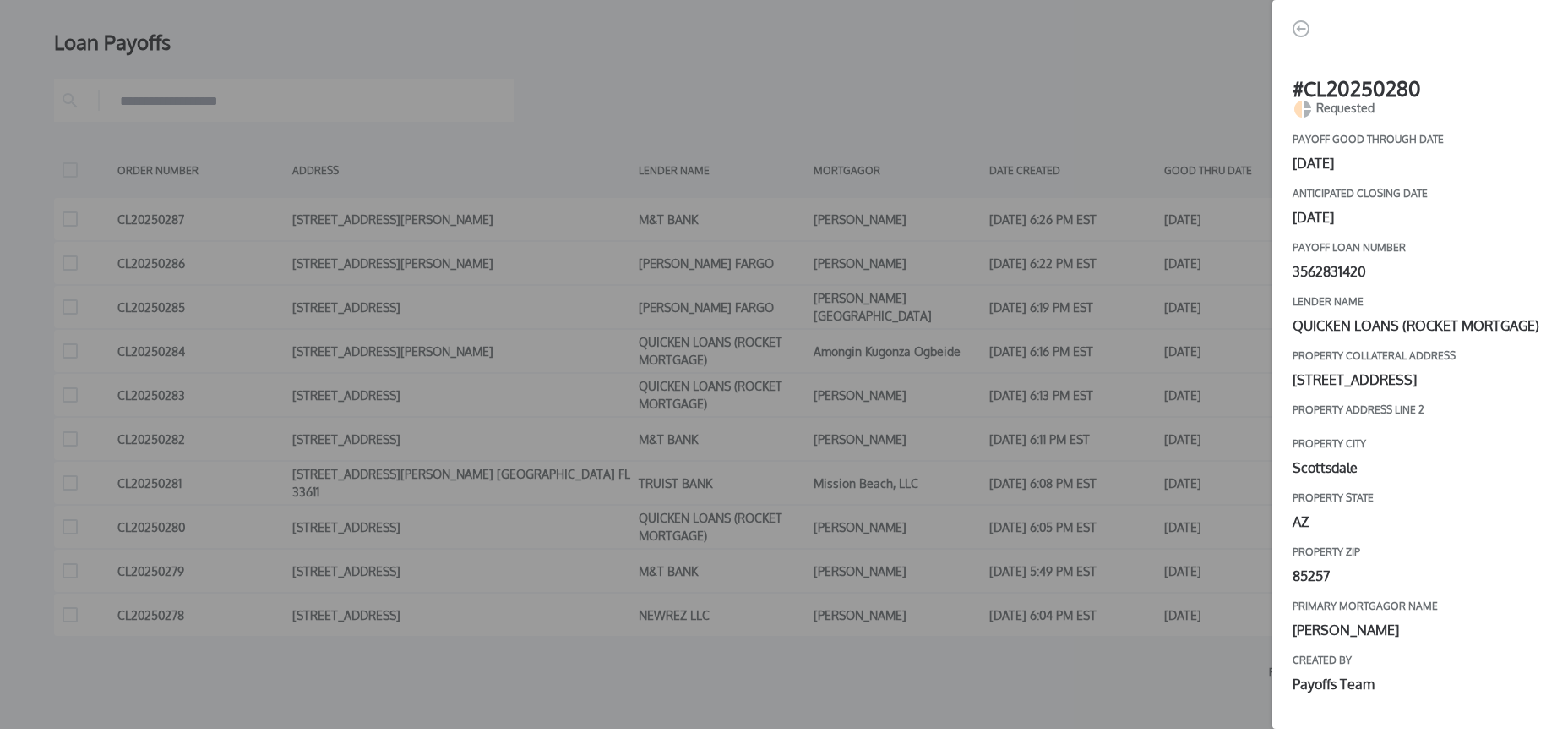
click at [1302, 31] on img "button" at bounding box center [1301, 28] width 17 height 17
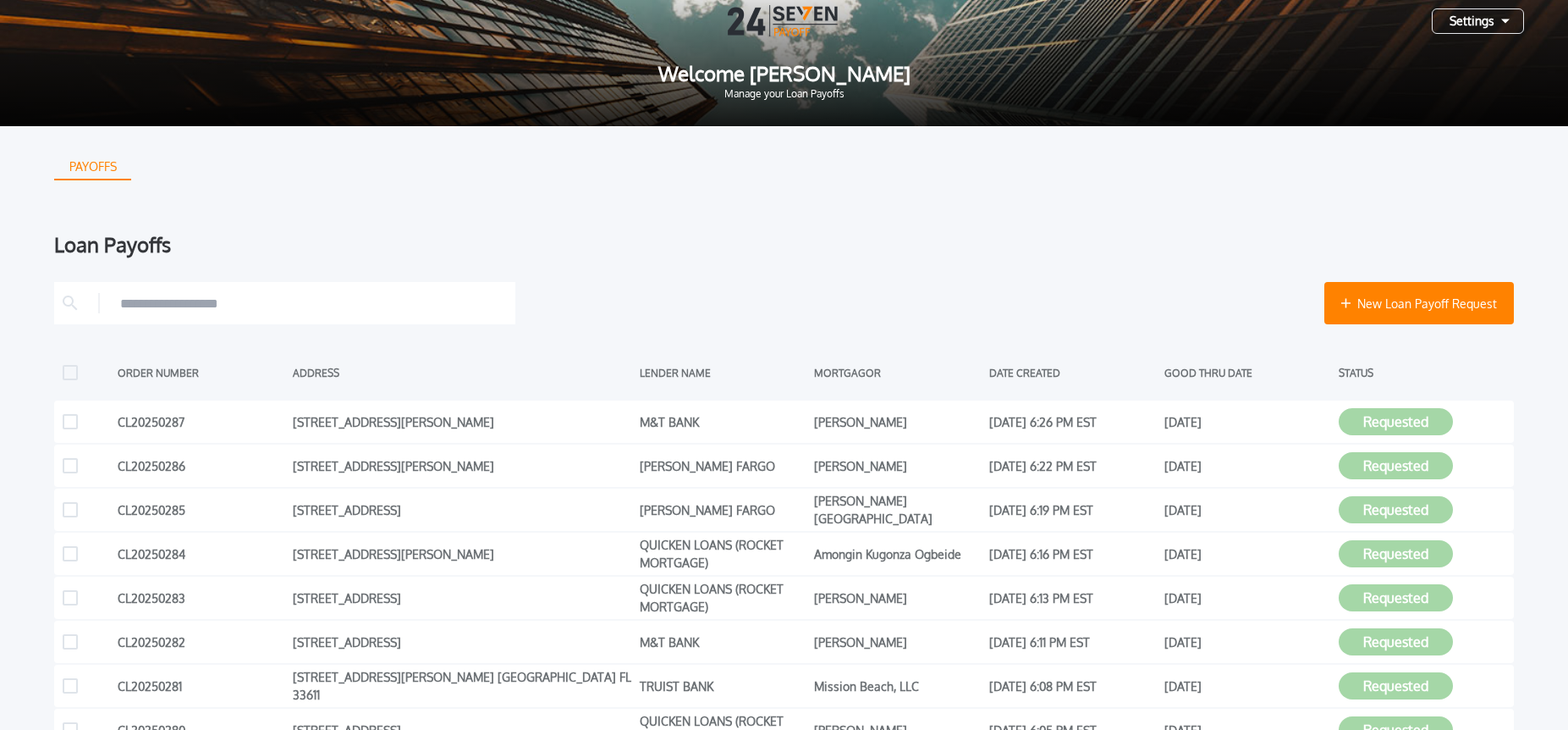
scroll to position [0, 0]
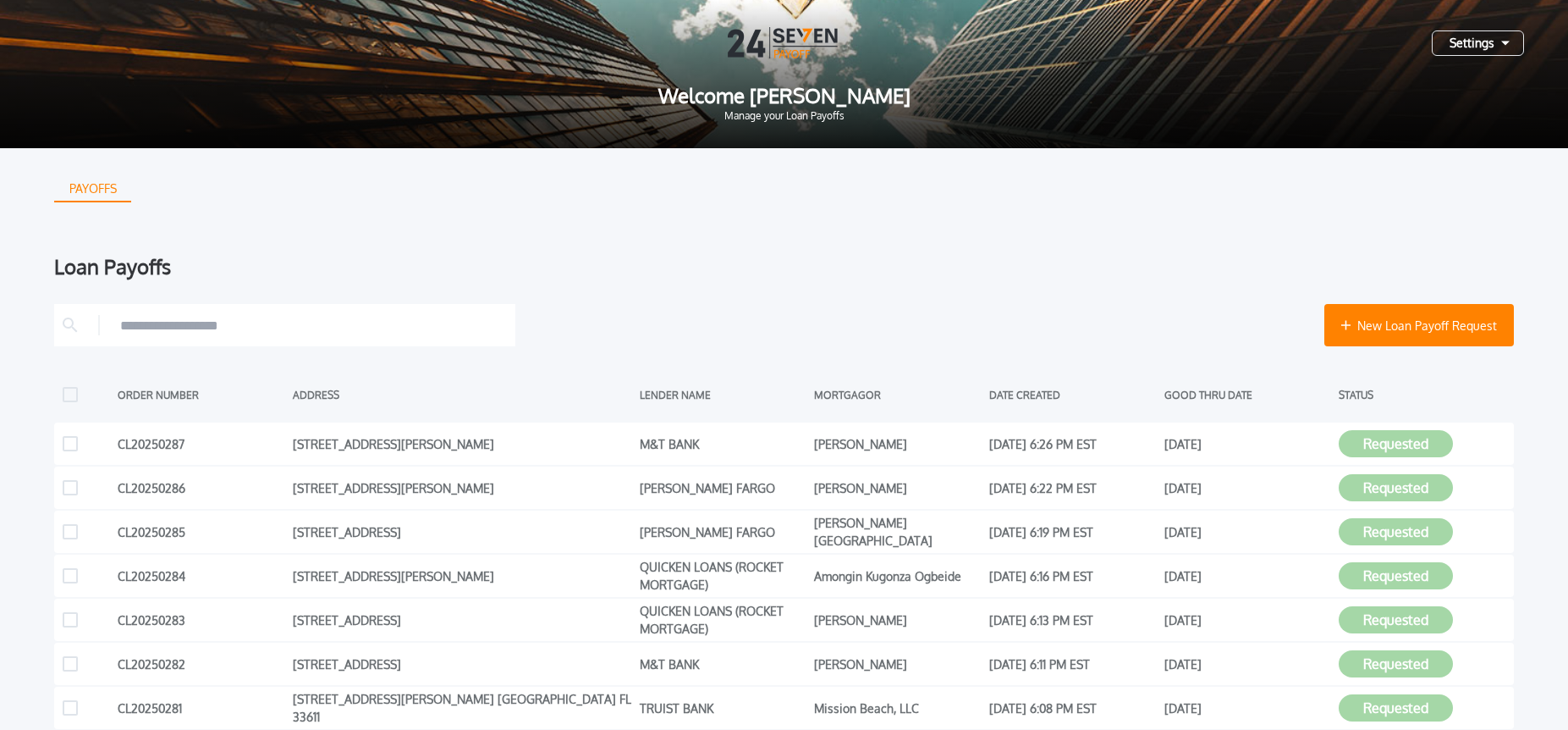
click at [1471, 46] on div "Settings" at bounding box center [1478, 43] width 93 height 26
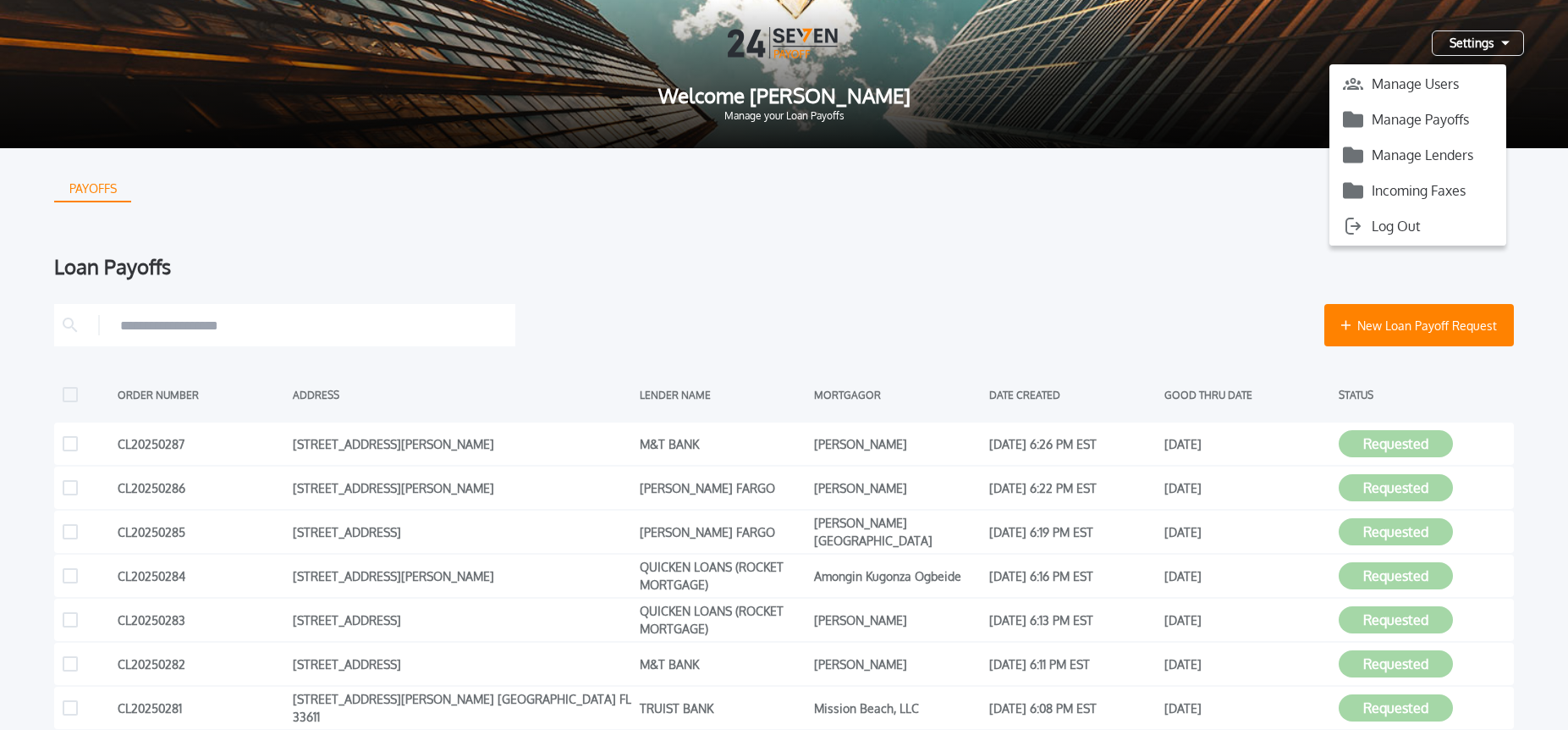
click at [1447, 115] on button "Manage Payoffs" at bounding box center [1418, 119] width 176 height 26
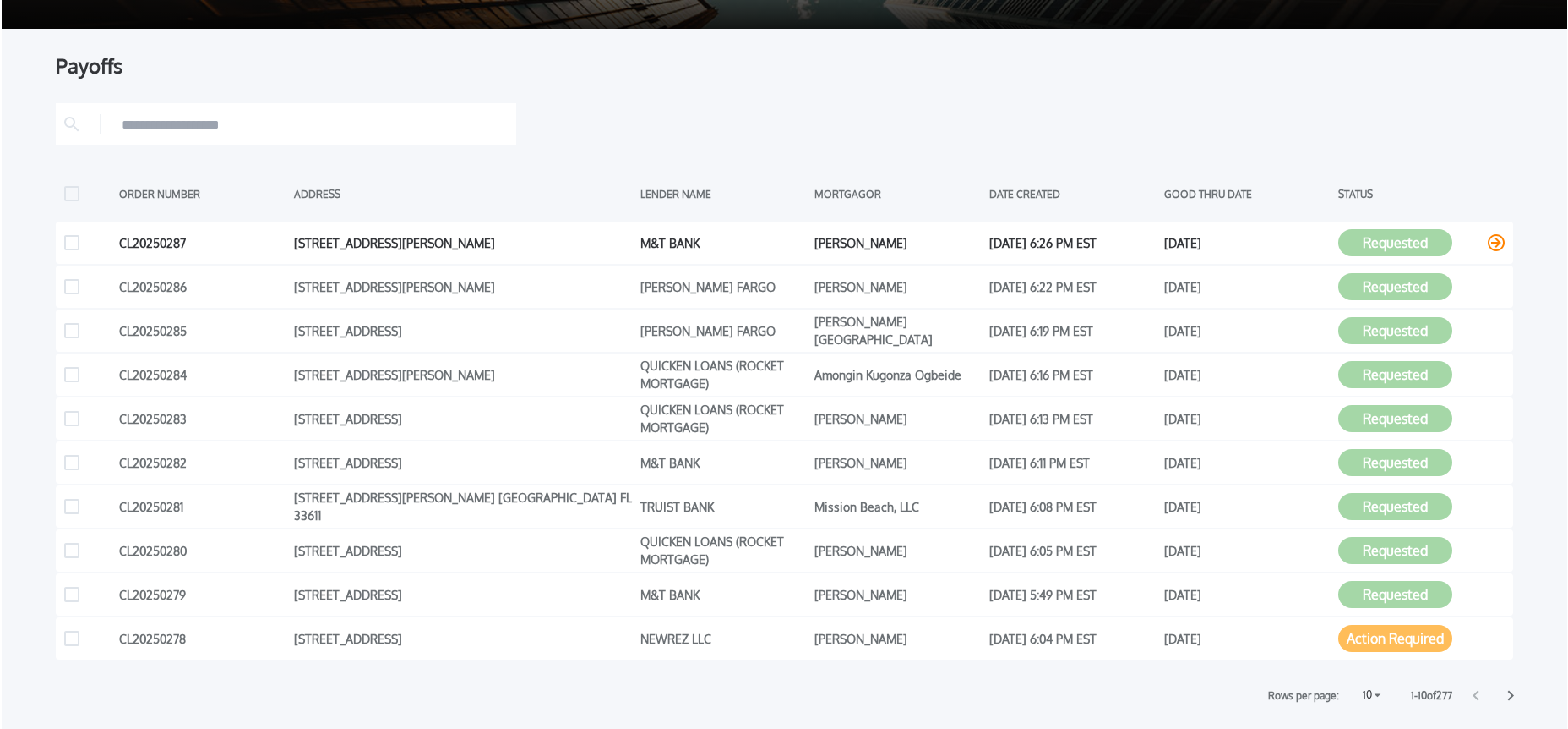
scroll to position [197, 0]
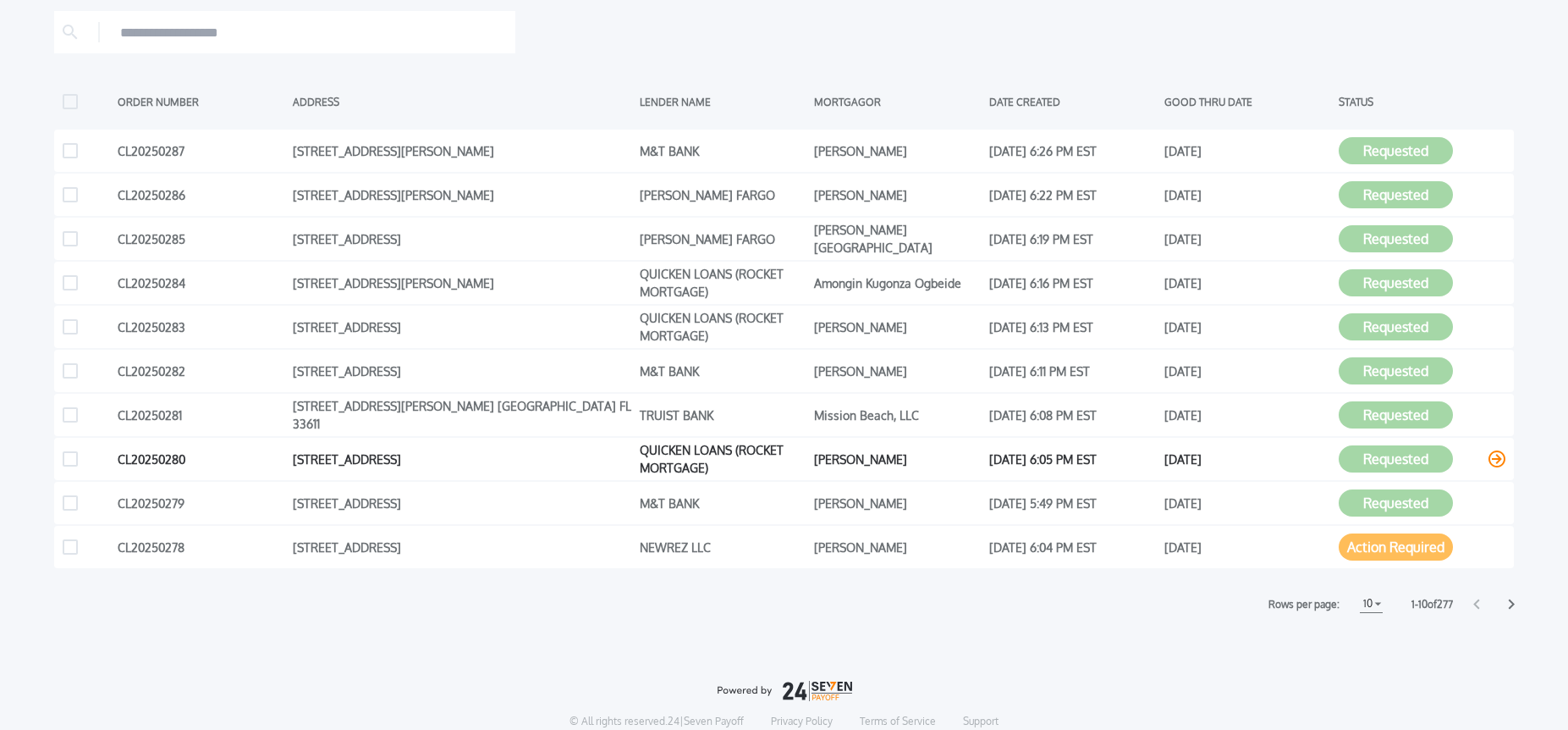
click at [1497, 460] on icon at bounding box center [1497, 458] width 17 height 17
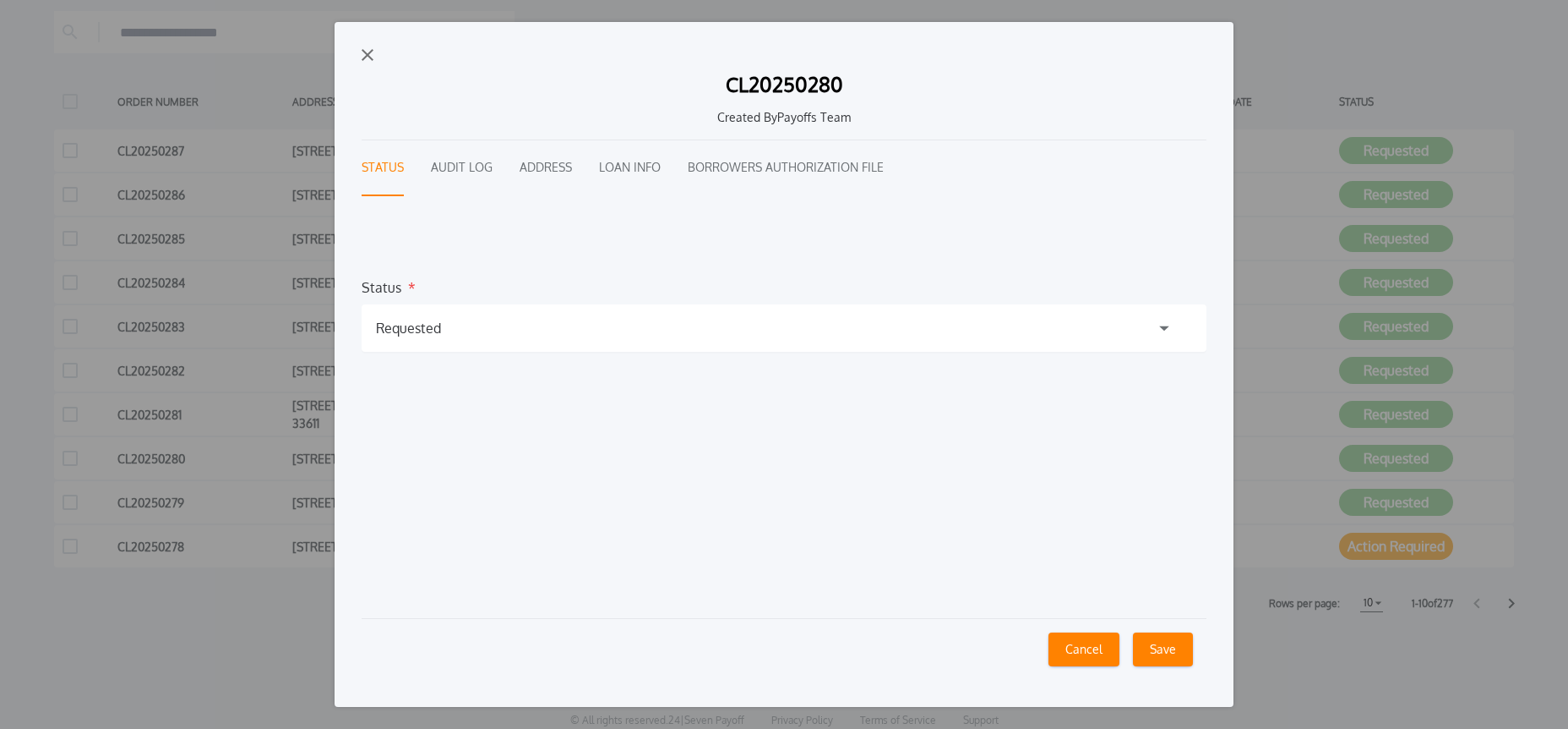
click at [479, 340] on div "Requested" at bounding box center [784, 328] width 845 height 48
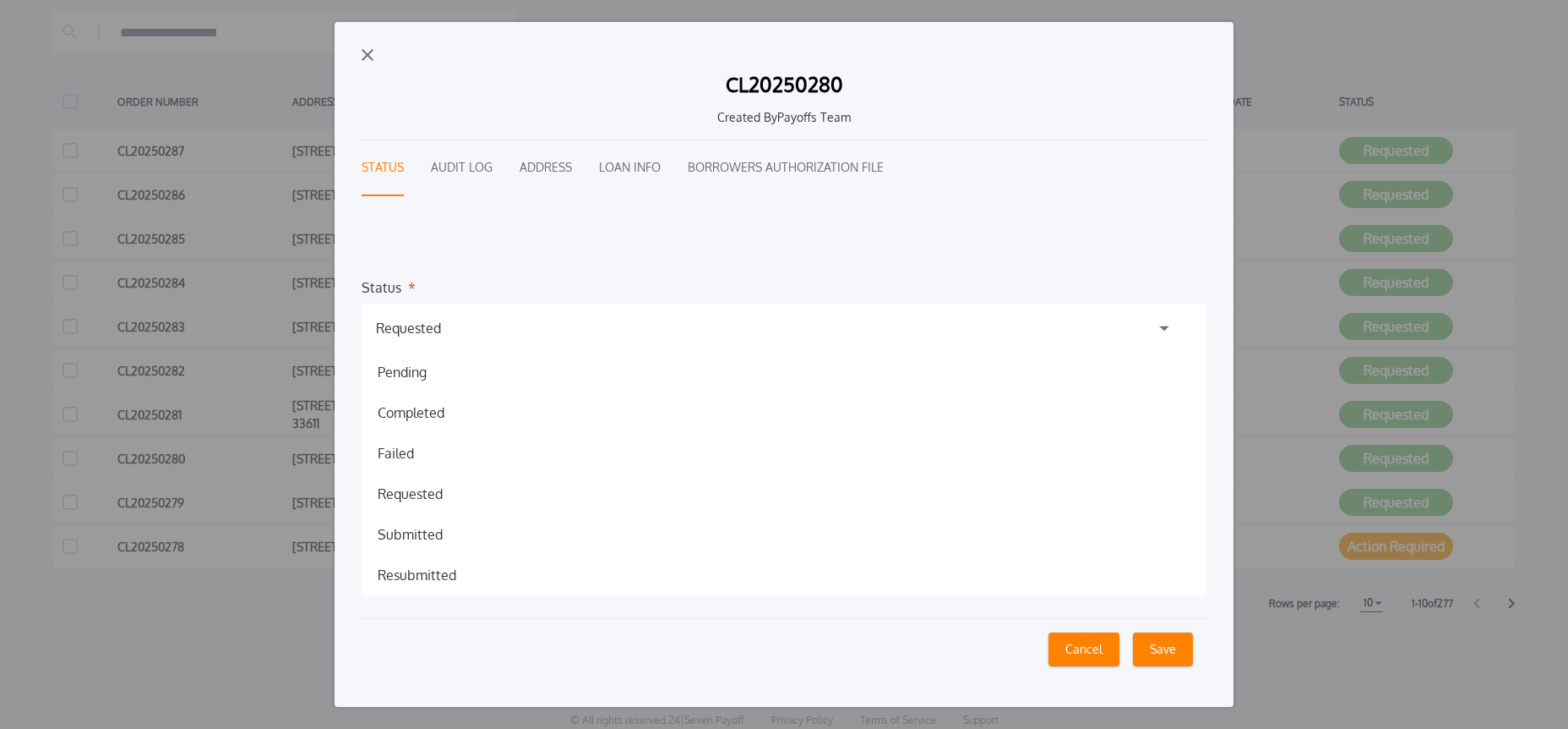
click at [464, 569] on h1 "Resubmitted" at bounding box center [417, 575] width 106 height 20
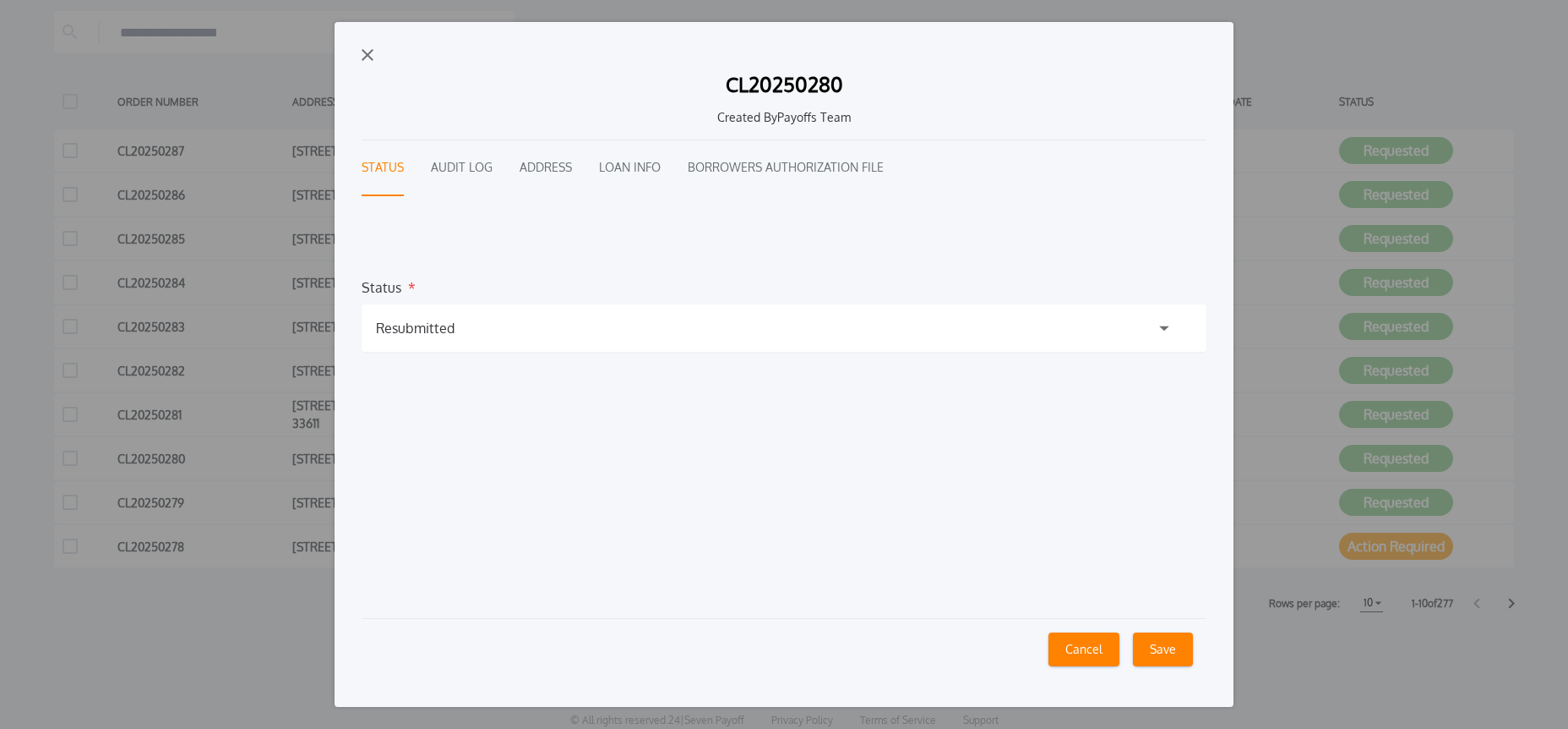
click at [1175, 655] on button "Save" at bounding box center [1163, 650] width 60 height 33
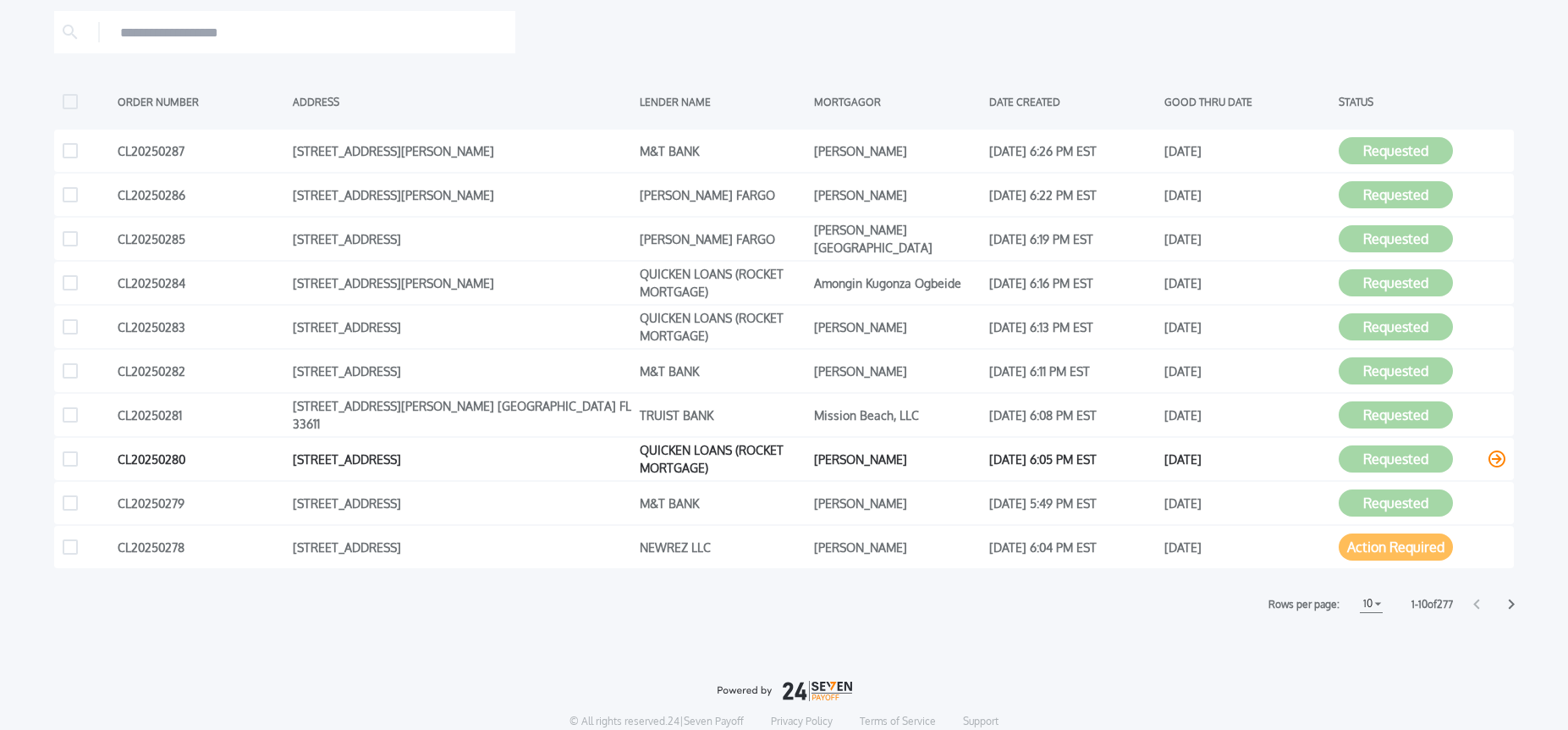
click at [1499, 461] on icon at bounding box center [1497, 458] width 17 height 17
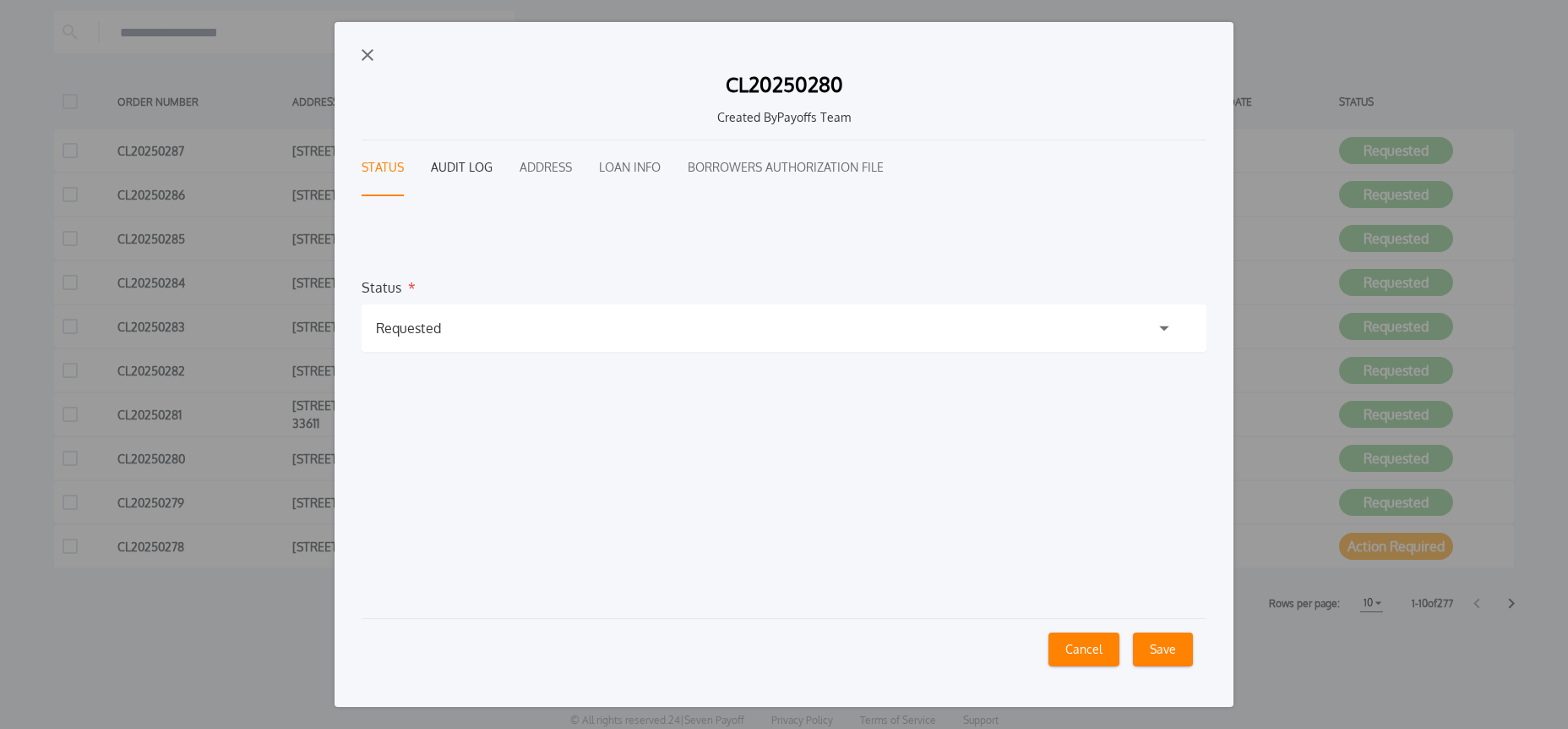
click at [465, 167] on button "Audit Log" at bounding box center [462, 167] width 62 height 56
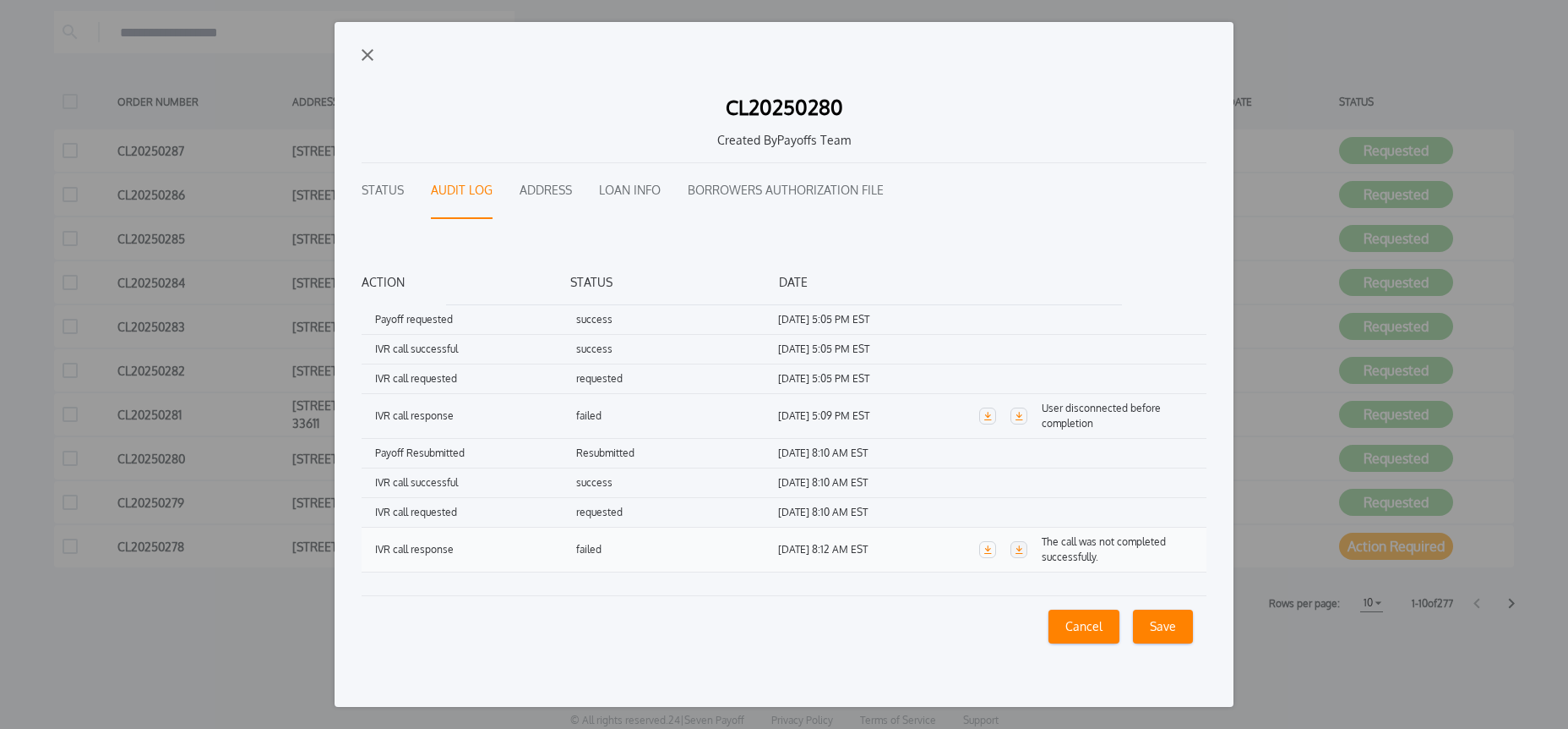
click at [1019, 548] on icon "button" at bounding box center [1019, 550] width 8 height 9
